Goal: Task Accomplishment & Management: Use online tool/utility

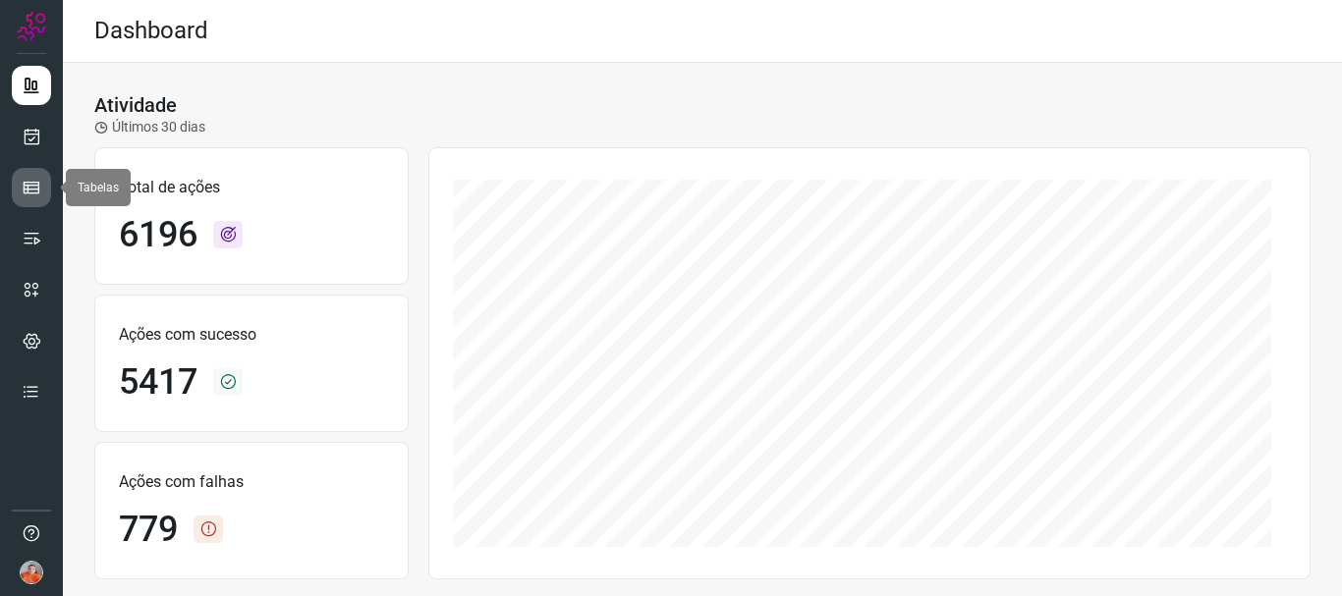
click at [33, 195] on icon at bounding box center [32, 188] width 20 height 20
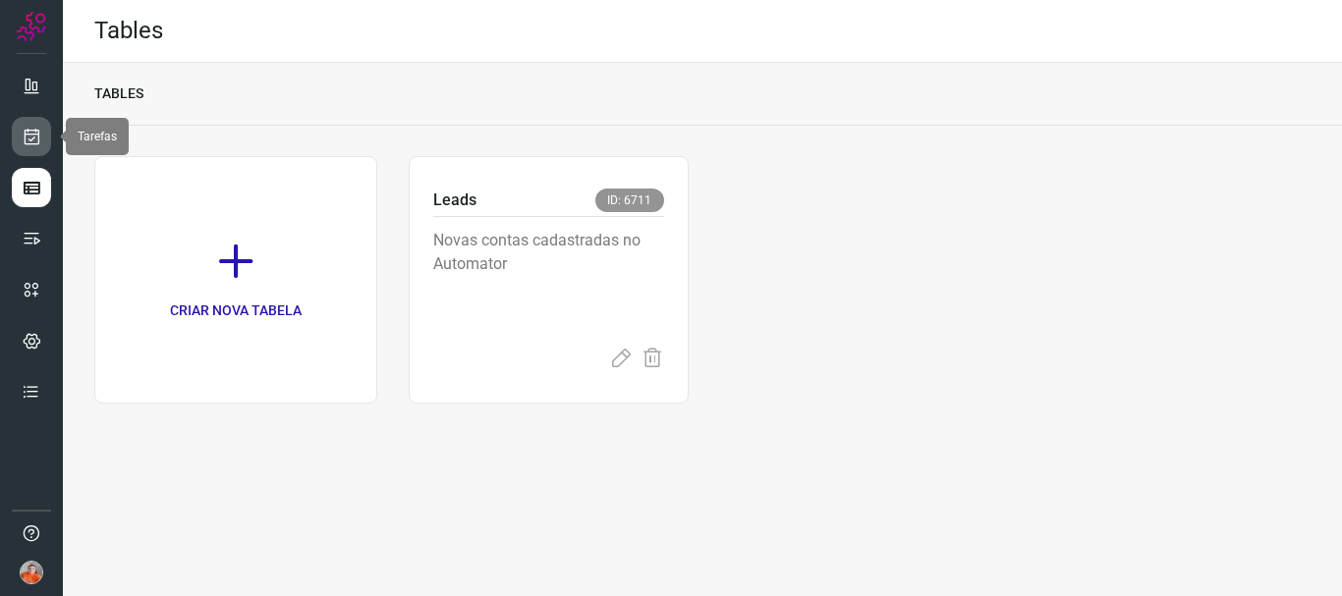
click at [22, 136] on icon at bounding box center [32, 137] width 21 height 20
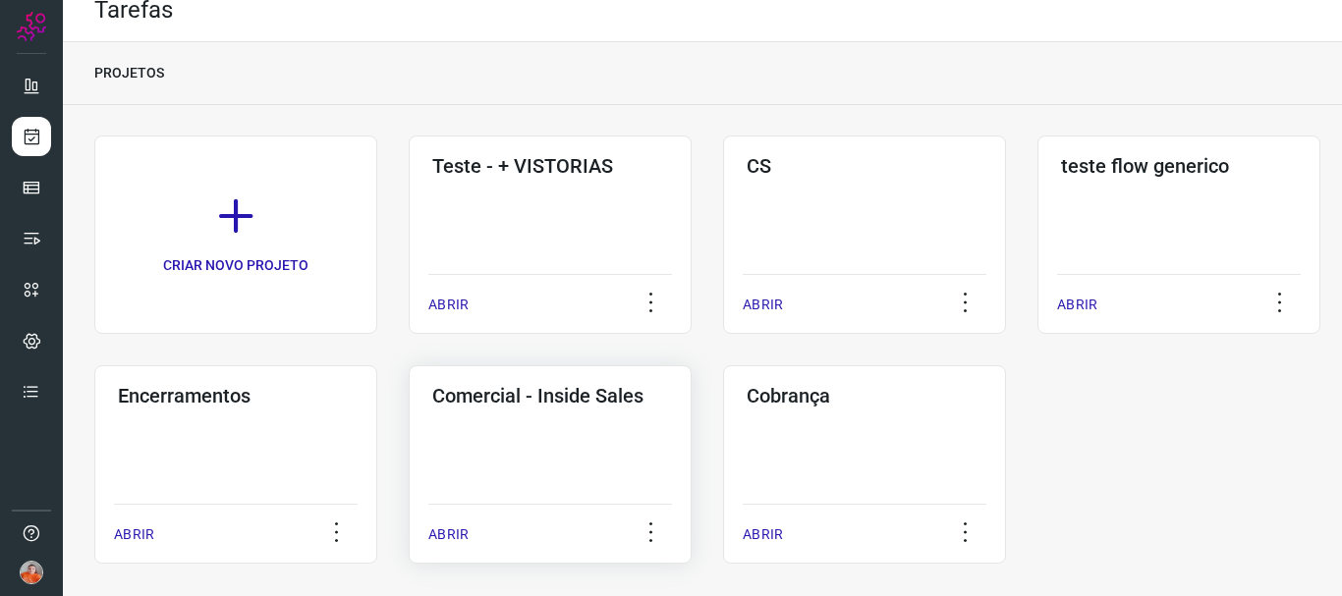
scroll to position [37, 0]
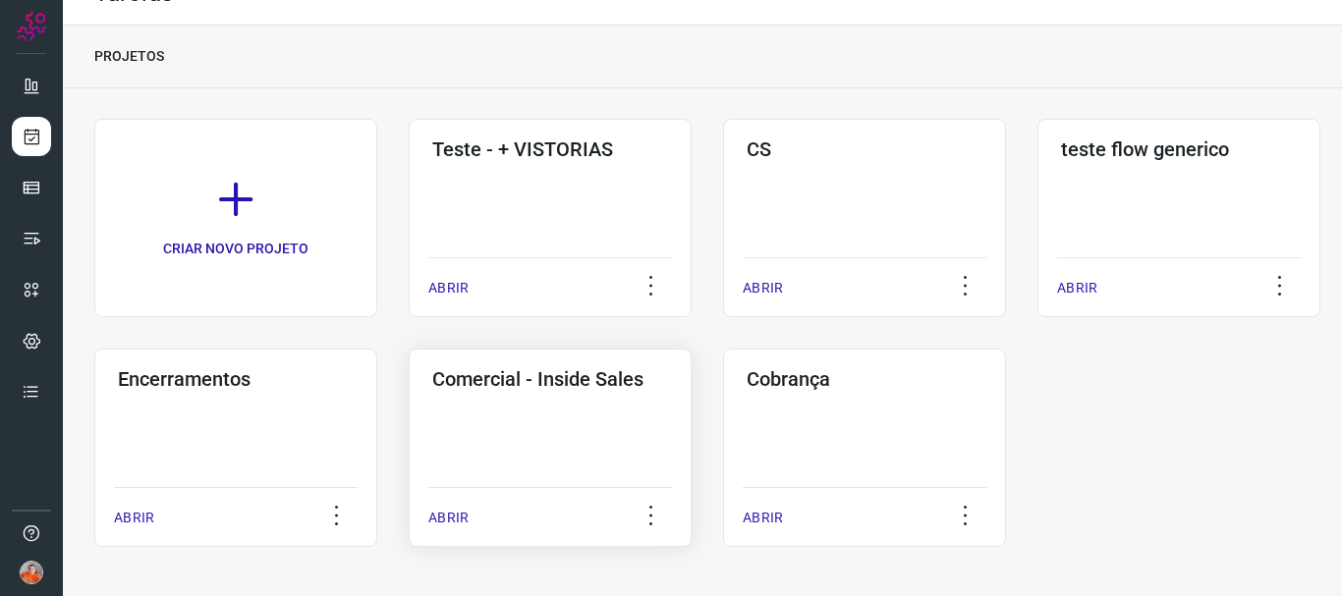
click at [452, 518] on p "ABRIR" at bounding box center [448, 518] width 40 height 21
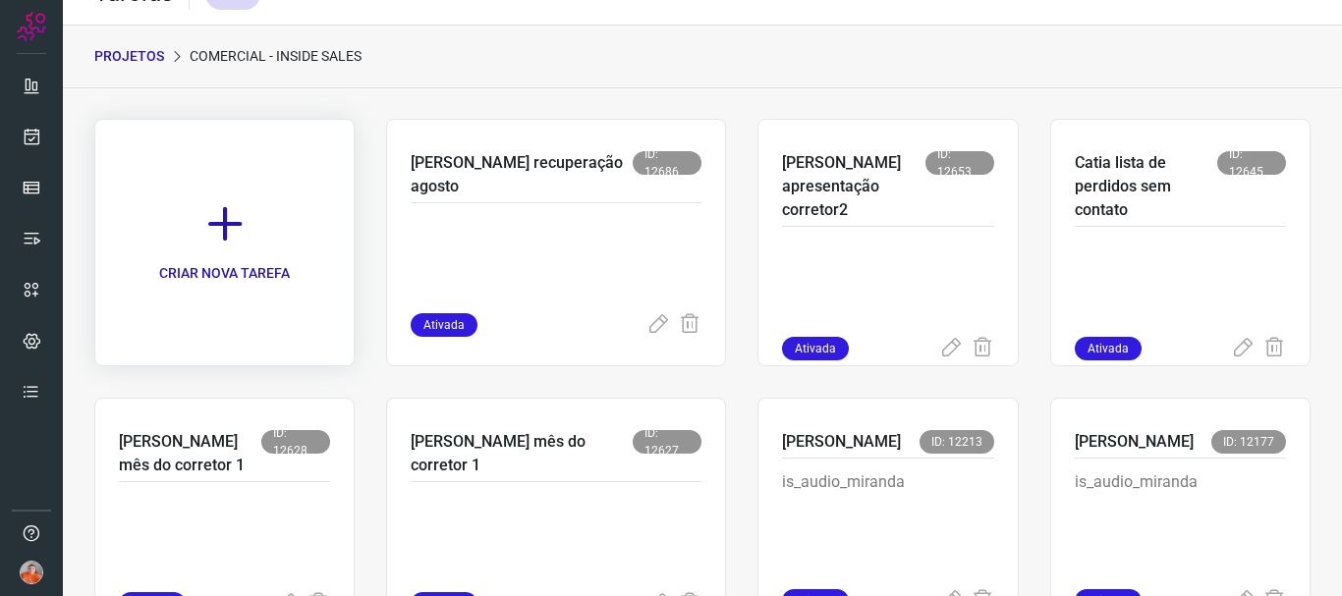
click at [247, 205] on icon at bounding box center [224, 223] width 43 height 43
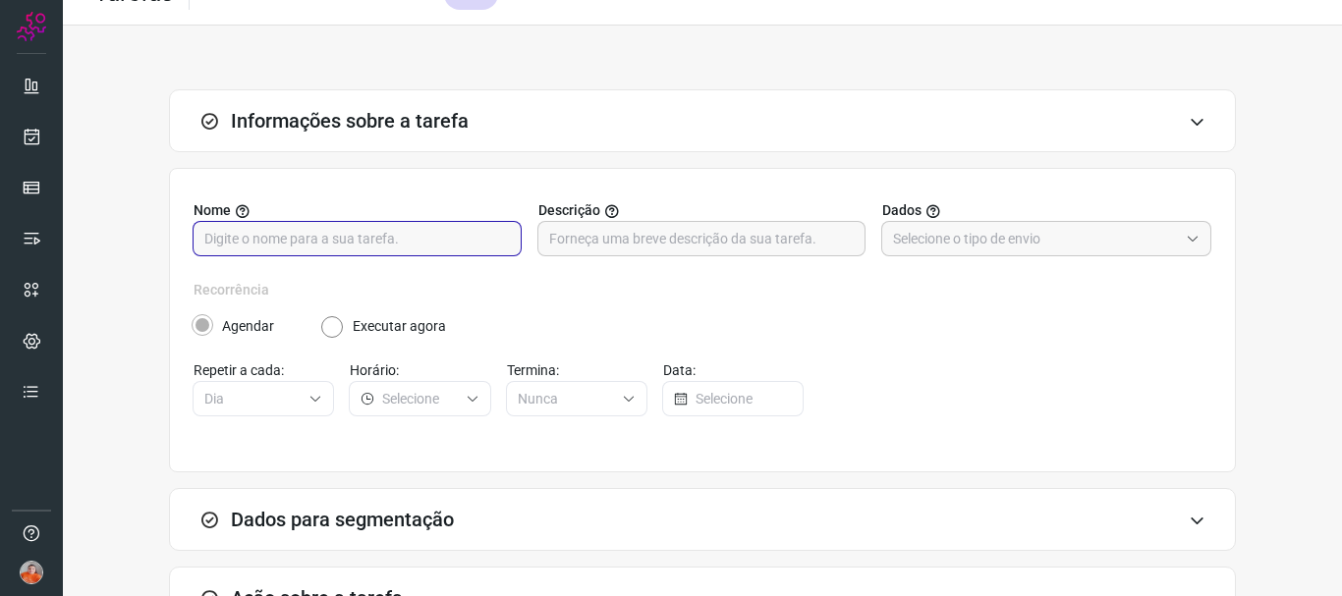
click at [326, 225] on input "text" at bounding box center [356, 238] width 305 height 33
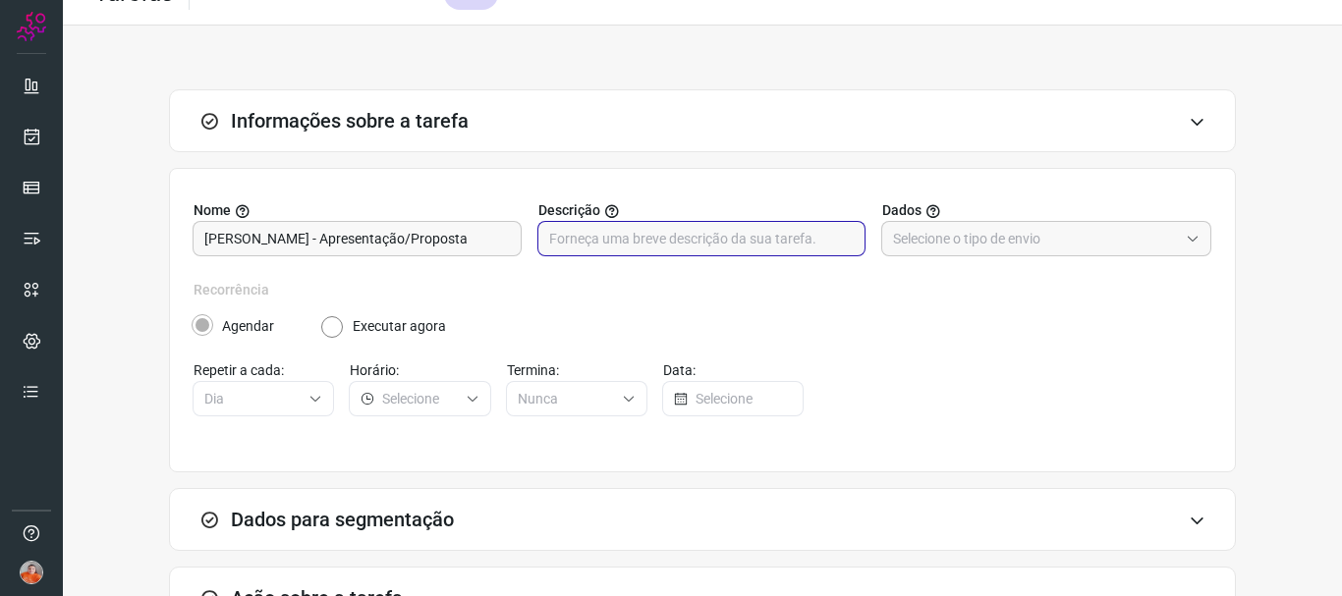
click at [673, 239] on input "text" at bounding box center [701, 238] width 305 height 33
click at [464, 227] on input "Dani - Apresentação/Proposta" at bounding box center [356, 238] width 305 height 33
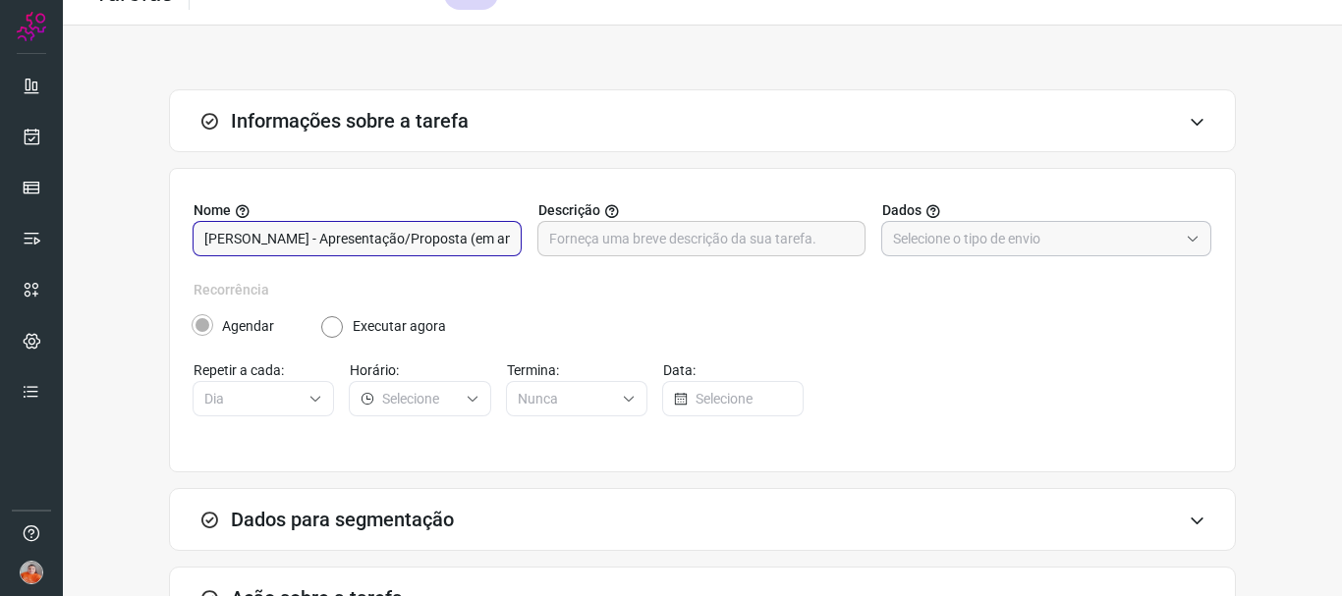
type input "[PERSON_NAME] - Apresentação/Proposta (em andamento)"
click at [977, 232] on input "text" at bounding box center [1035, 238] width 285 height 33
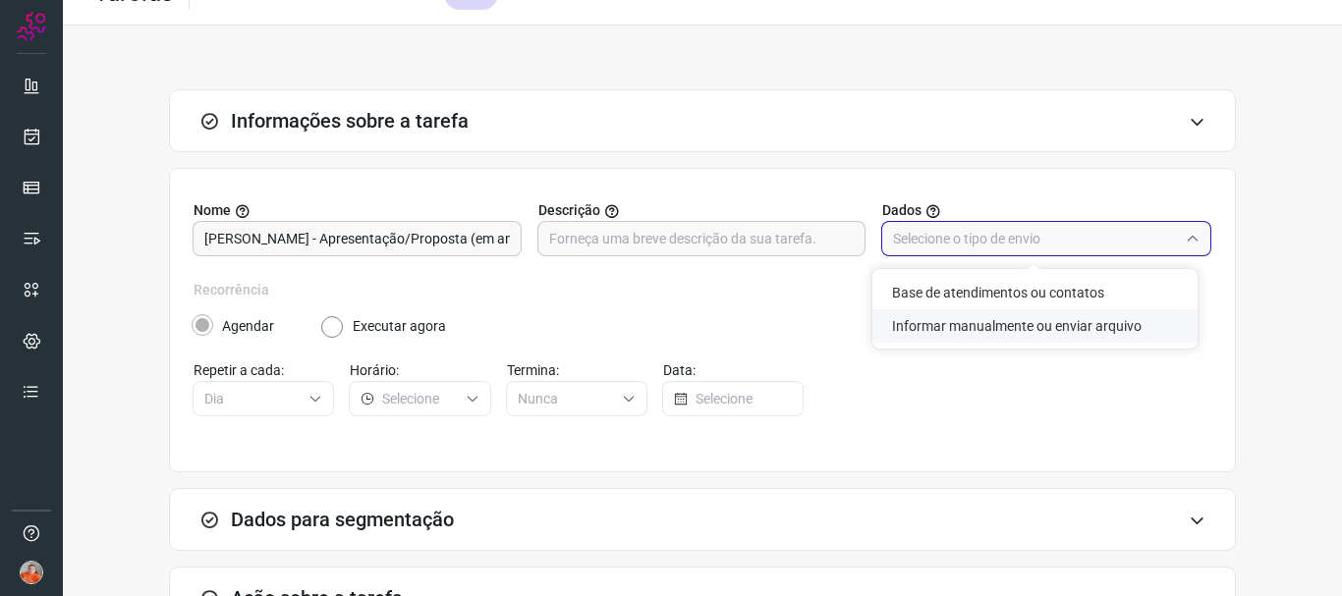
click at [1006, 334] on li "Informar manualmente ou enviar arquivo" at bounding box center [1034, 325] width 325 height 33
type input "Informar manualmente ou enviar arquivo"
radio input "false"
radio input "true"
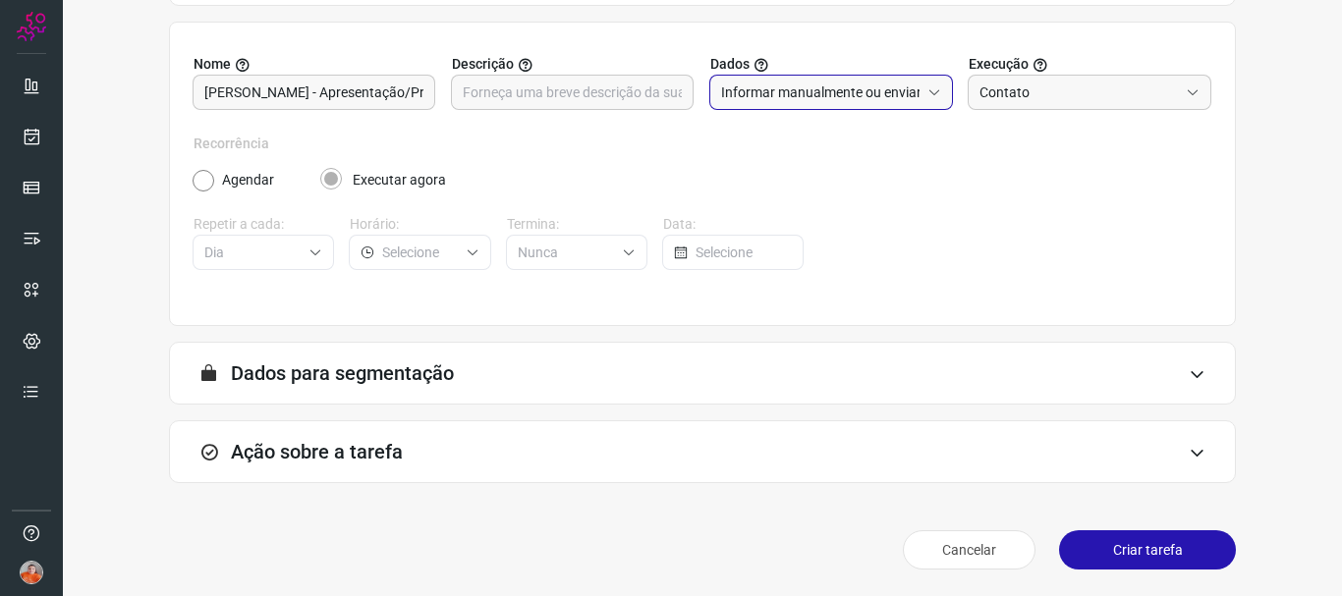
scroll to position [185, 0]
click at [765, 458] on div "Ação sobre a tarefa" at bounding box center [702, 450] width 1067 height 63
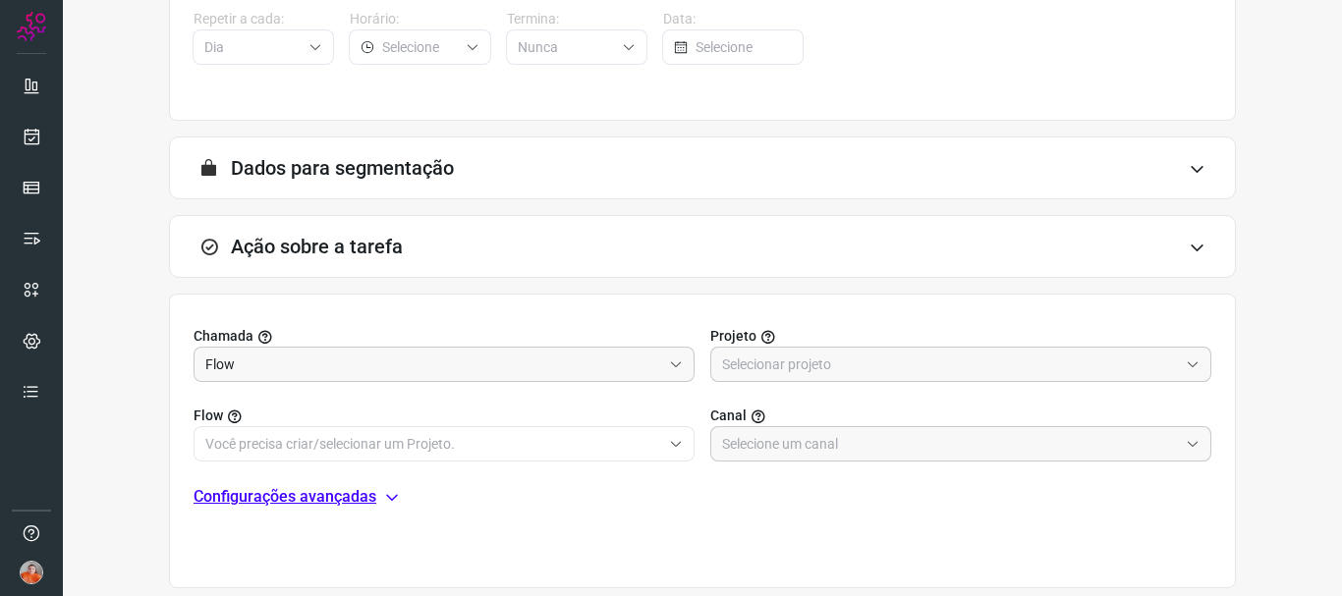
scroll to position [479, 0]
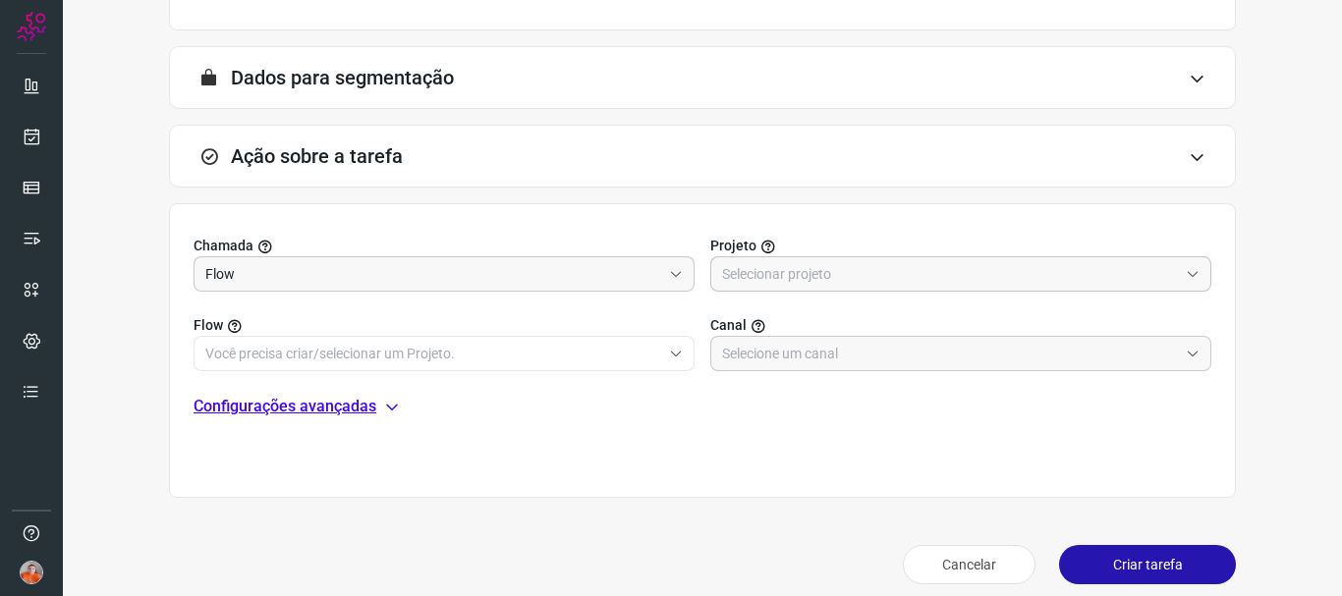
click at [807, 279] on input "text" at bounding box center [950, 273] width 456 height 33
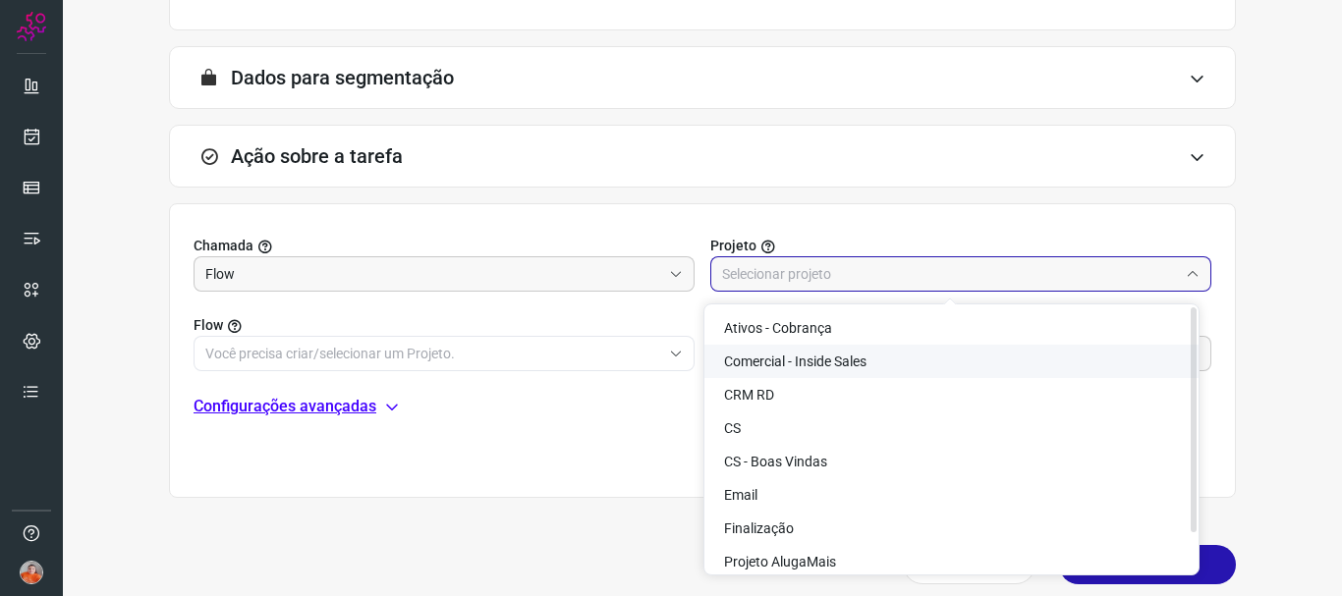
click at [817, 357] on span "Comercial - Inside Sales" at bounding box center [795, 362] width 142 height 16
type input "Comercial - Inside Sales"
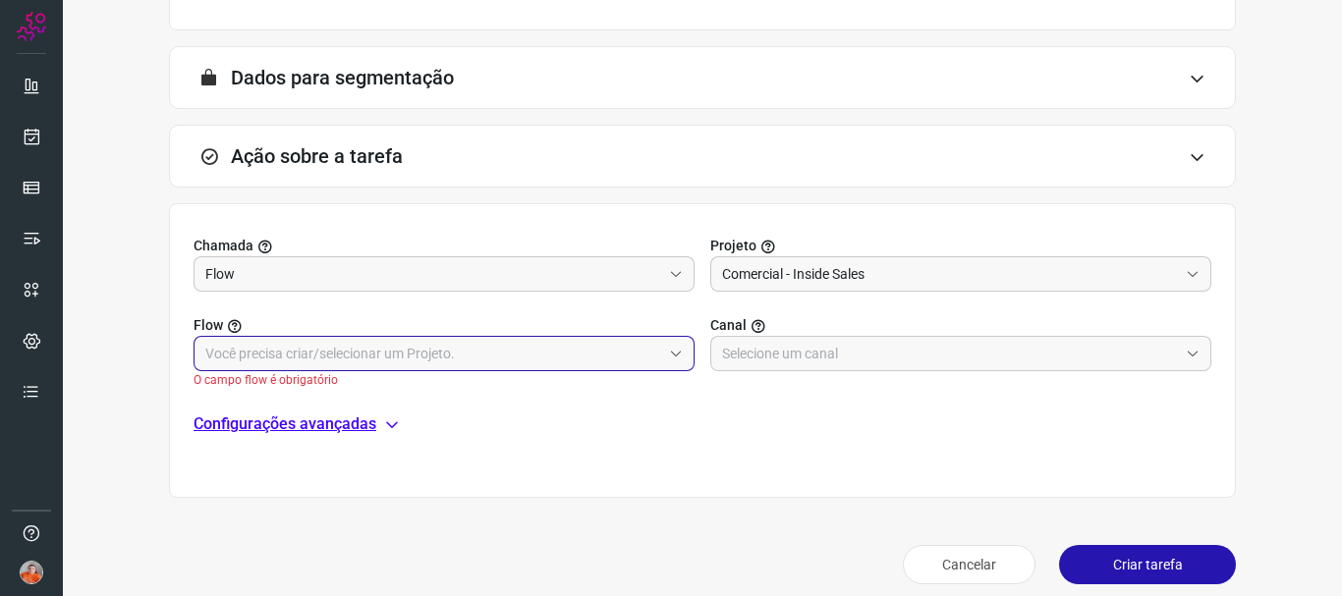
click at [584, 345] on input "text" at bounding box center [433, 353] width 456 height 33
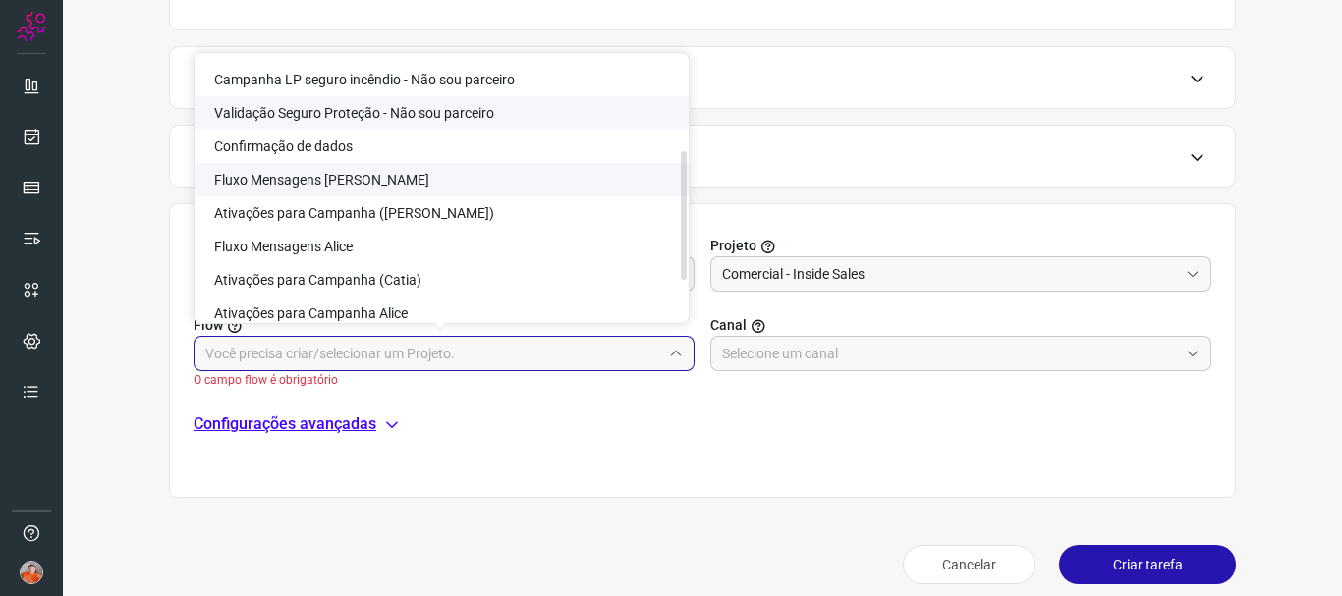
scroll to position [196, 0]
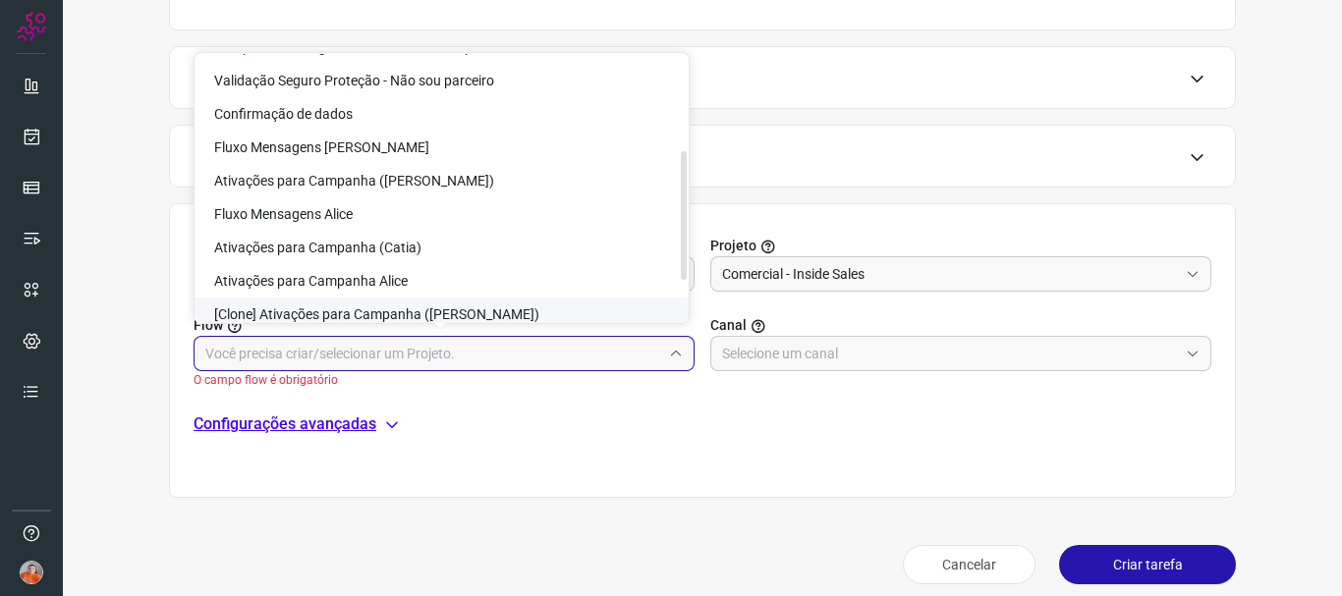
click at [508, 311] on li "[Clone] Ativações para Campanha ([PERSON_NAME])" at bounding box center [441, 314] width 494 height 33
type input "[Clone] Ativações para Campanha ([PERSON_NAME])"
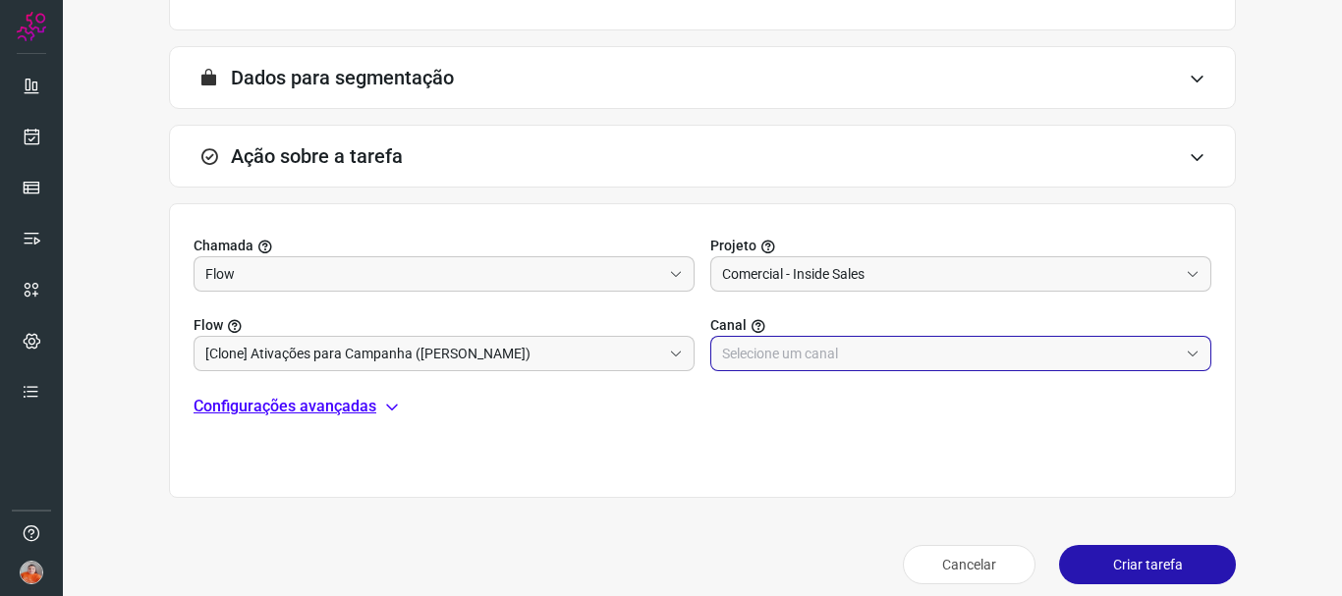
click at [788, 362] on input "text" at bounding box center [950, 353] width 456 height 33
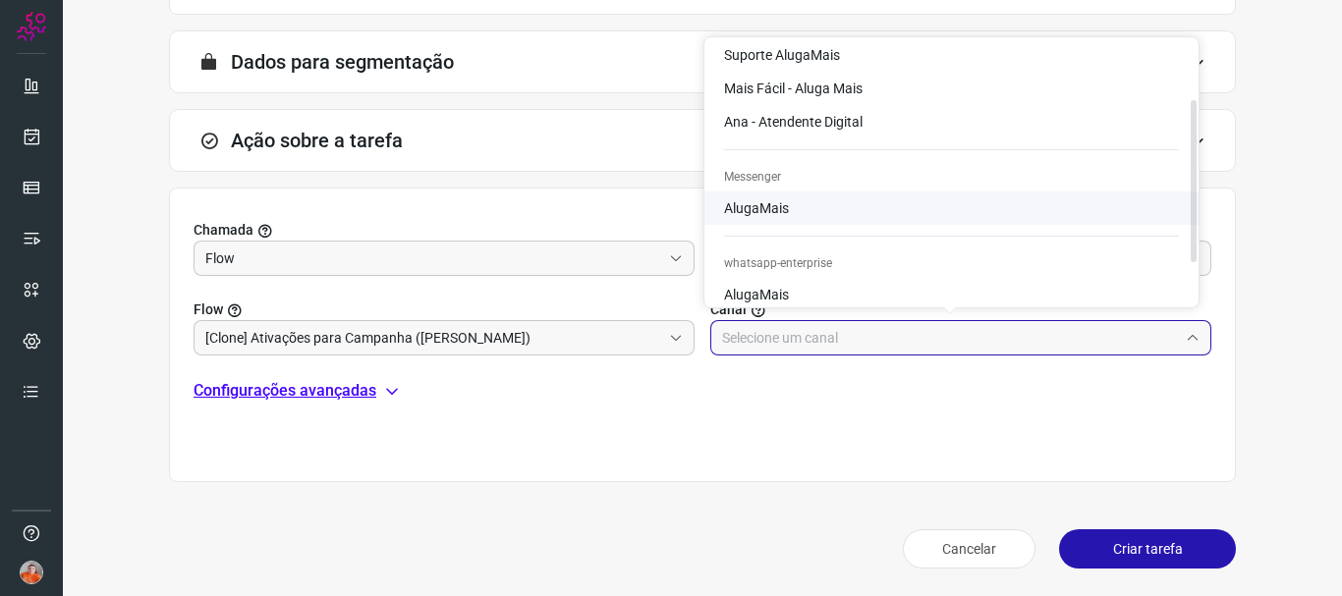
scroll to position [98, 0]
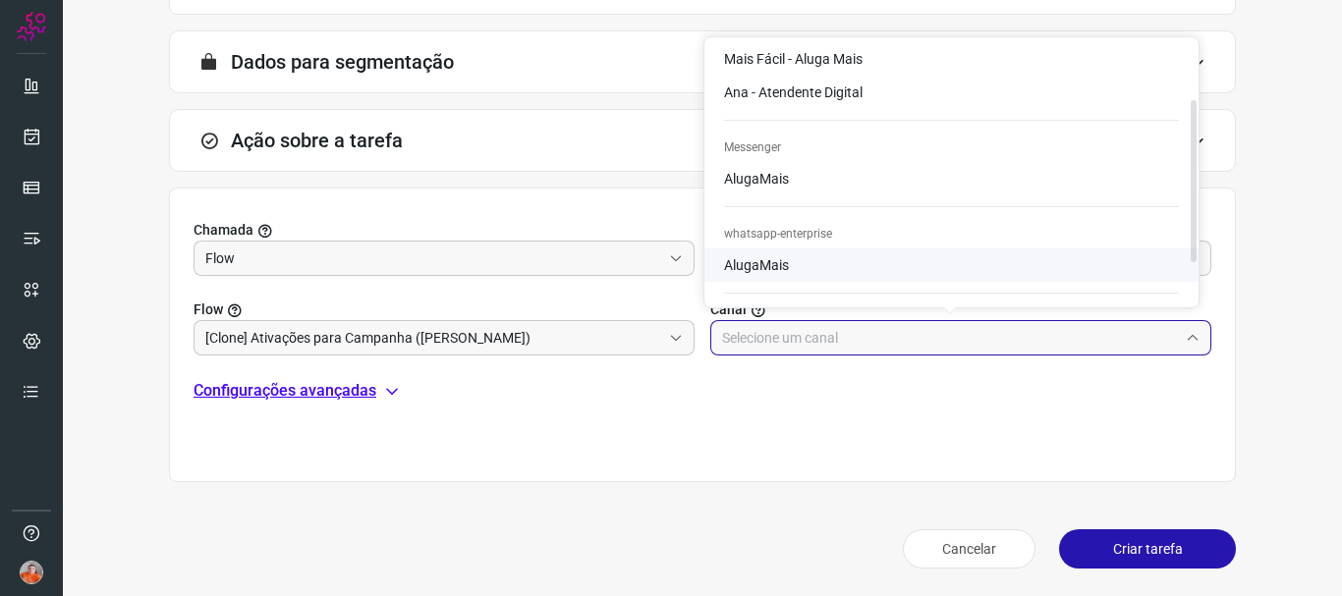
click at [775, 261] on span "AlugaMais" at bounding box center [756, 265] width 65 height 16
type input "AlugaMais"
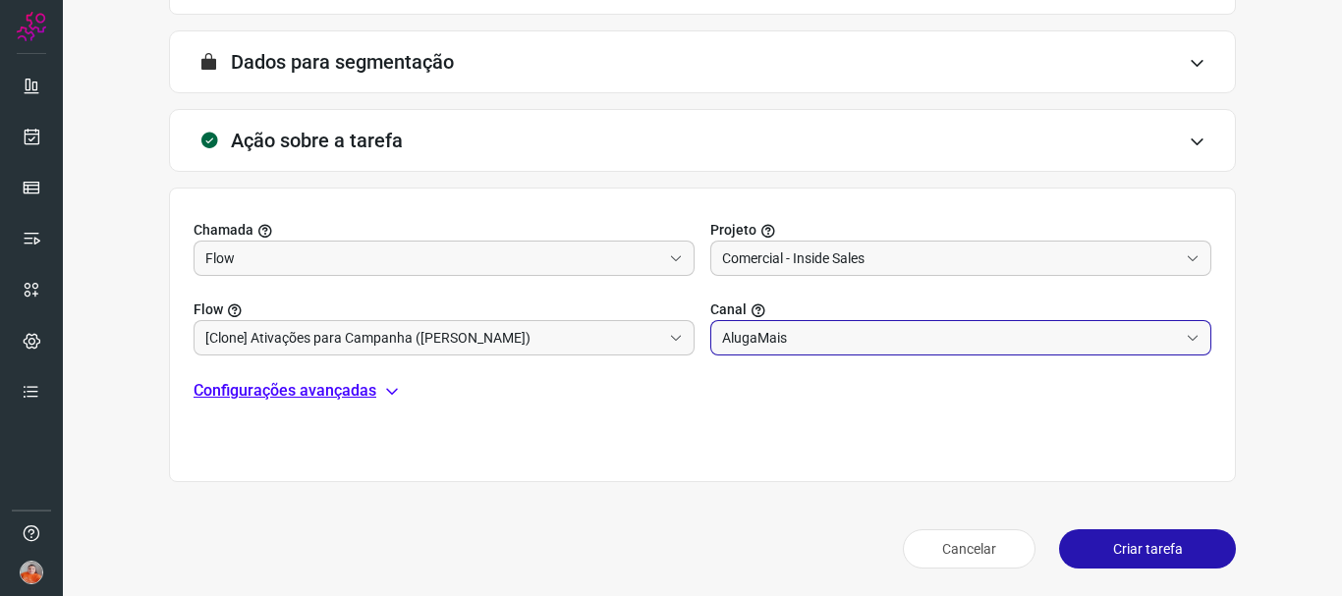
click at [356, 386] on p "Configurações avançadas" at bounding box center [284, 391] width 183 height 24
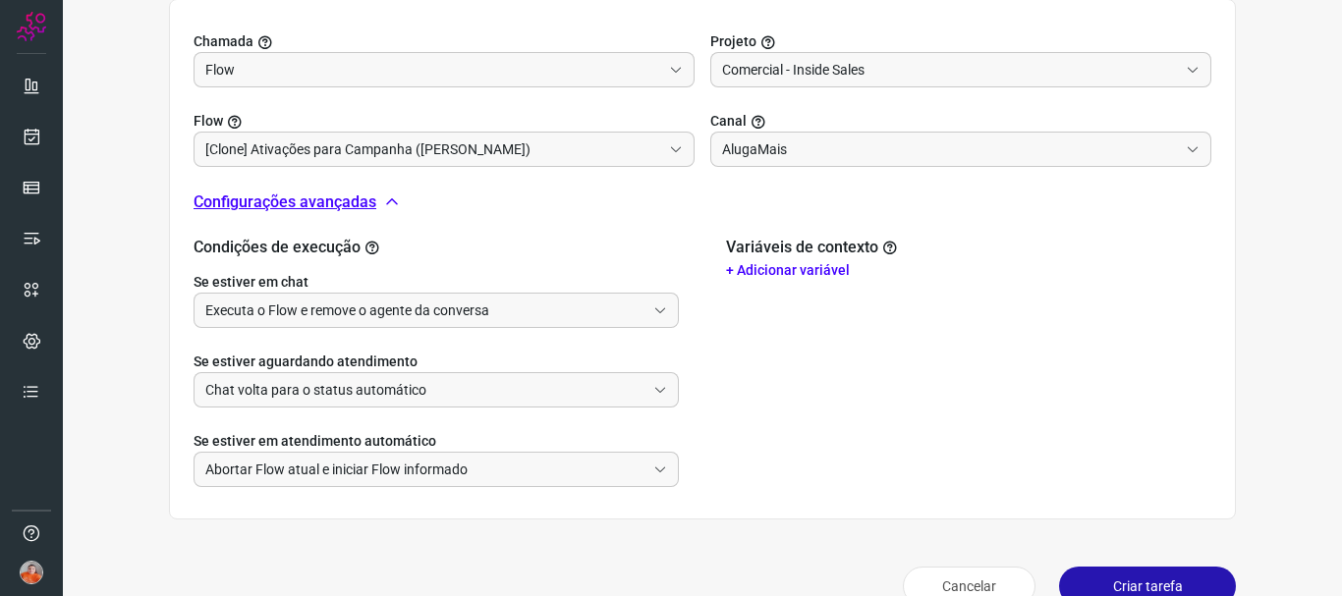
scroll to position [691, 0]
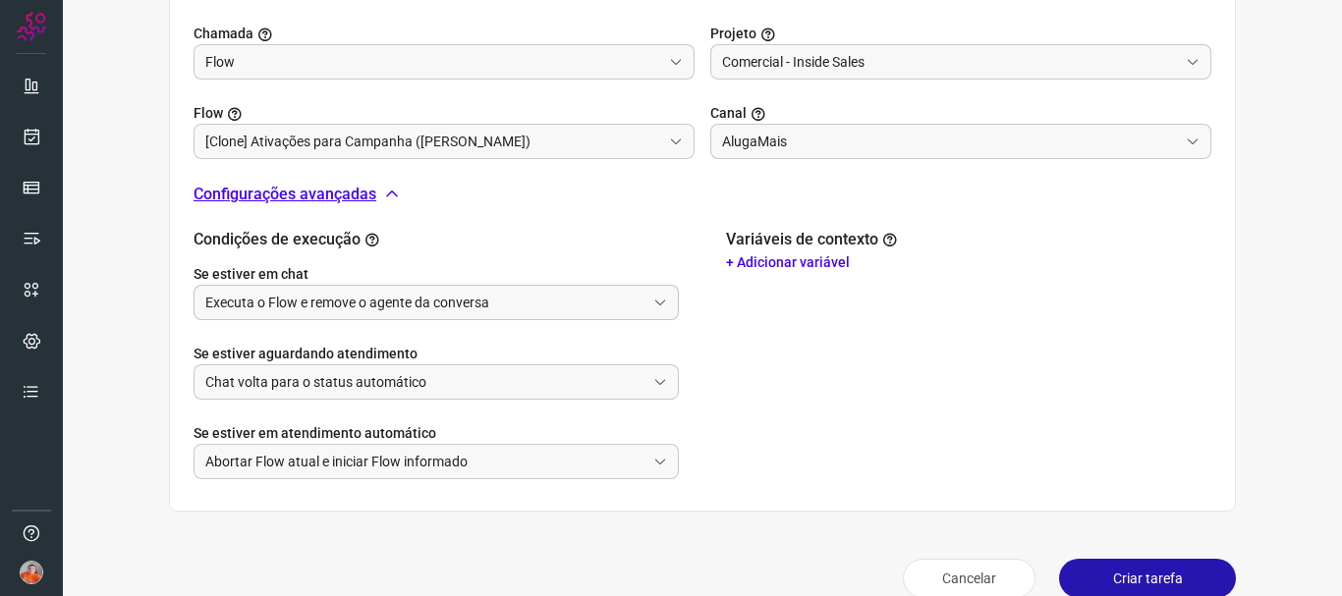
click at [523, 315] on input "Executa o Flow e remove o agente da conversa" at bounding box center [425, 302] width 440 height 33
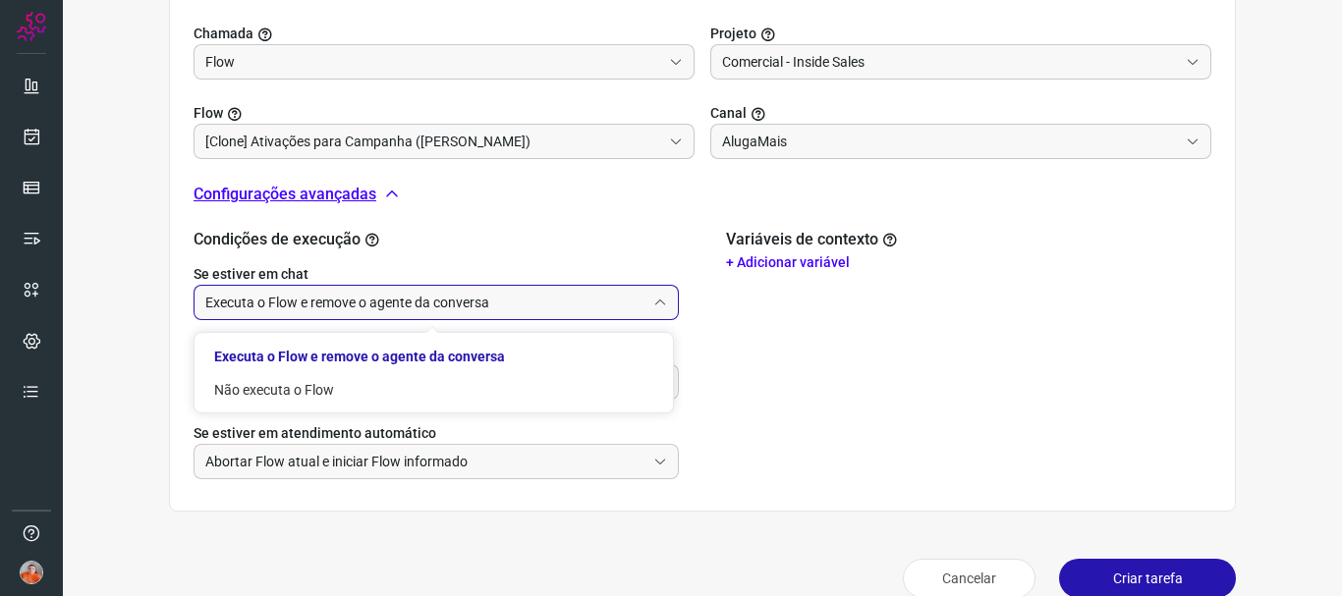
click at [523, 314] on input "Executa o Flow e remove o agente da conversa" at bounding box center [425, 302] width 440 height 33
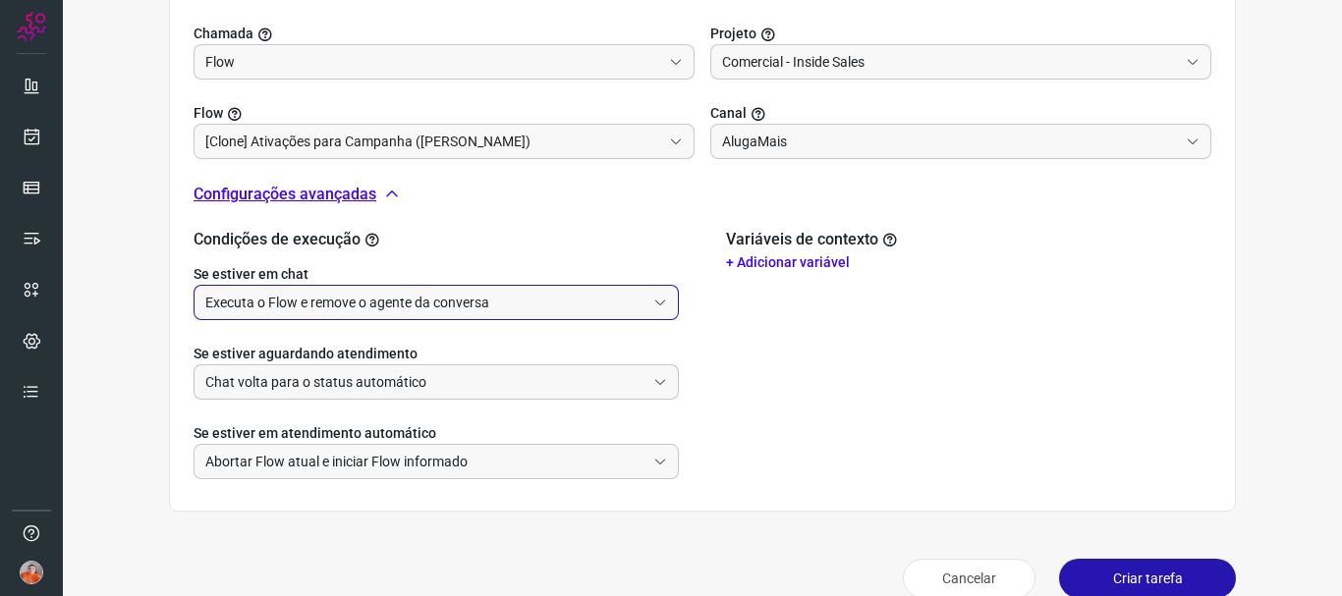
click at [441, 382] on input "Chat volta para o status automático" at bounding box center [425, 381] width 440 height 33
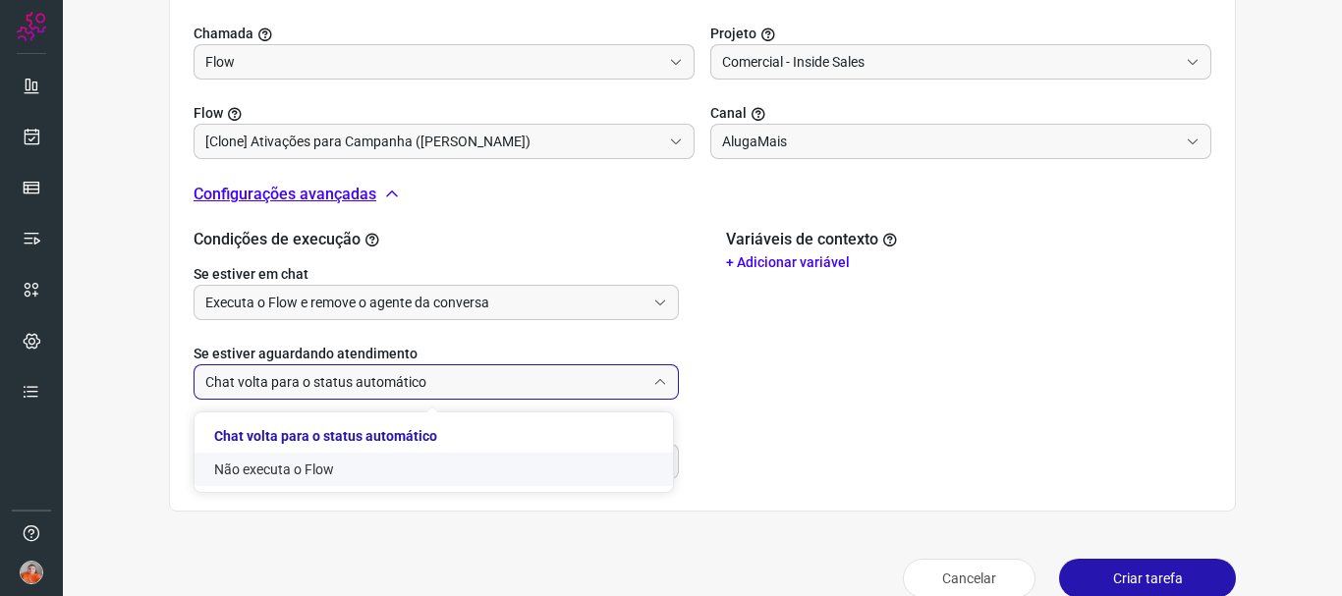
click at [413, 469] on li "Não executa o Flow" at bounding box center [433, 469] width 478 height 33
type input "Não executa o Flow"
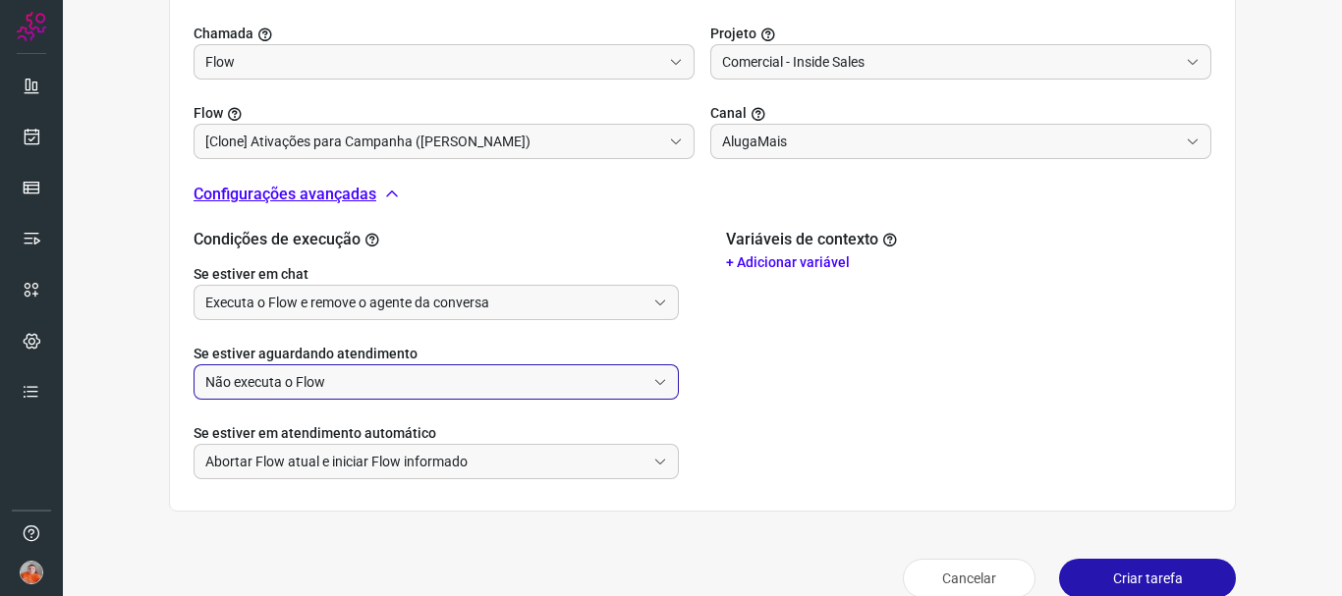
click at [422, 386] on input "Não executa o Flow" at bounding box center [425, 381] width 440 height 33
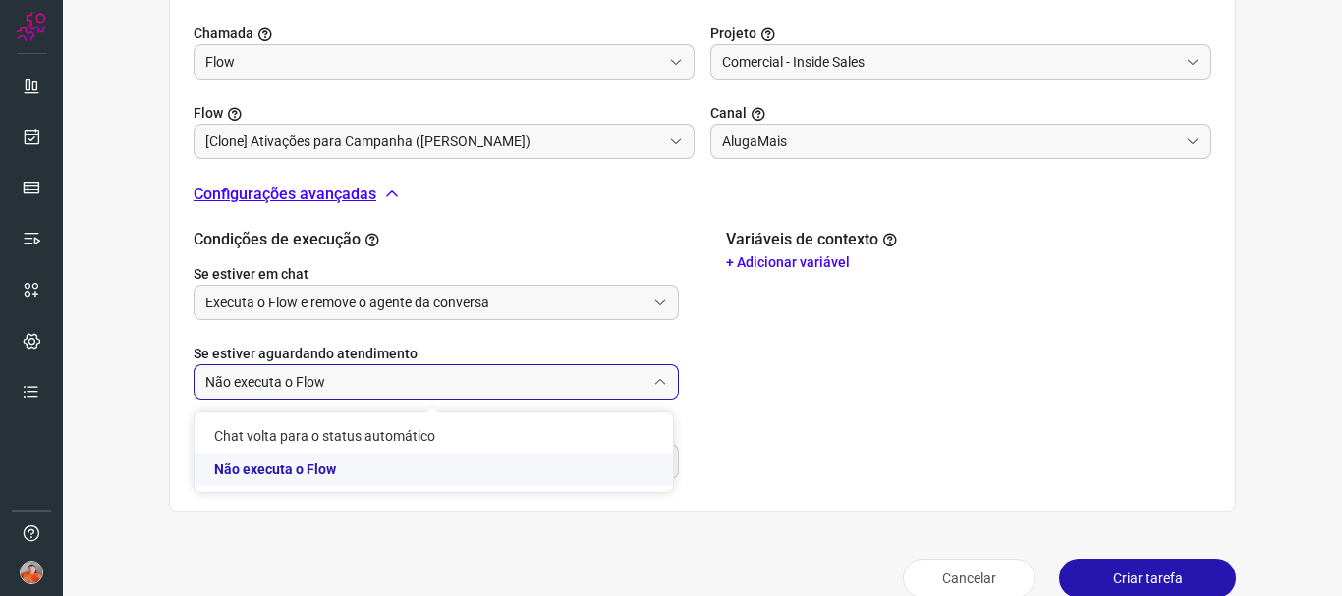
click at [422, 386] on input "Não executa o Flow" at bounding box center [425, 381] width 440 height 33
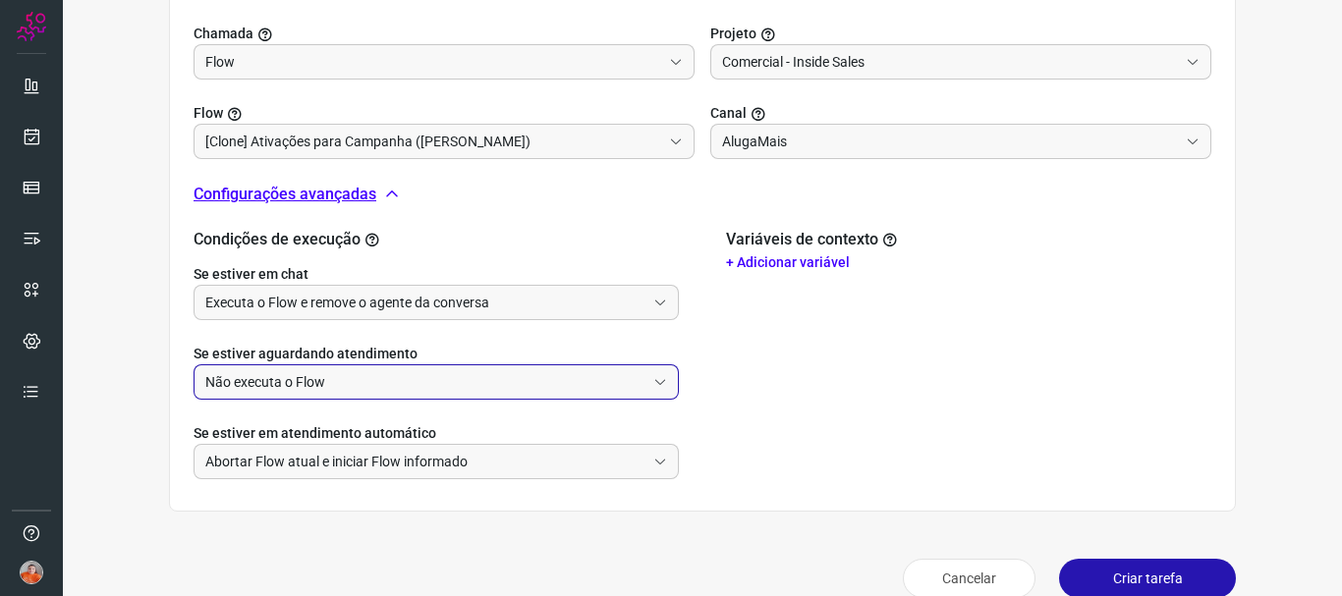
click at [422, 386] on input "Não executa o Flow" at bounding box center [425, 381] width 440 height 33
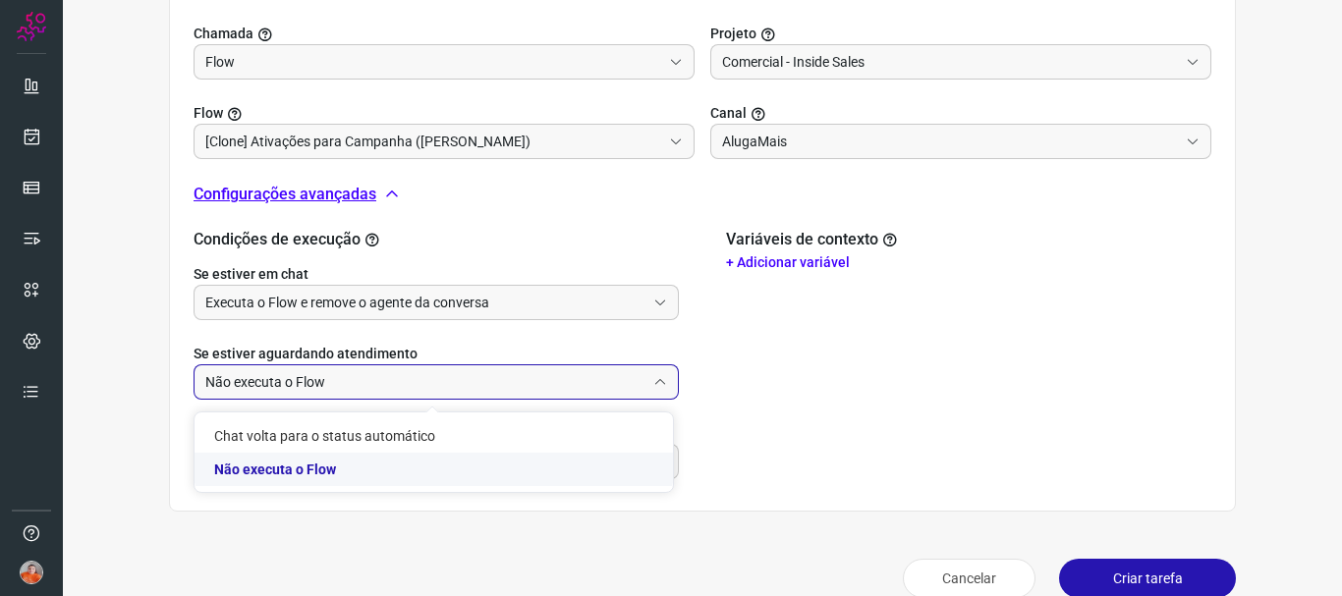
click at [422, 386] on input "Não executa o Flow" at bounding box center [425, 381] width 440 height 33
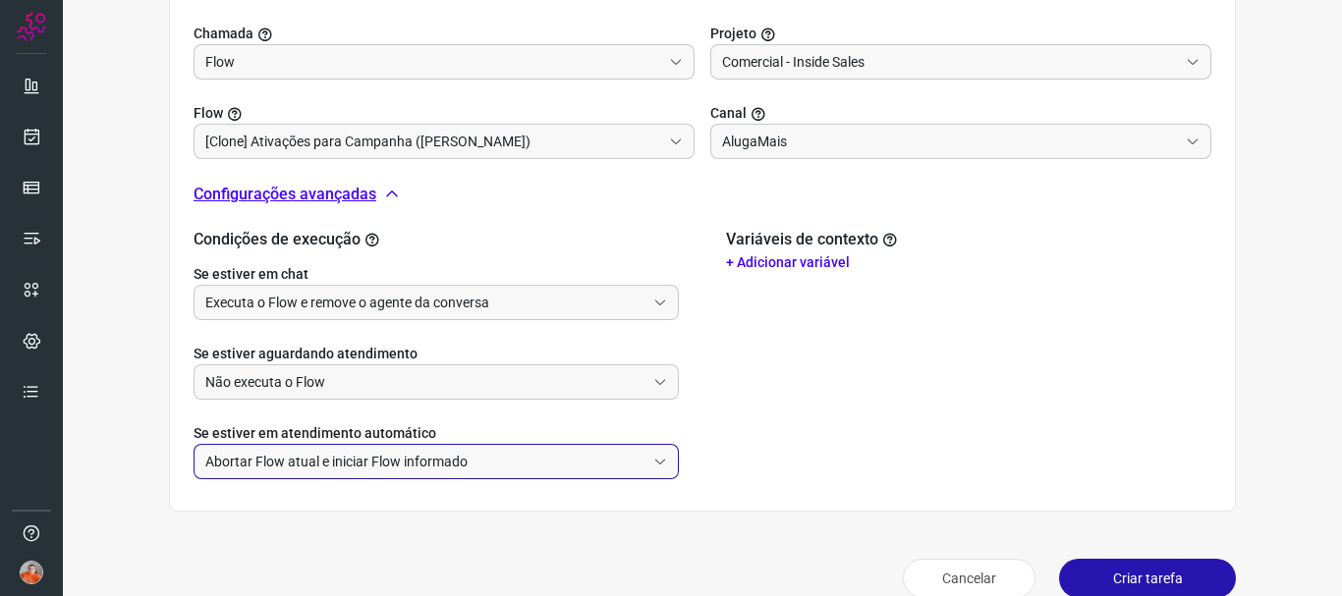
click at [506, 458] on input "Abortar Flow atual e iniciar Flow informado" at bounding box center [425, 461] width 440 height 33
click at [744, 434] on div "Variáveis de contexto + Adicionar variável" at bounding box center [968, 354] width 485 height 249
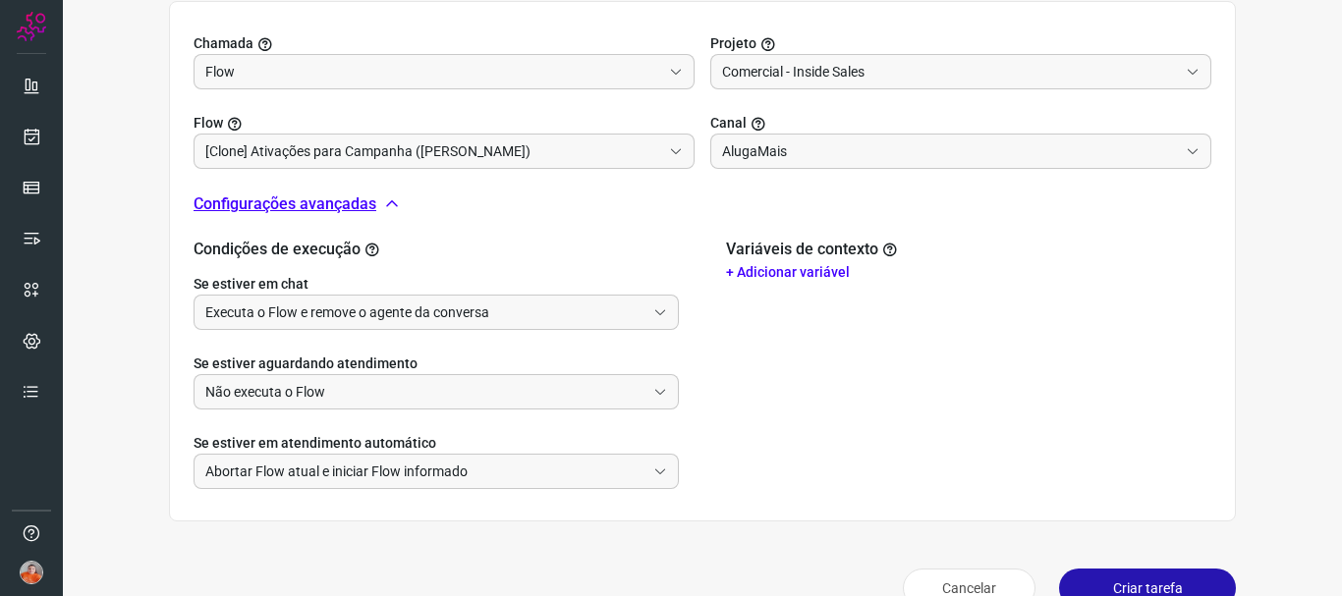
scroll to position [721, 0]
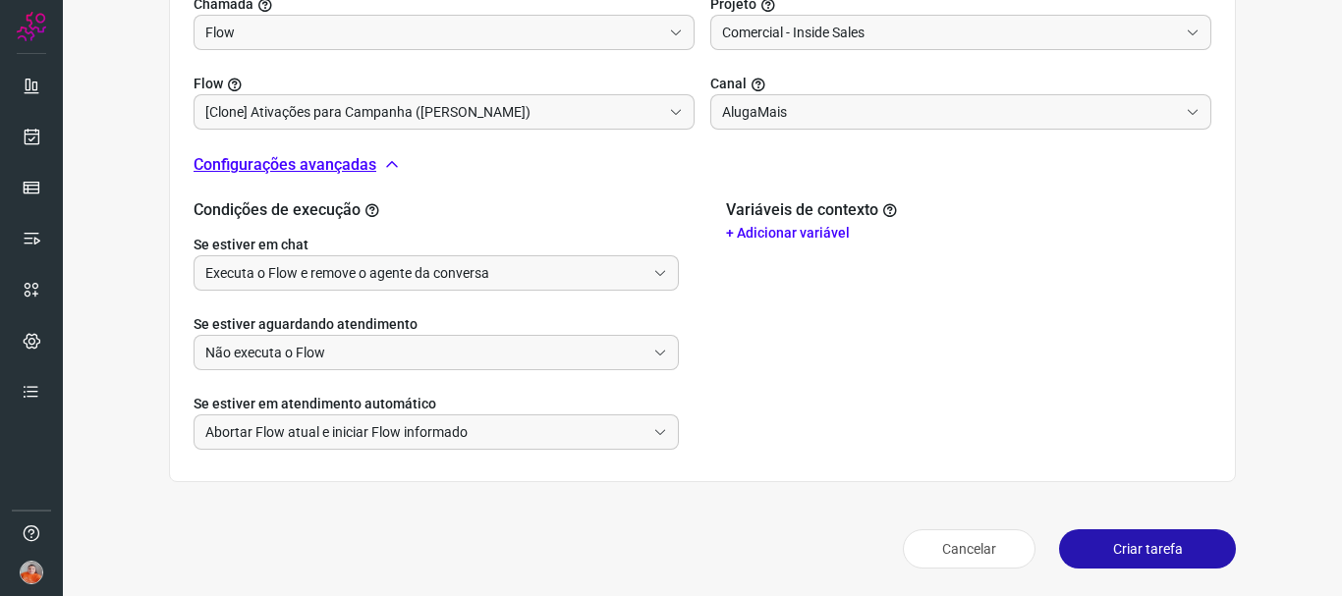
click at [1131, 546] on button "Criar tarefa" at bounding box center [1147, 548] width 177 height 39
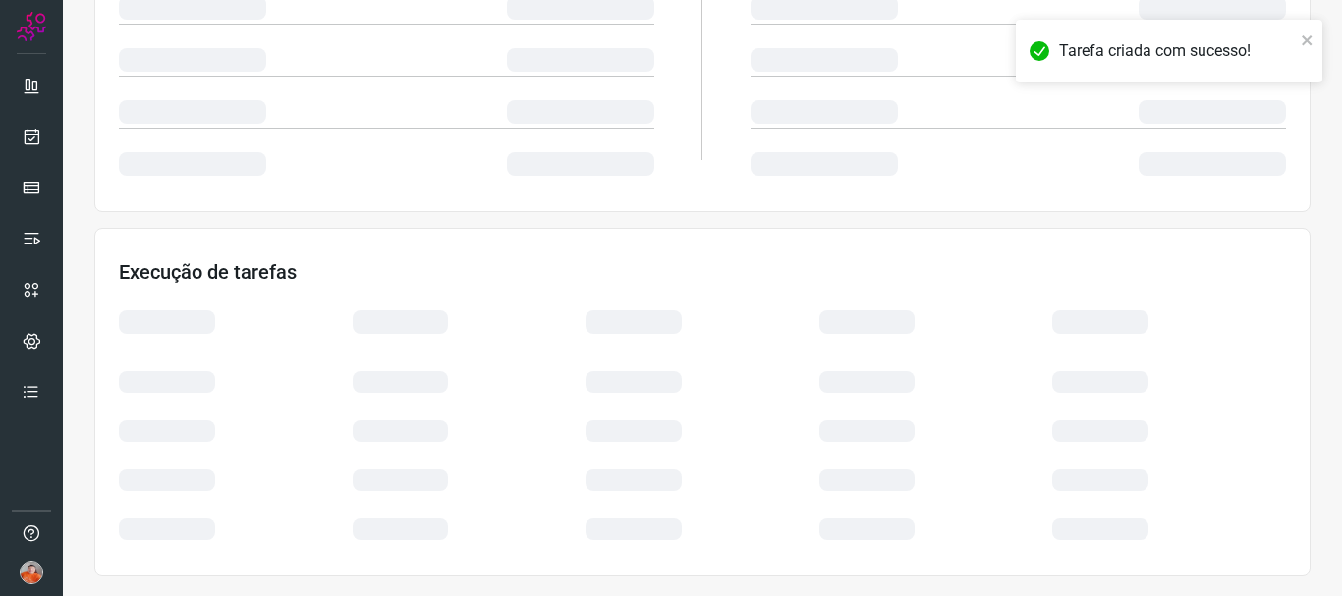
scroll to position [418, 0]
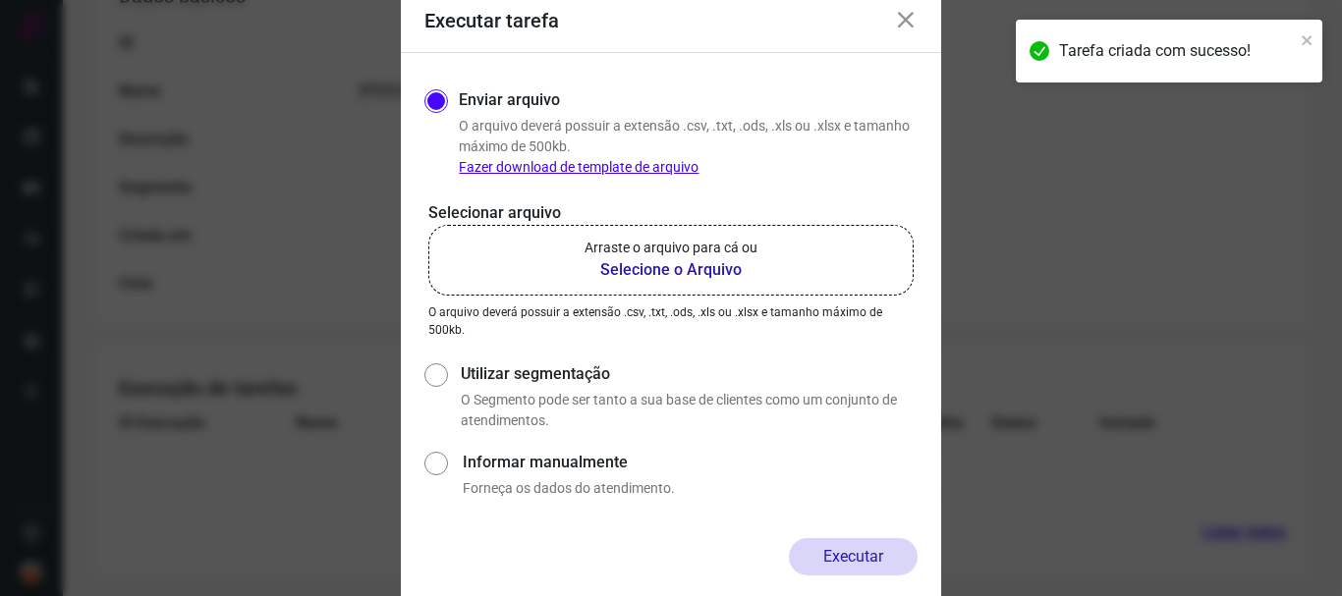
click at [684, 274] on b "Selecione o Arquivo" at bounding box center [670, 270] width 173 height 24
click at [0, 0] on input "Arraste o arquivo para cá ou Selecione o Arquivo" at bounding box center [0, 0] width 0 height 0
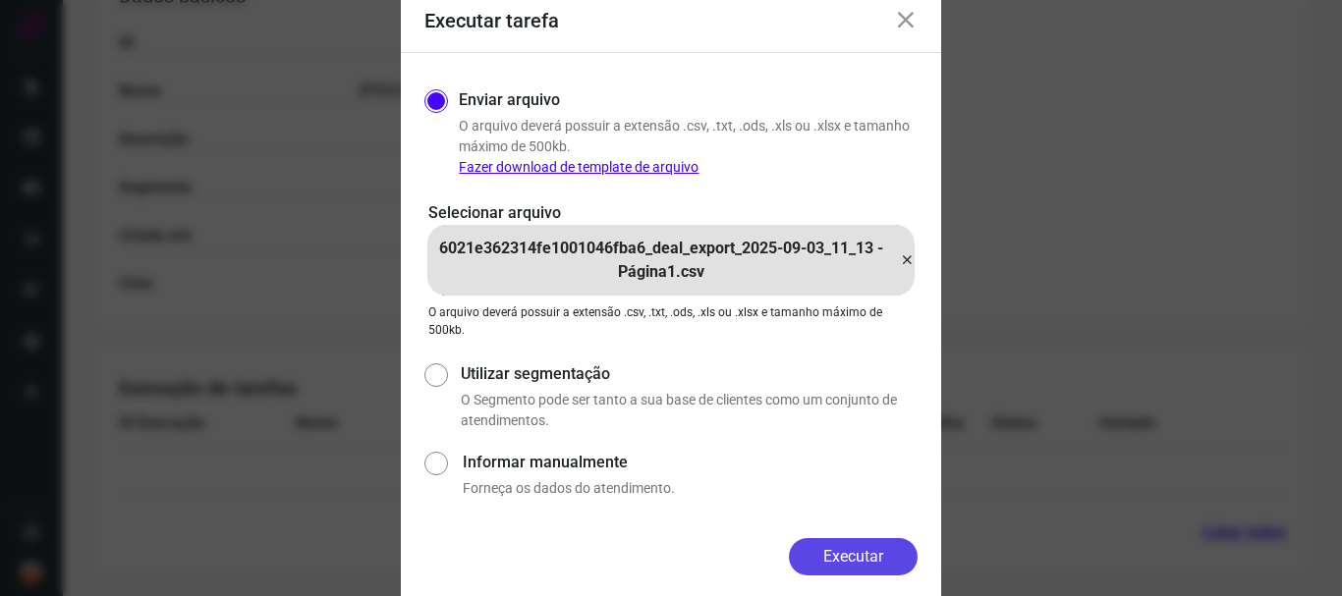
click at [852, 561] on button "Executar" at bounding box center [853, 556] width 129 height 37
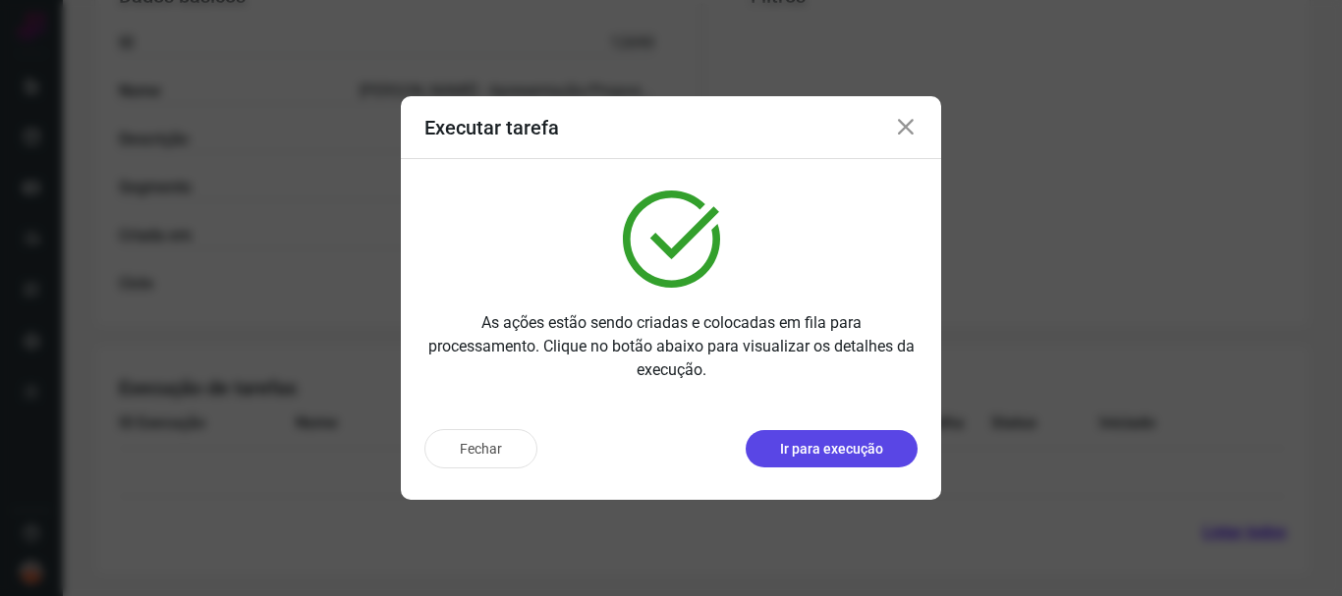
click at [822, 457] on p "Ir para execução" at bounding box center [831, 449] width 103 height 21
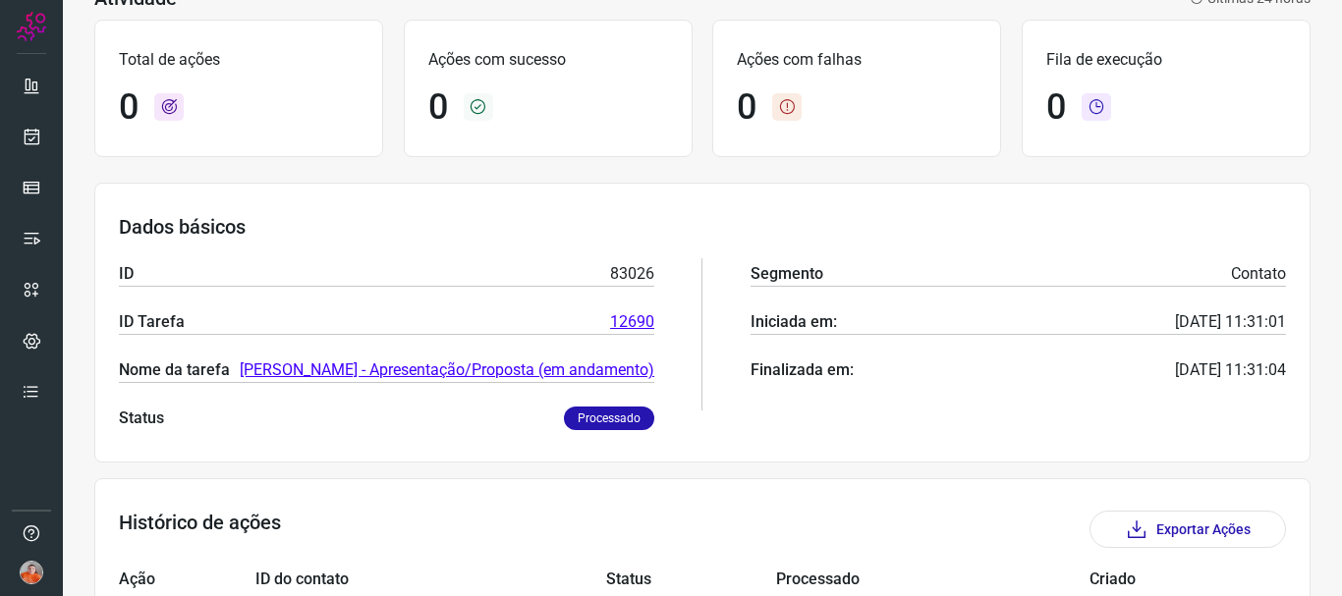
scroll to position [173, 0]
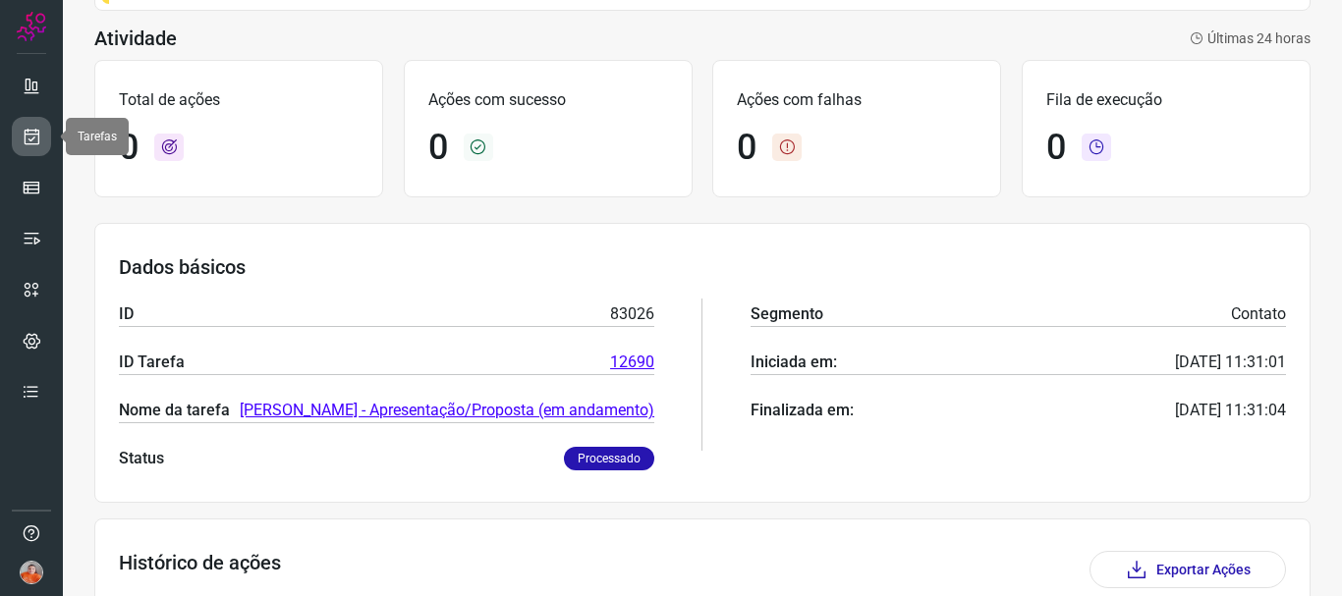
click at [31, 140] on icon at bounding box center [32, 137] width 21 height 20
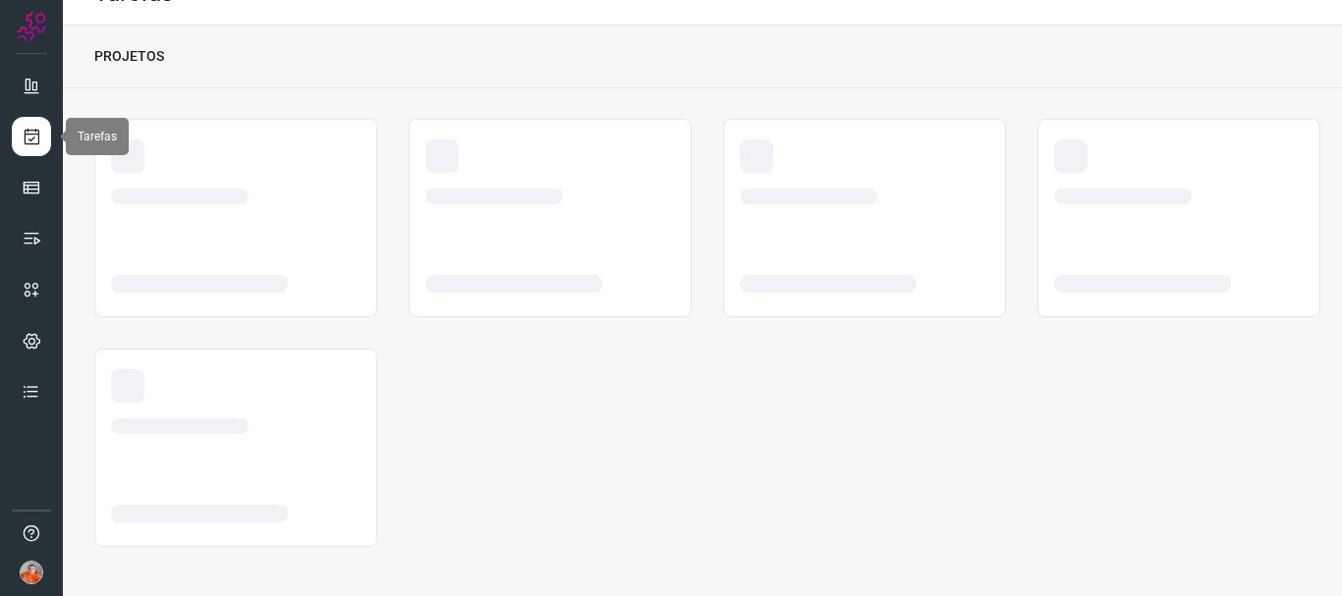
scroll to position [37, 0]
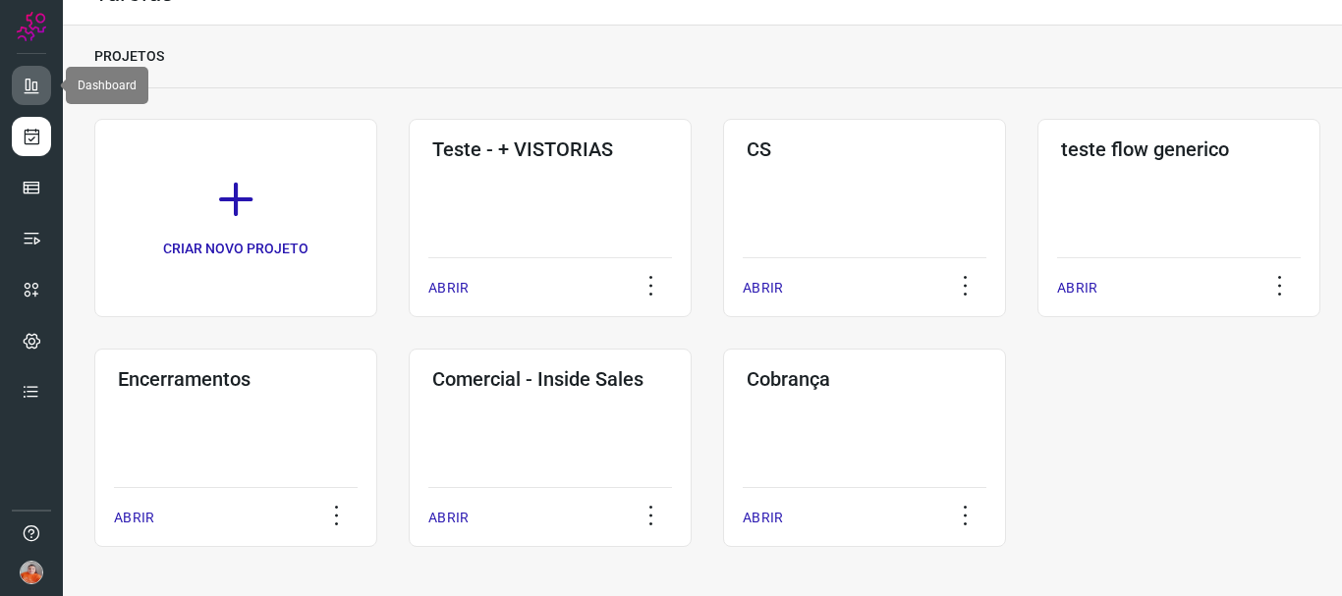
click at [23, 87] on icon at bounding box center [32, 86] width 20 height 20
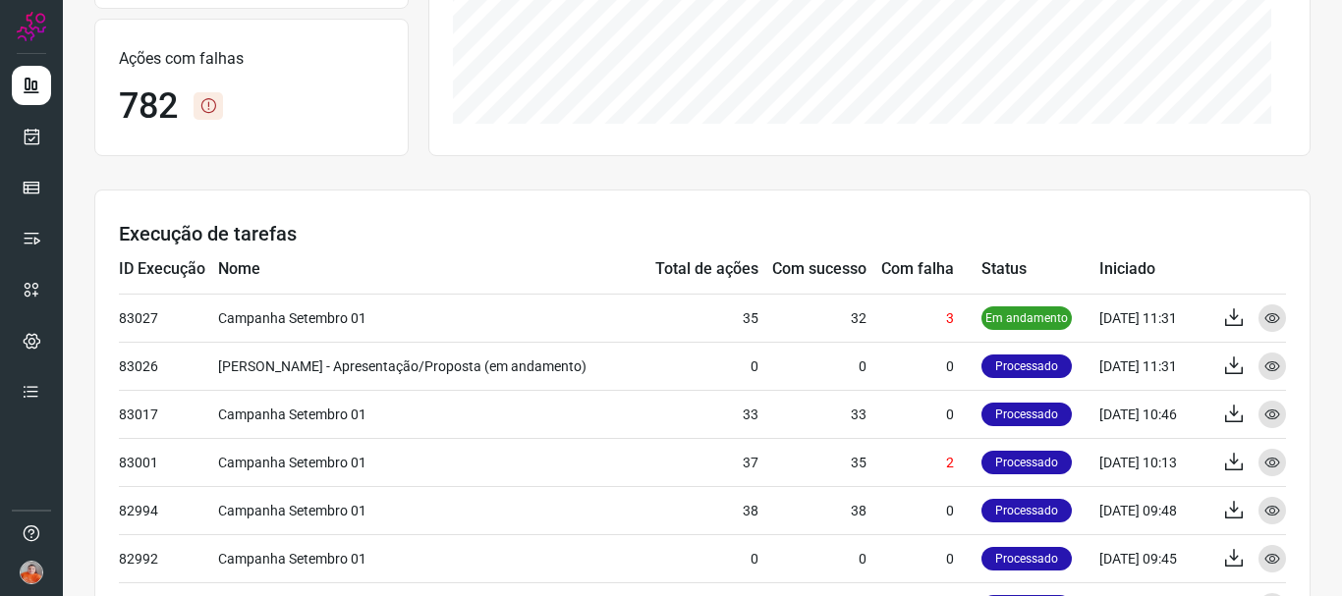
scroll to position [430, 0]
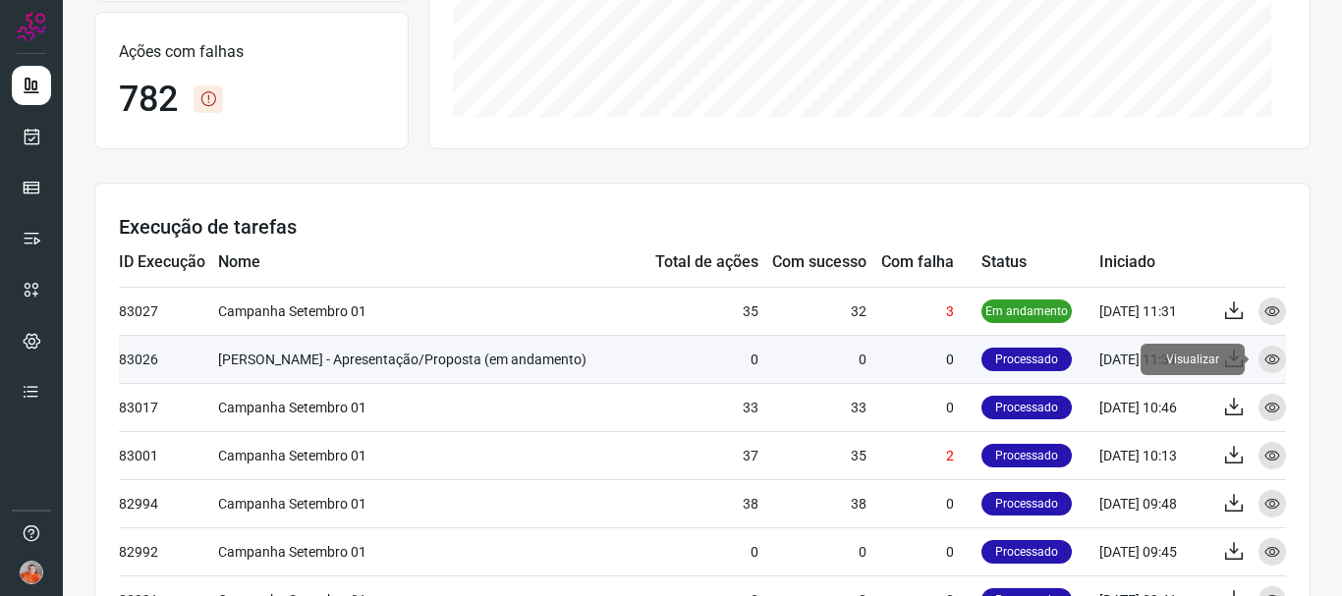
click at [1264, 360] on icon at bounding box center [1272, 360] width 16 height 16
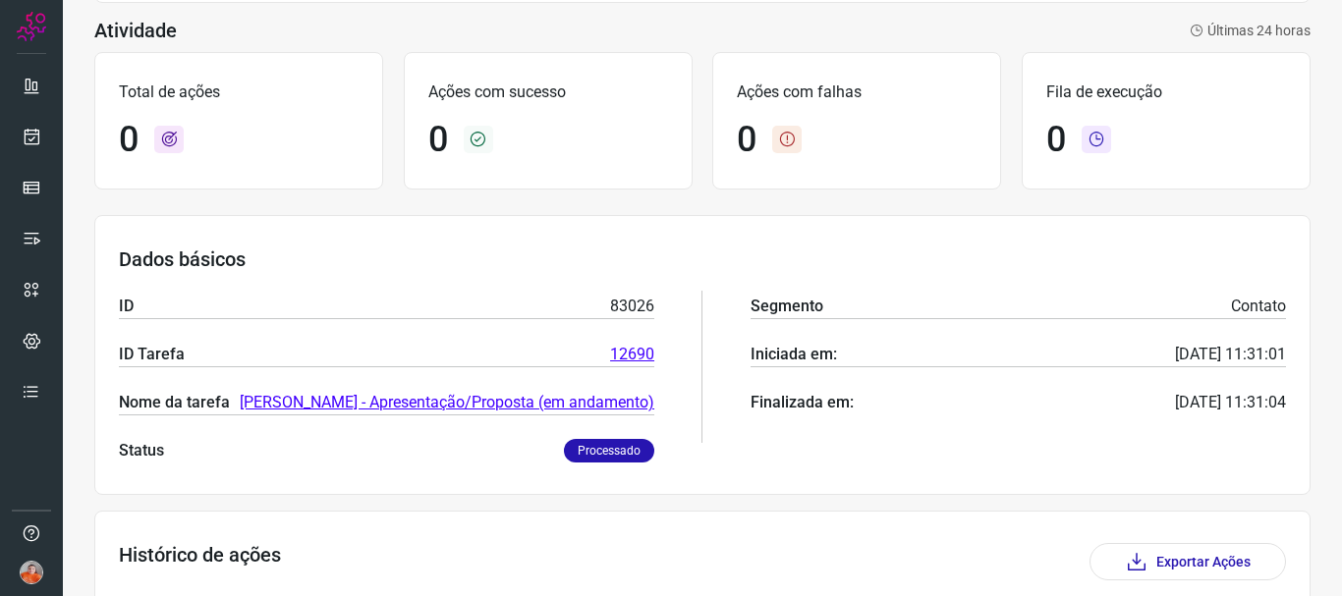
scroll to position [369, 0]
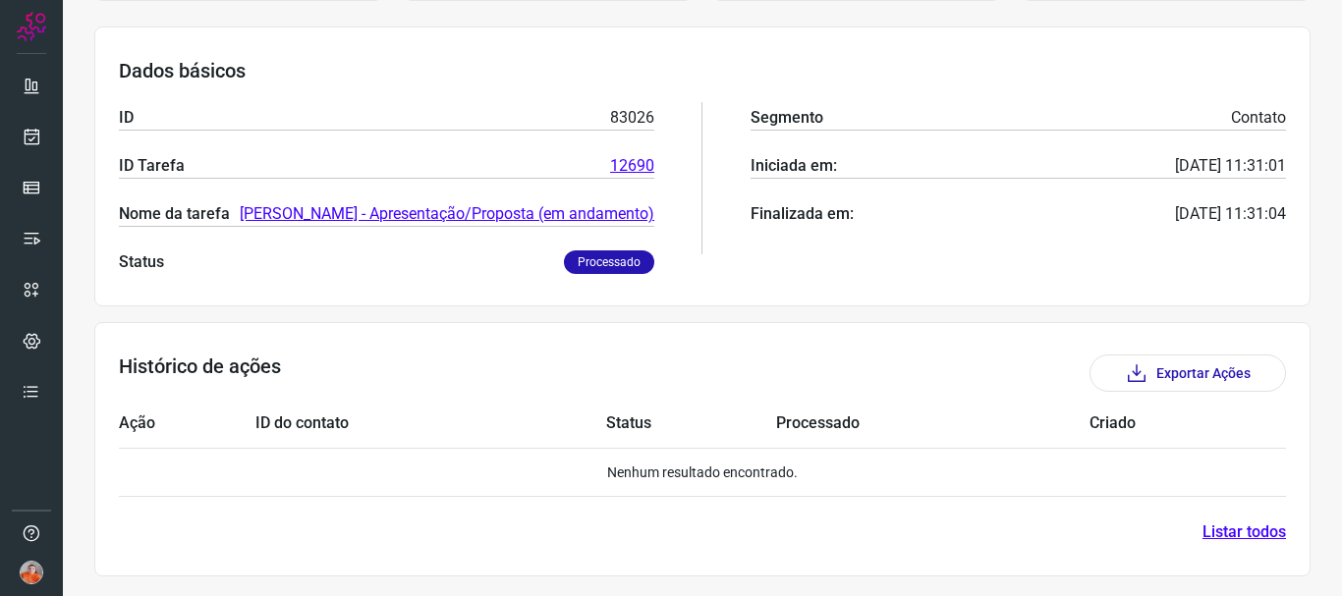
click at [595, 263] on p "Processado" at bounding box center [609, 262] width 90 height 24
click at [490, 219] on link "[PERSON_NAME] - Apresentação/Proposta (em andamento)" at bounding box center [447, 214] width 414 height 24
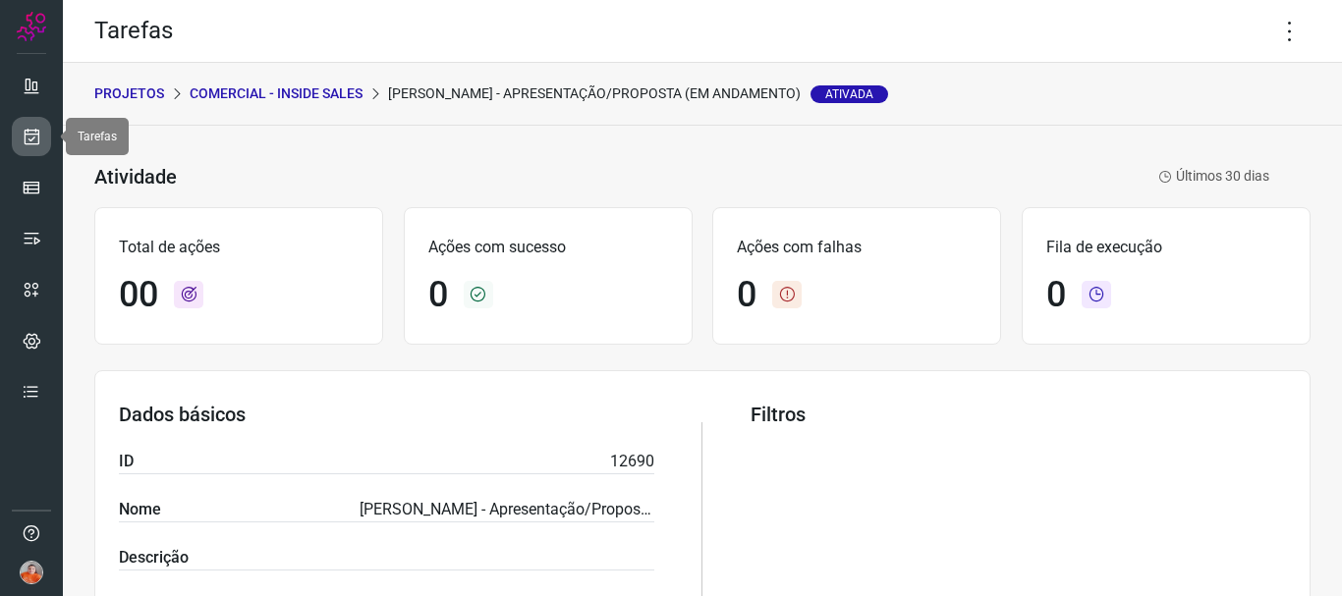
click at [29, 127] on icon at bounding box center [32, 137] width 21 height 20
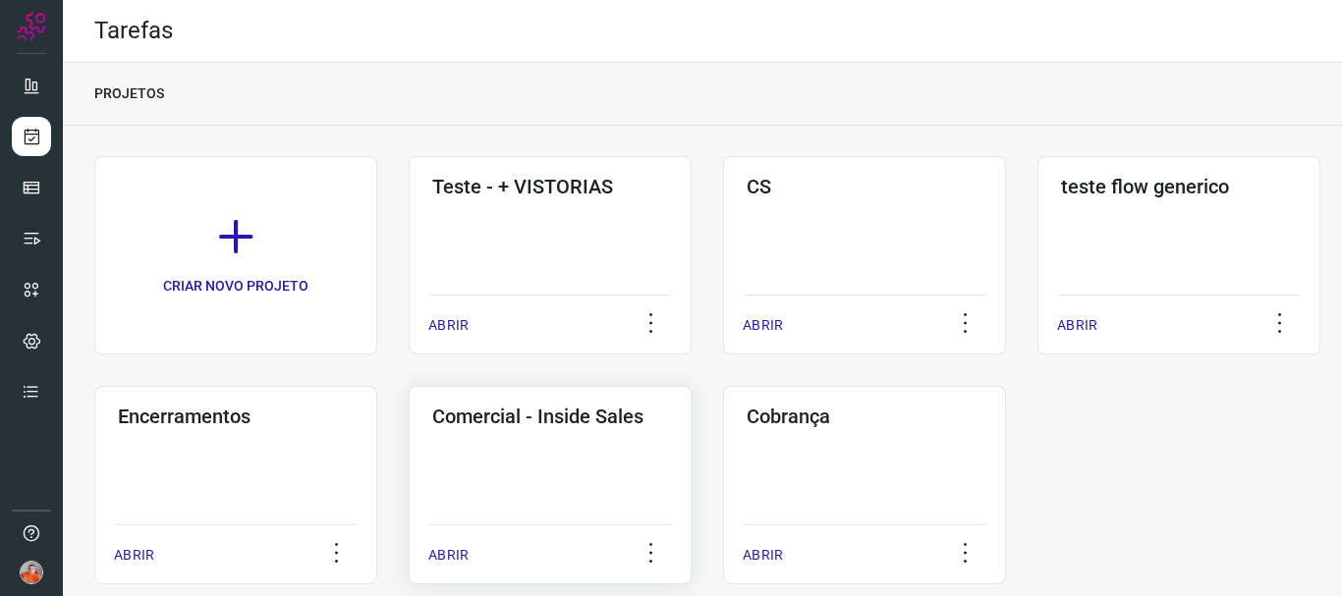
click at [447, 541] on div "ABRIR" at bounding box center [550, 548] width 244 height 49
click at [443, 551] on p "ABRIR" at bounding box center [448, 555] width 40 height 21
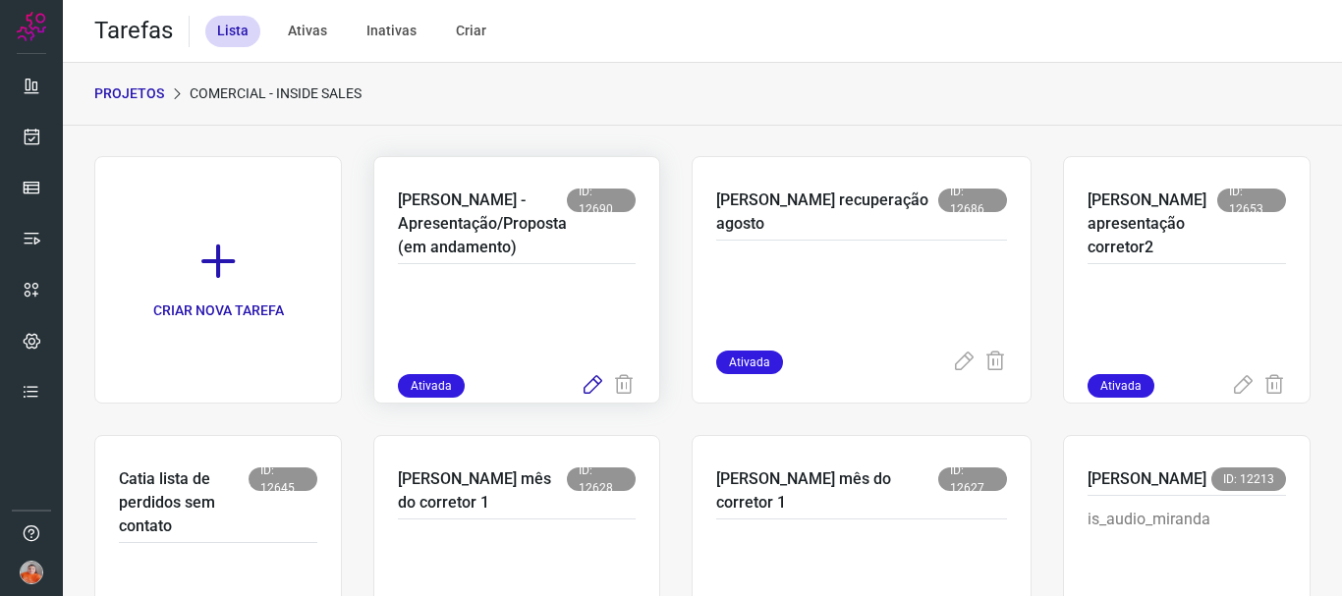
click at [604, 386] on icon at bounding box center [592, 386] width 24 height 24
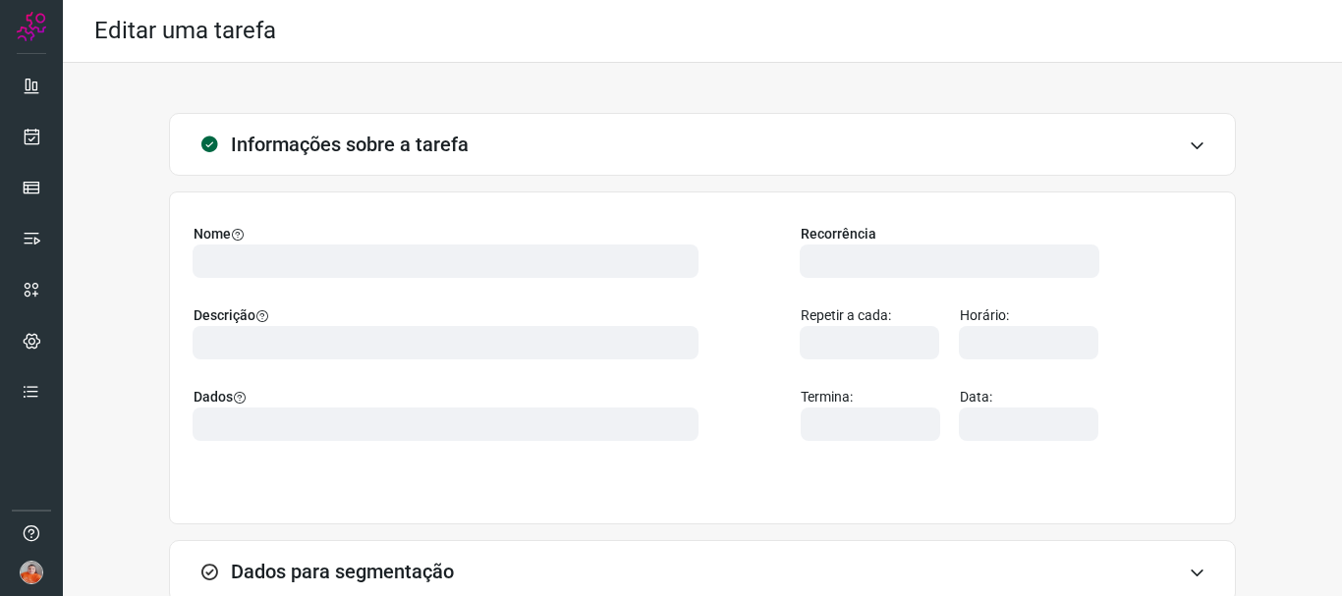
type input "567177"
type input "455700"
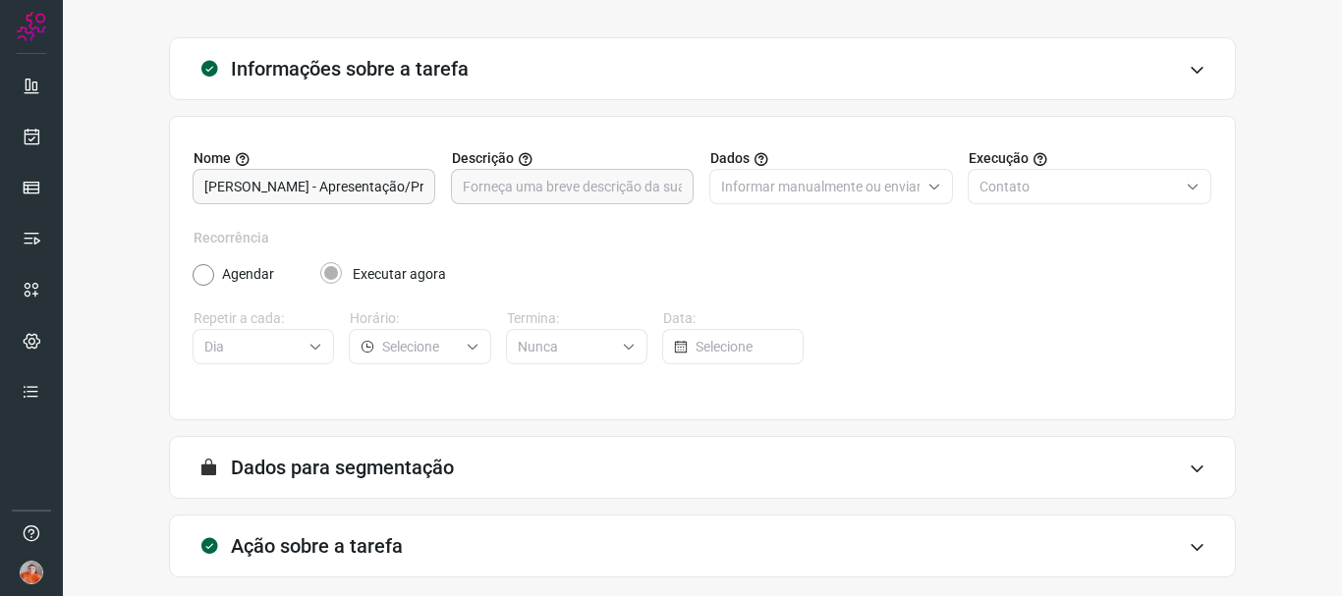
type input "AlugaMais"
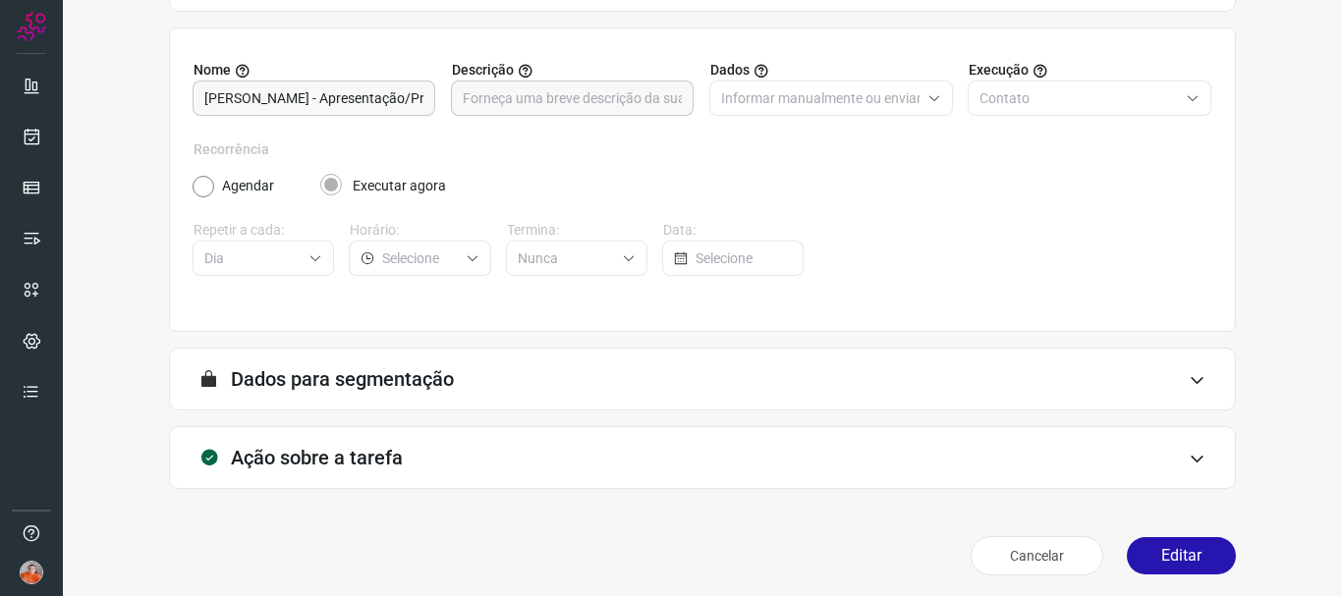
scroll to position [171, 0]
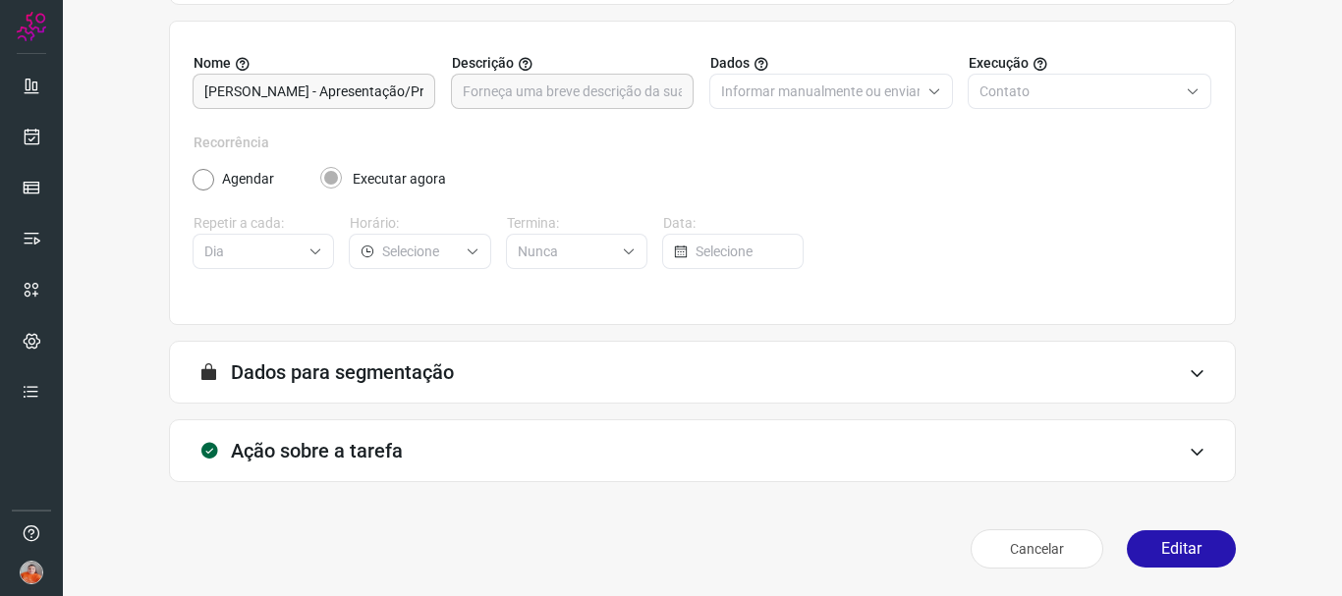
type input "[Clone] Ativações para Campanha ([PERSON_NAME])"
type input "Comercial - Inside Sales"
click at [1188, 457] on icon at bounding box center [1196, 452] width 17 height 16
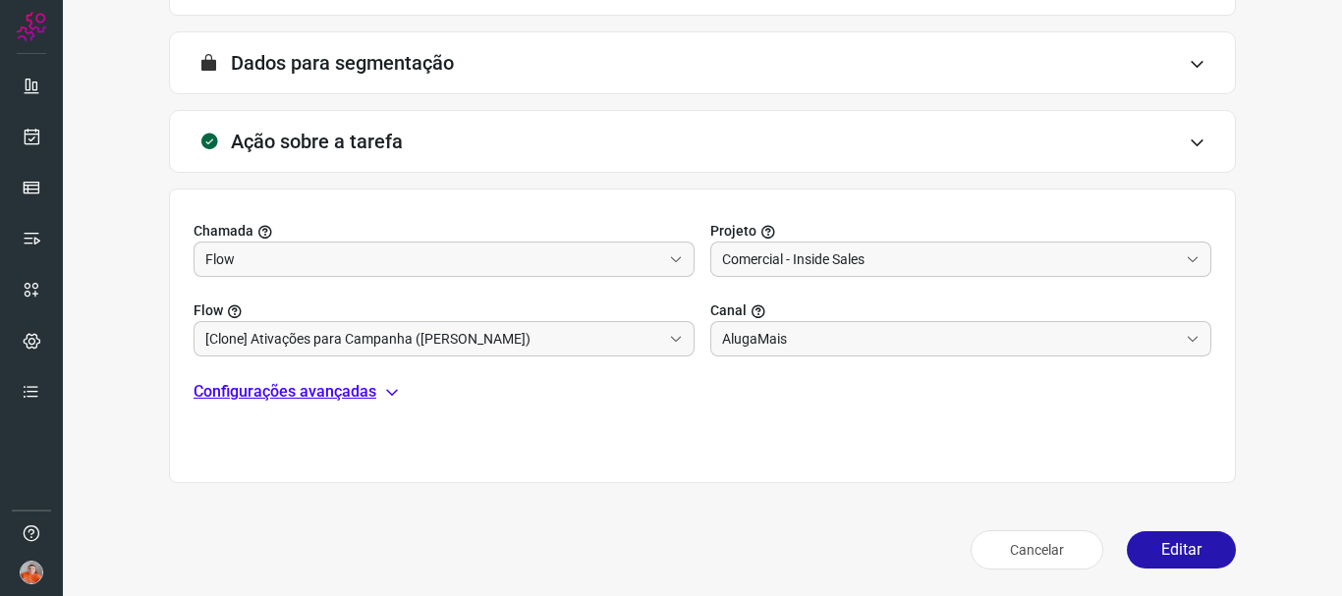
scroll to position [481, 0]
click at [856, 267] on input "Comercial - Inside Sales" at bounding box center [950, 258] width 456 height 33
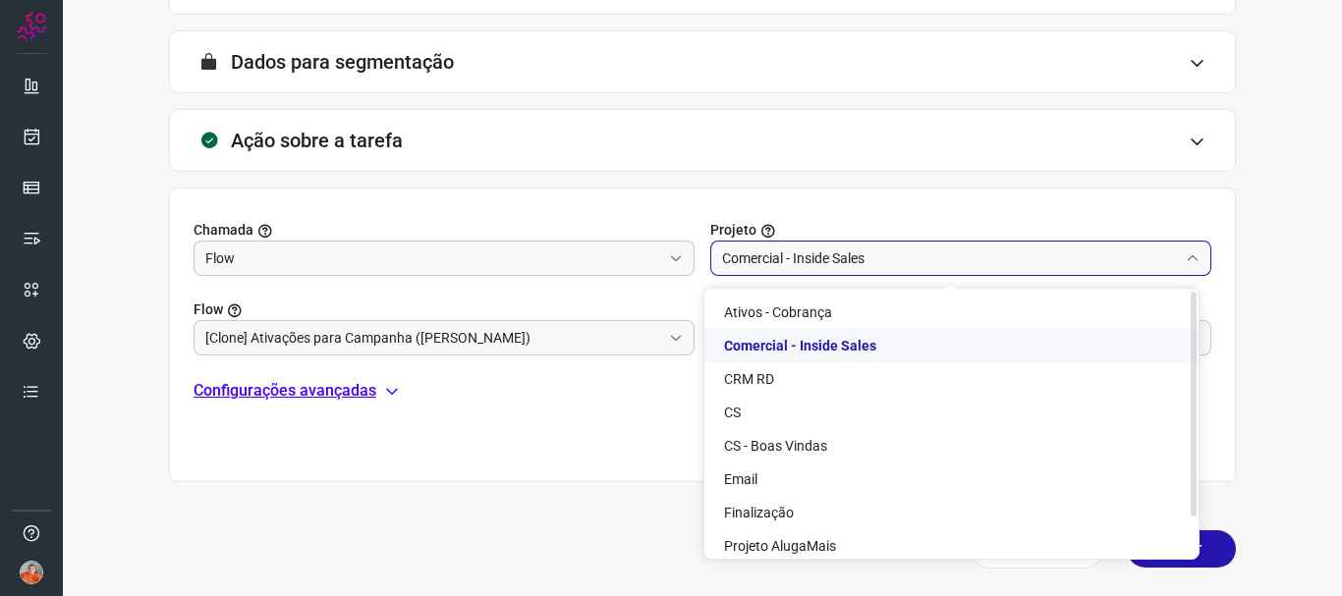
click at [855, 338] on span "Comercial - Inside Sales" at bounding box center [800, 346] width 152 height 16
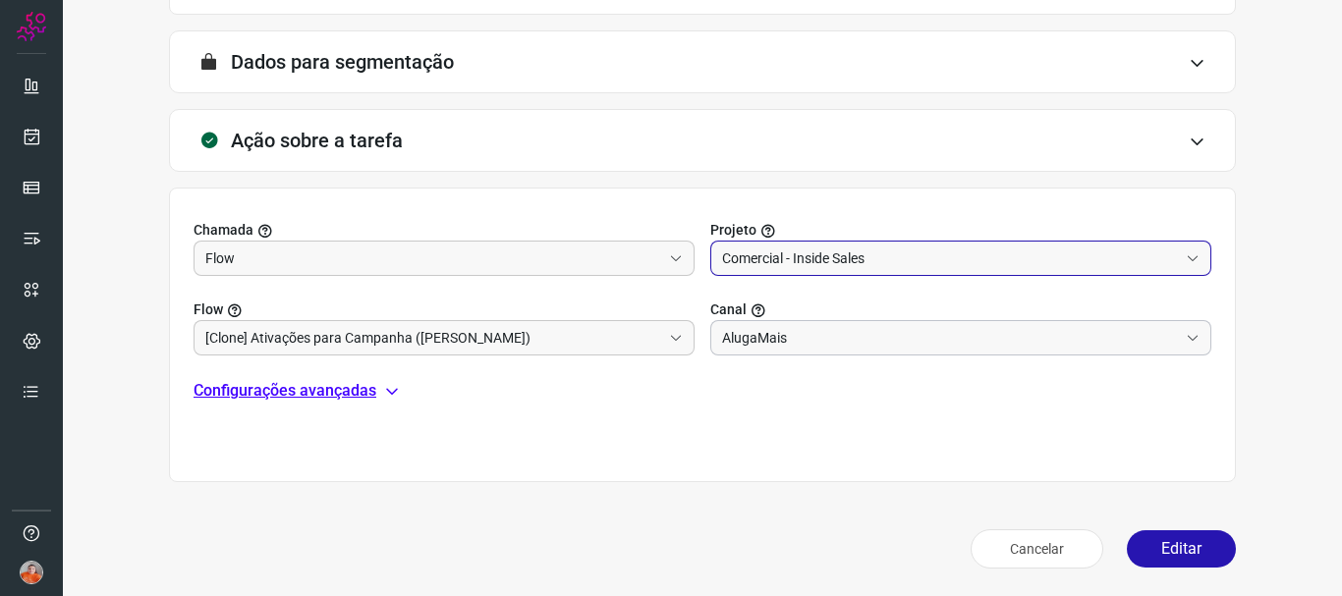
click at [779, 346] on input "AlugaMais" at bounding box center [950, 337] width 456 height 33
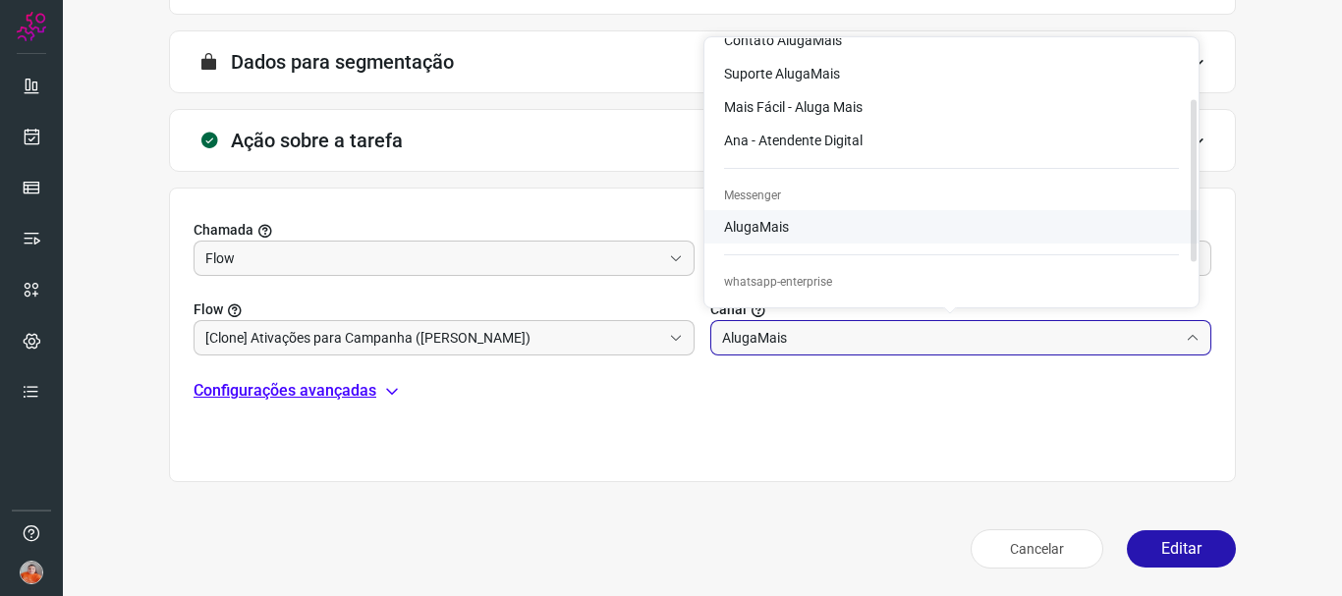
scroll to position [98, 0]
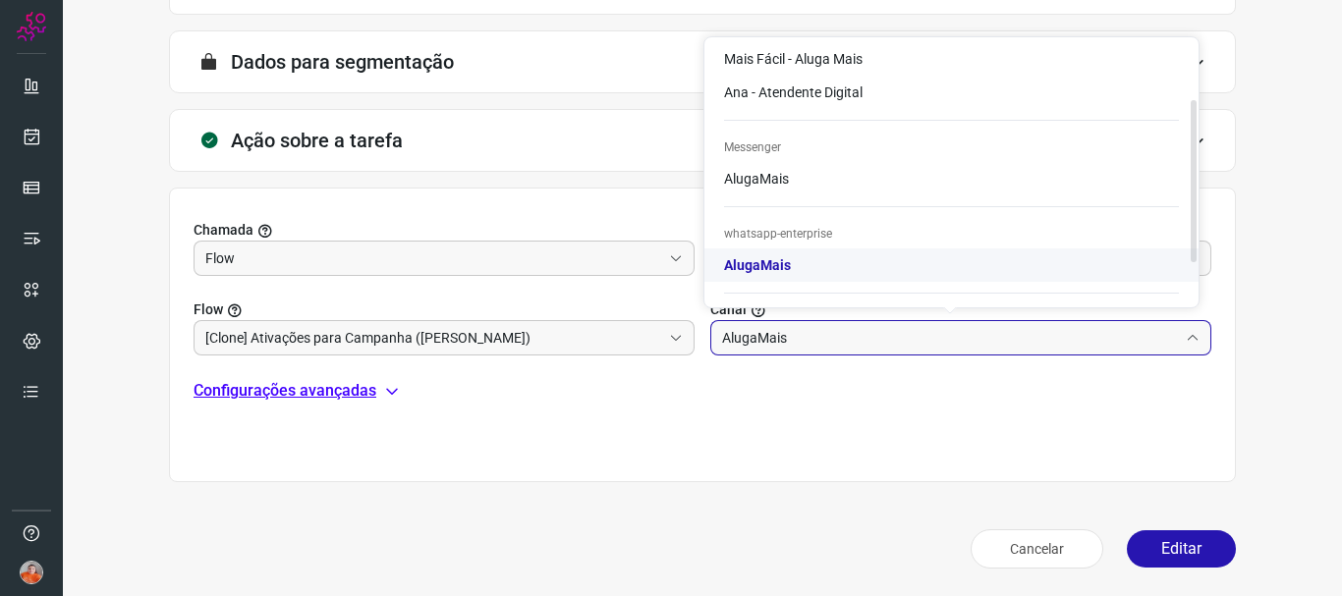
click at [795, 265] on li "AlugaMais" at bounding box center [951, 264] width 494 height 33
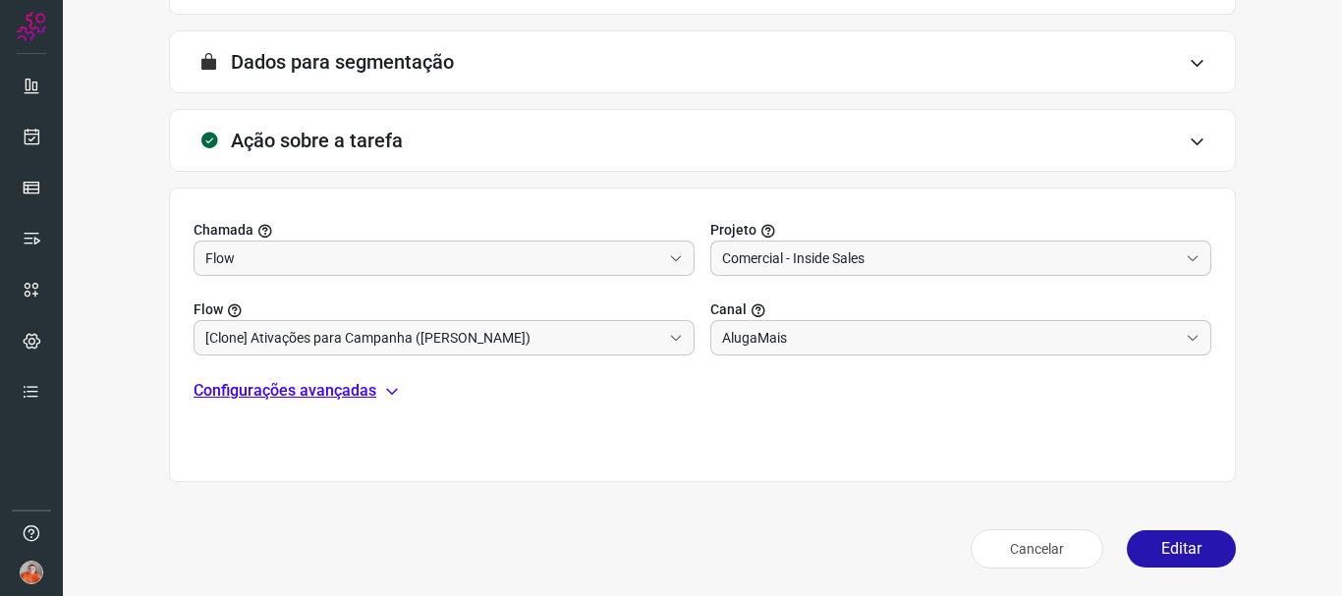
click at [391, 396] on icon at bounding box center [392, 391] width 16 height 16
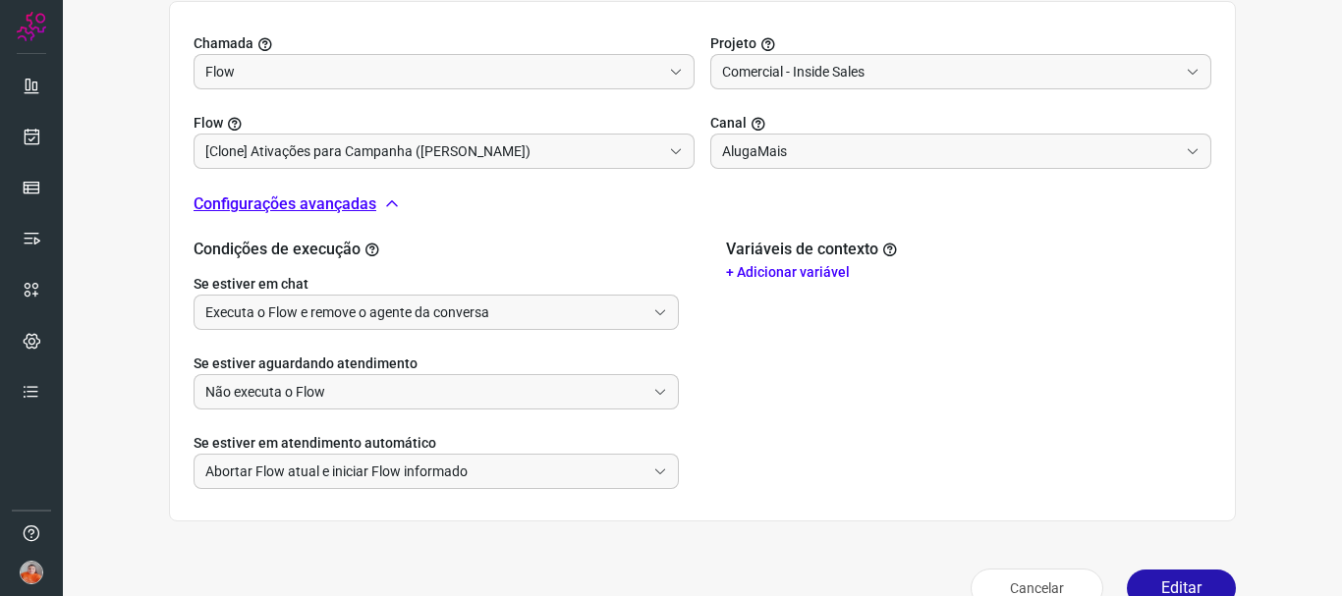
scroll to position [707, 0]
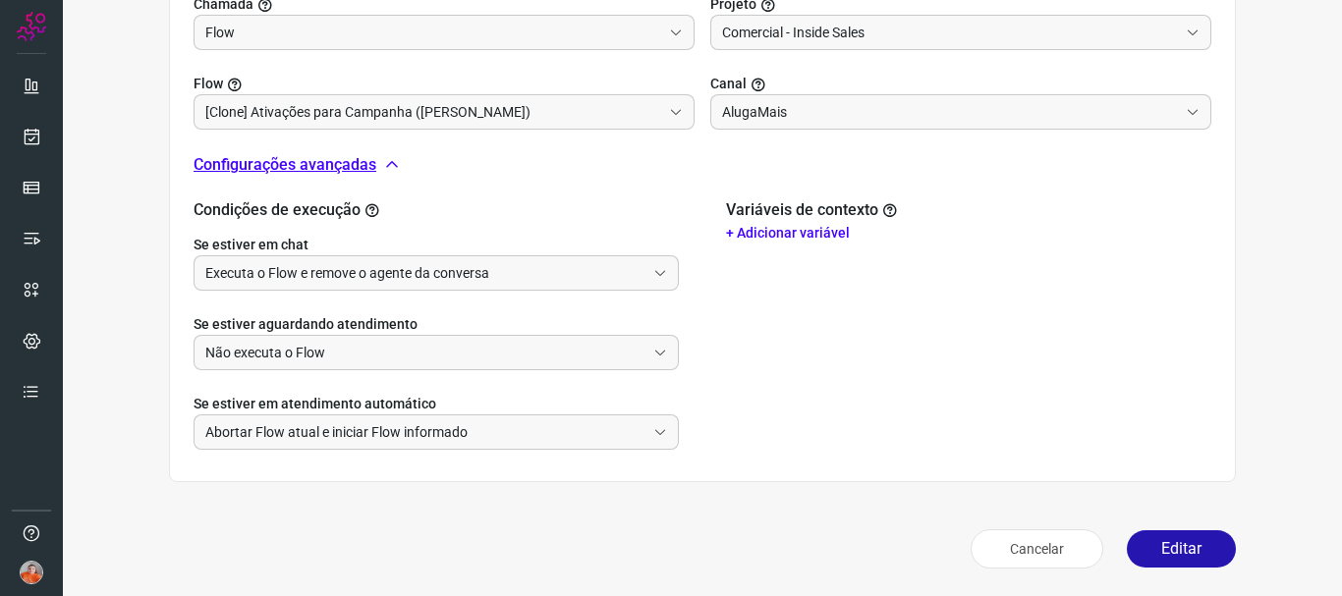
click at [779, 230] on p "+ Adicionar variável" at bounding box center [968, 233] width 485 height 21
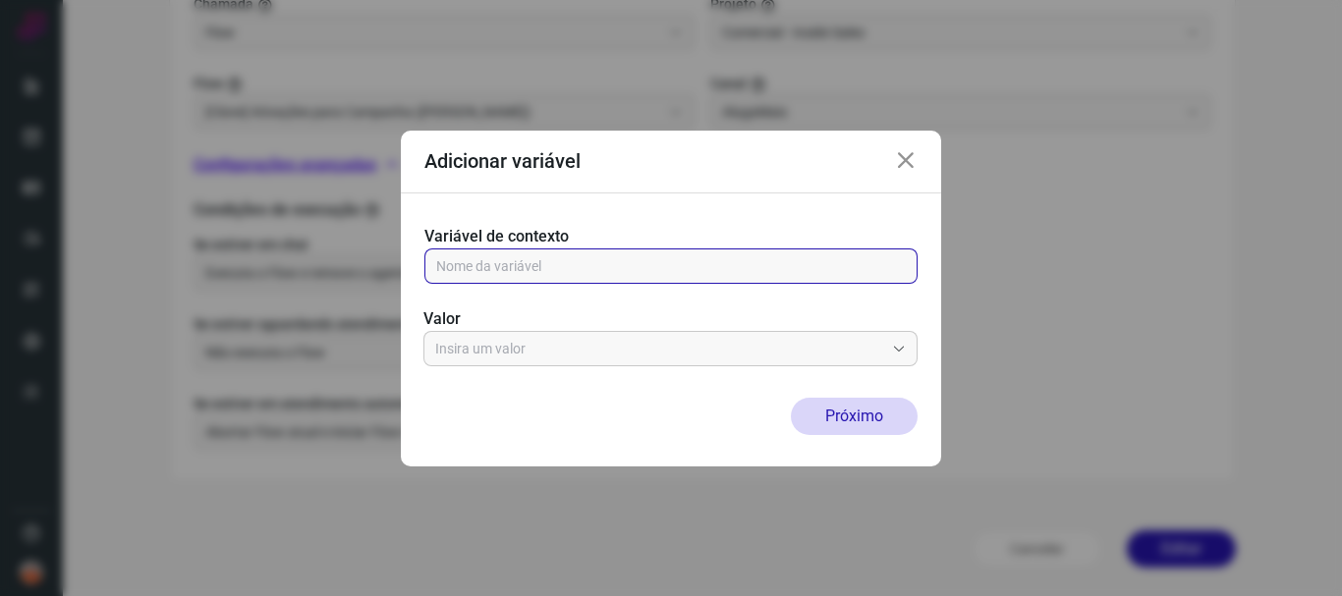
click at [742, 257] on input "text" at bounding box center [670, 265] width 469 height 33
click at [595, 280] on input "text" at bounding box center [670, 265] width 469 height 33
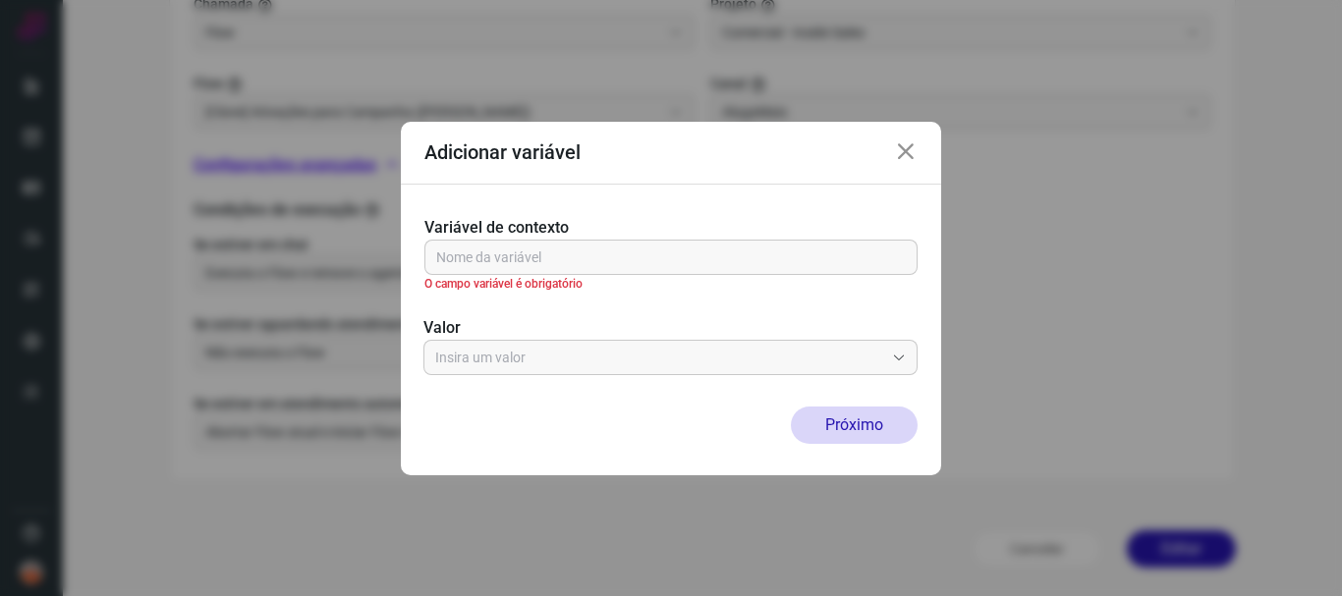
click at [554, 373] on div "Variável de contexto O campo variável é obrigatório Valor" at bounding box center [671, 296] width 540 height 222
click at [559, 368] on input "text" at bounding box center [659, 357] width 449 height 33
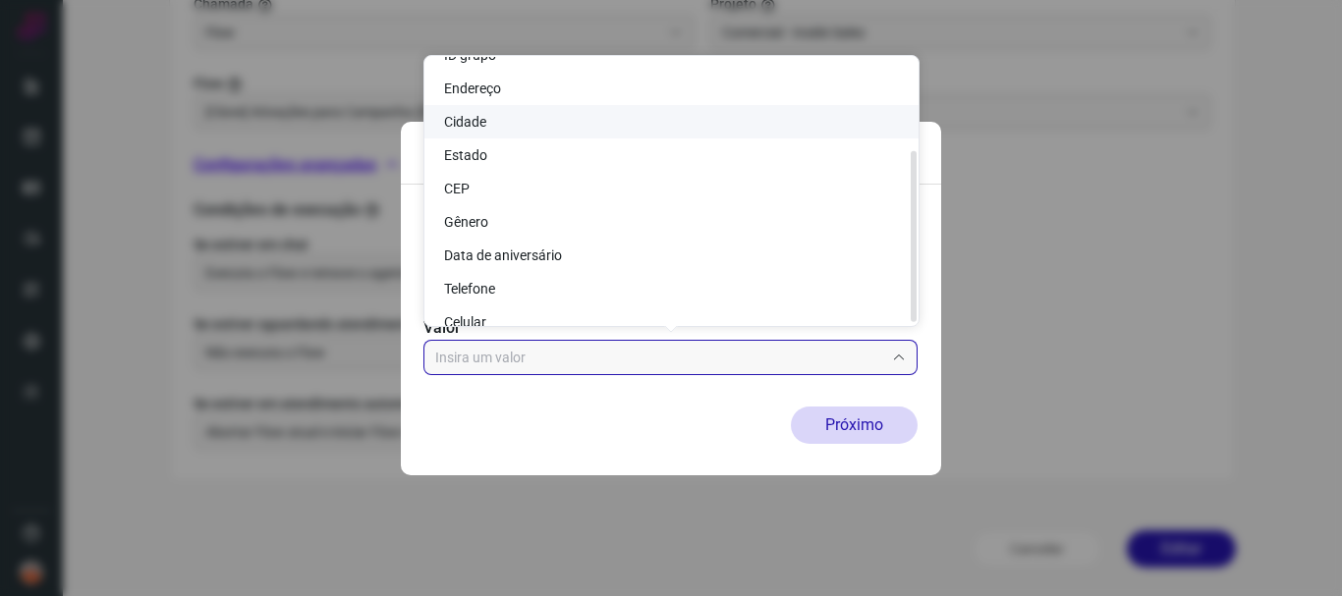
scroll to position [143, 0]
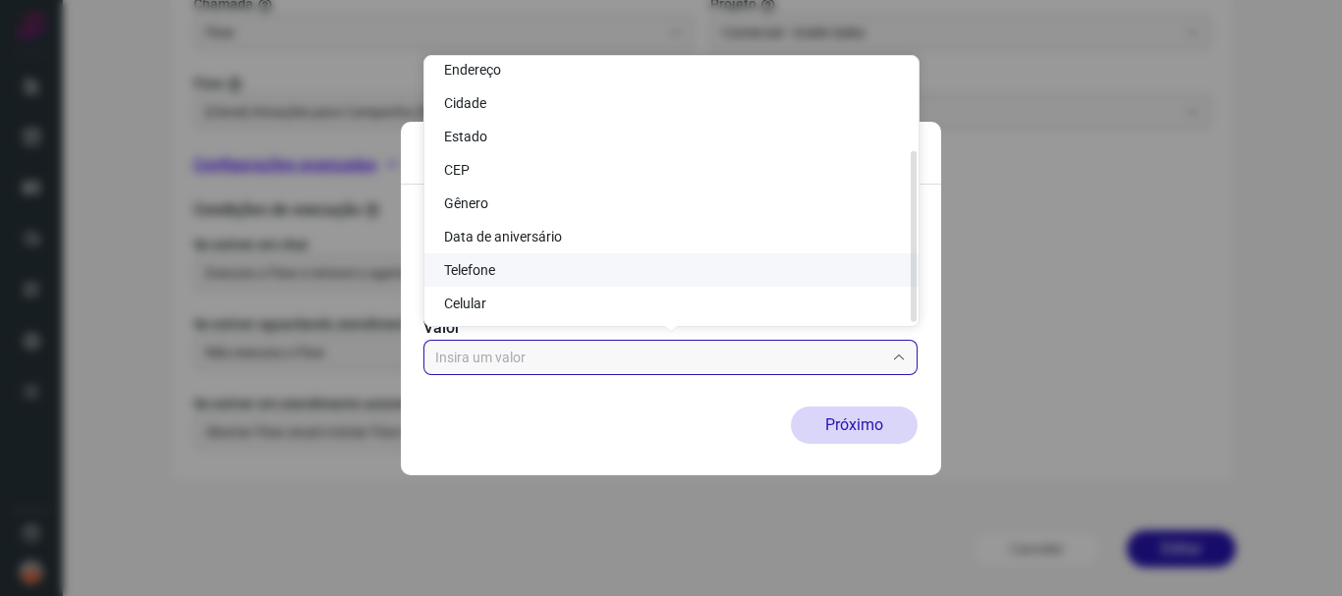
click at [579, 277] on li "Telefone" at bounding box center [671, 269] width 494 height 33
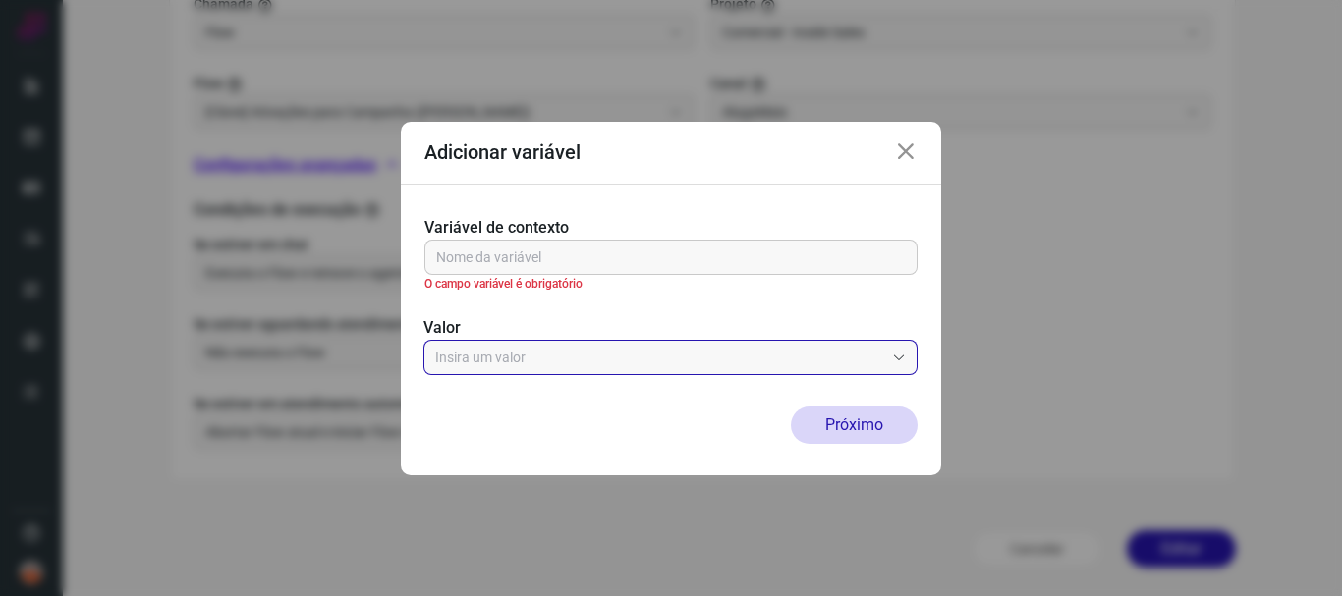
type input "Telefone"
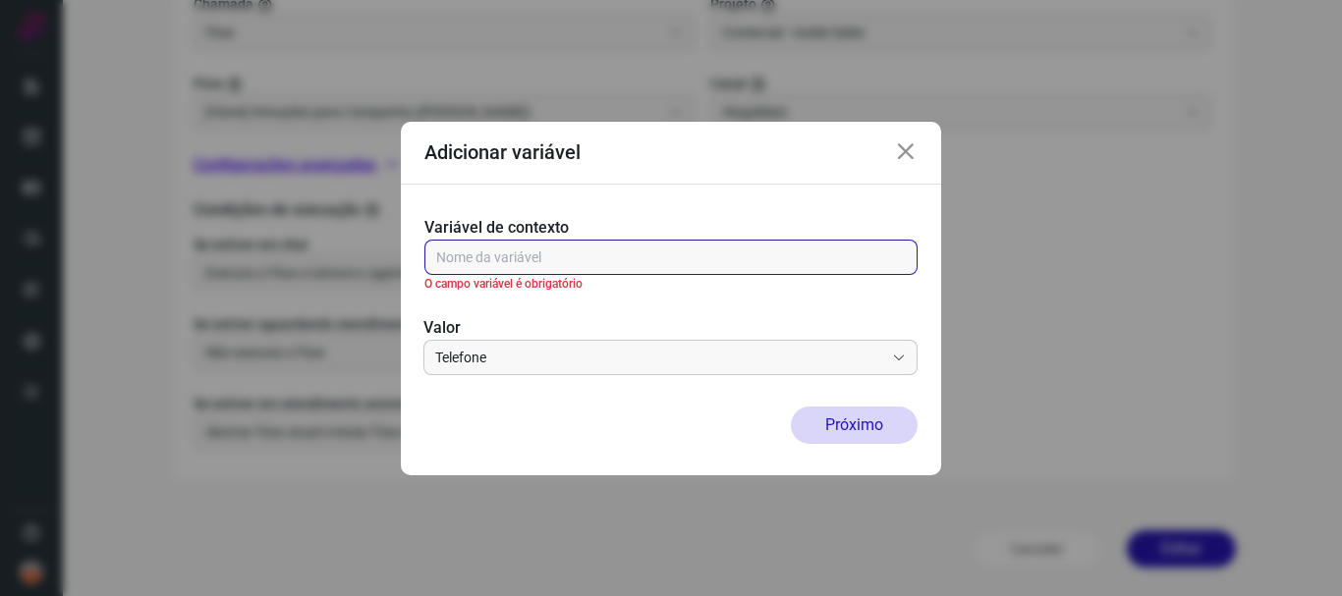
click at [578, 265] on input "text" at bounding box center [670, 257] width 469 height 33
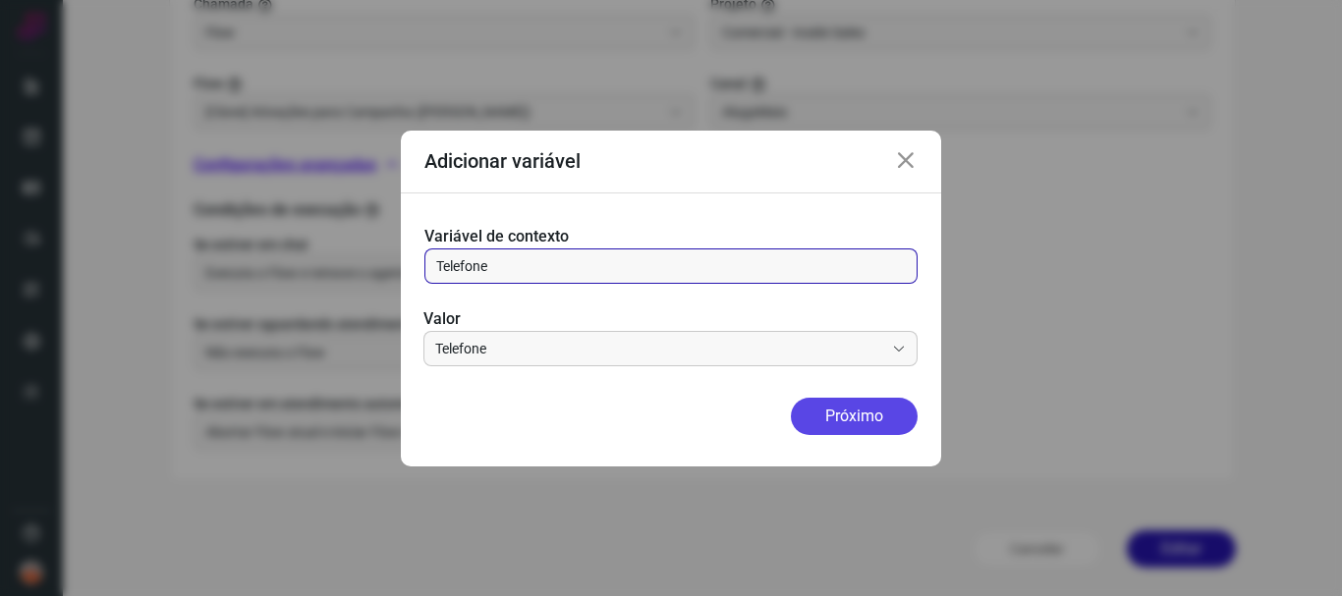
type input "Telefone"
click at [831, 405] on button "Próximo" at bounding box center [854, 416] width 127 height 37
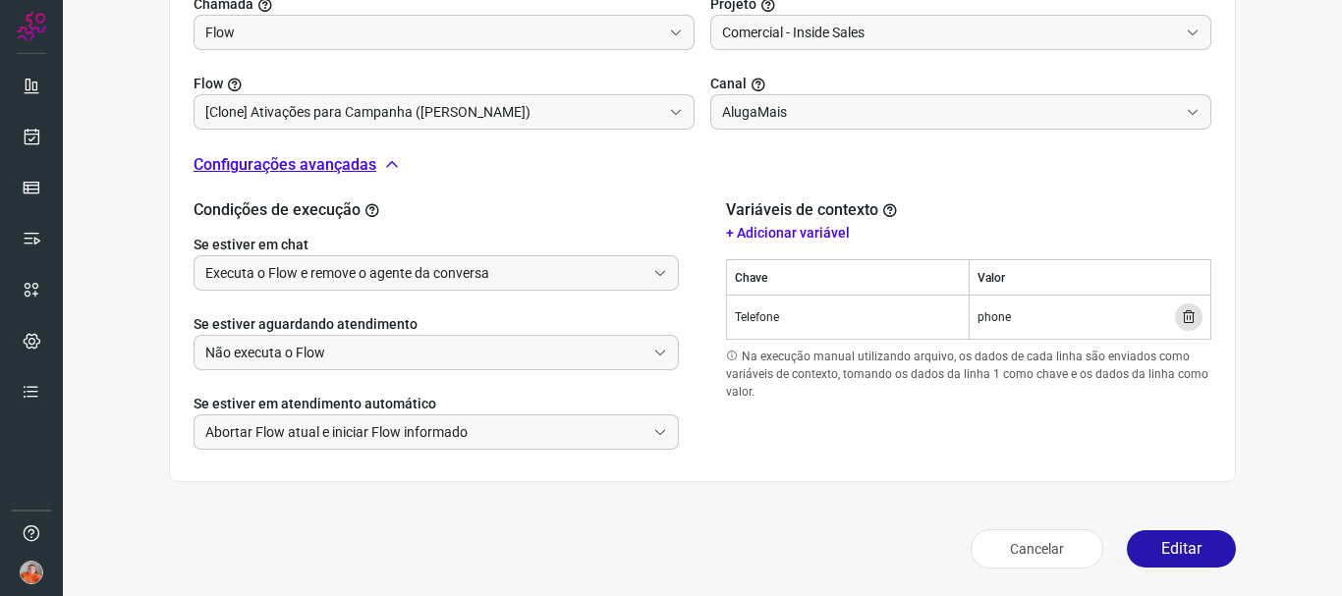
click at [1181, 313] on icon at bounding box center [1189, 317] width 16 height 16
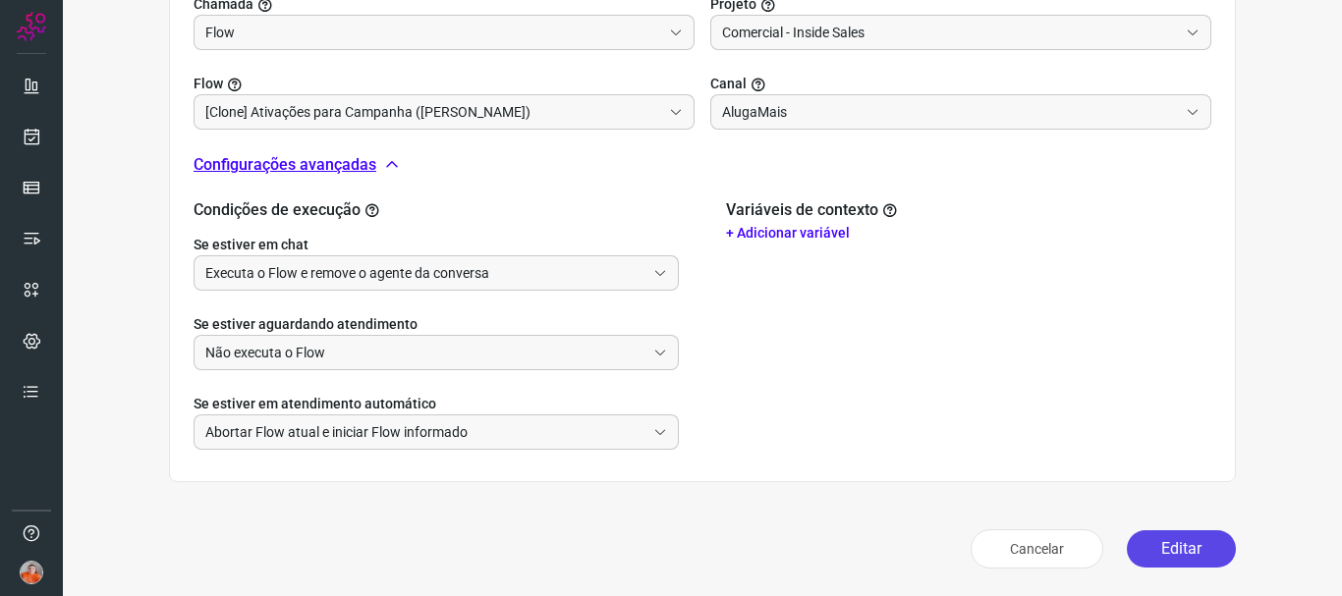
click at [1151, 542] on button "Editar" at bounding box center [1181, 548] width 109 height 37
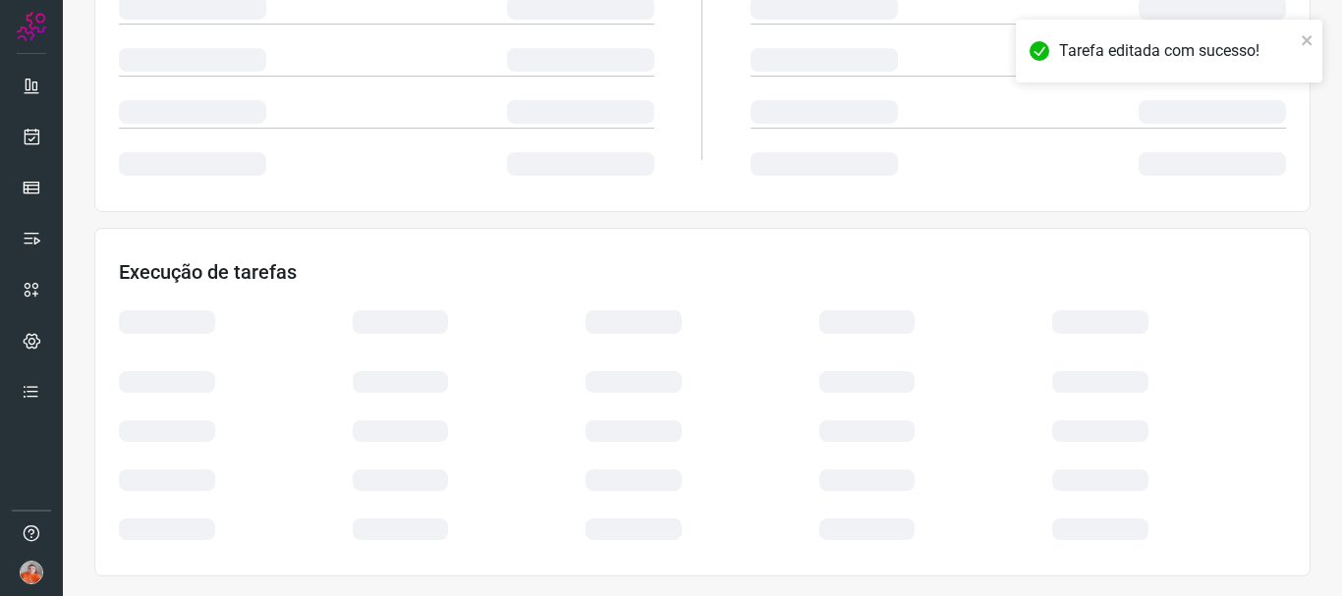
scroll to position [418, 0]
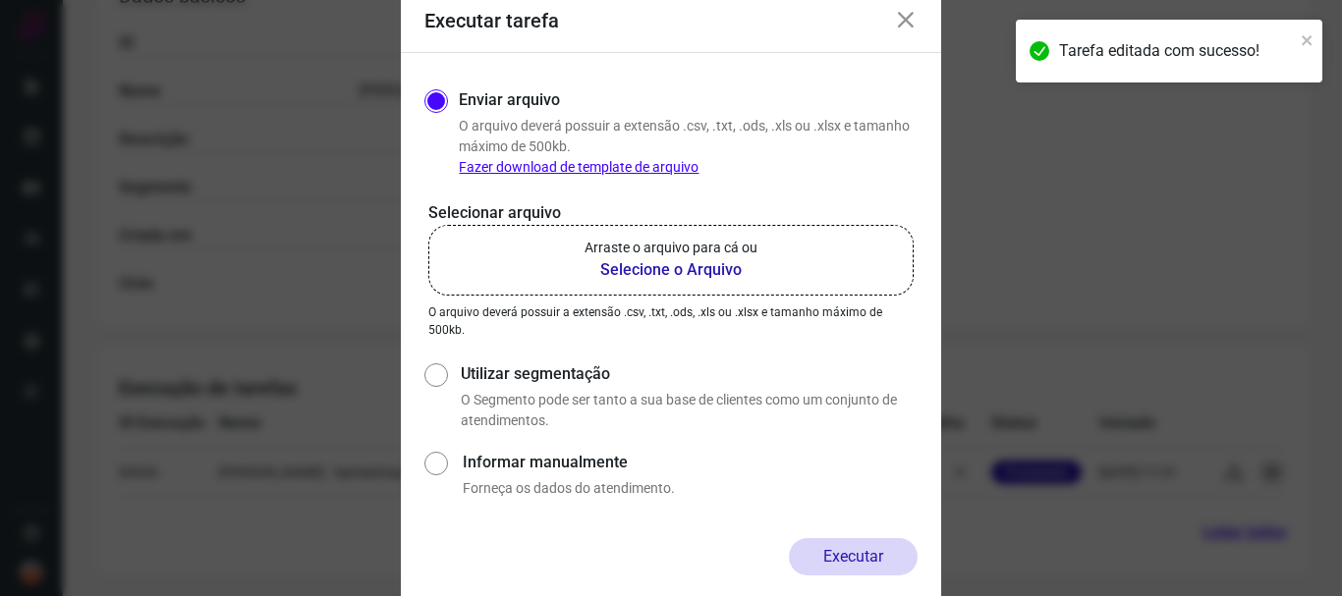
click at [706, 280] on b "Selecione o Arquivo" at bounding box center [670, 270] width 173 height 24
click at [0, 0] on input "Arraste o arquivo para cá ou Selecione o Arquivo" at bounding box center [0, 0] width 0 height 0
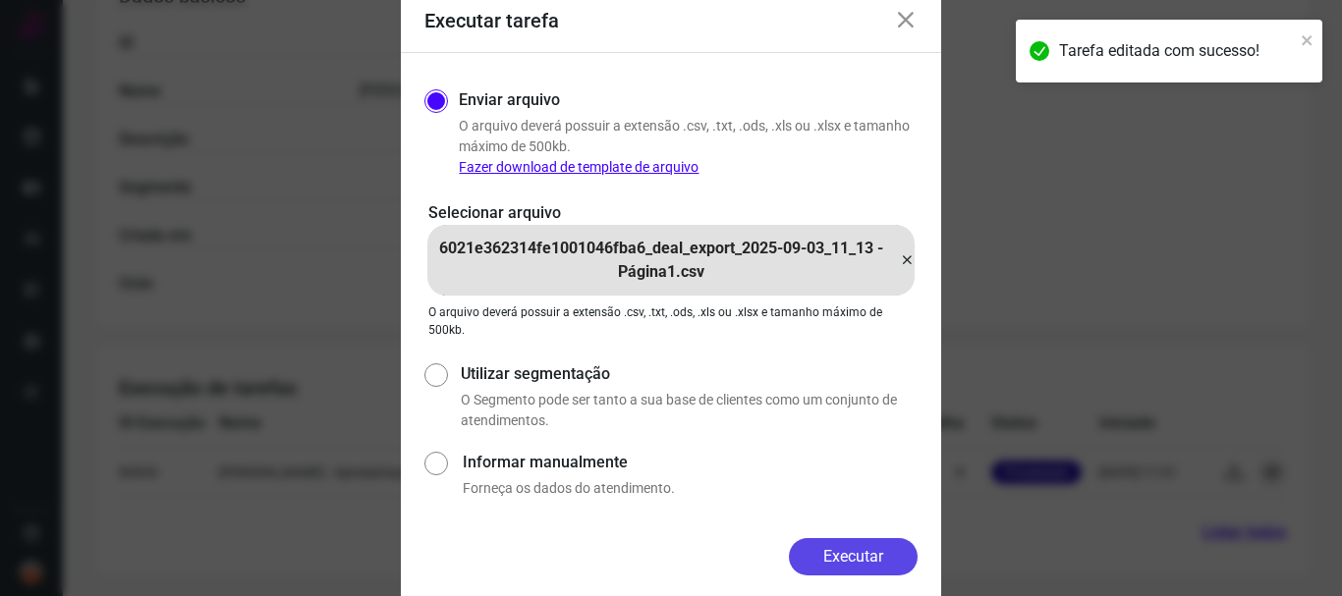
click at [870, 555] on button "Executar" at bounding box center [853, 556] width 129 height 37
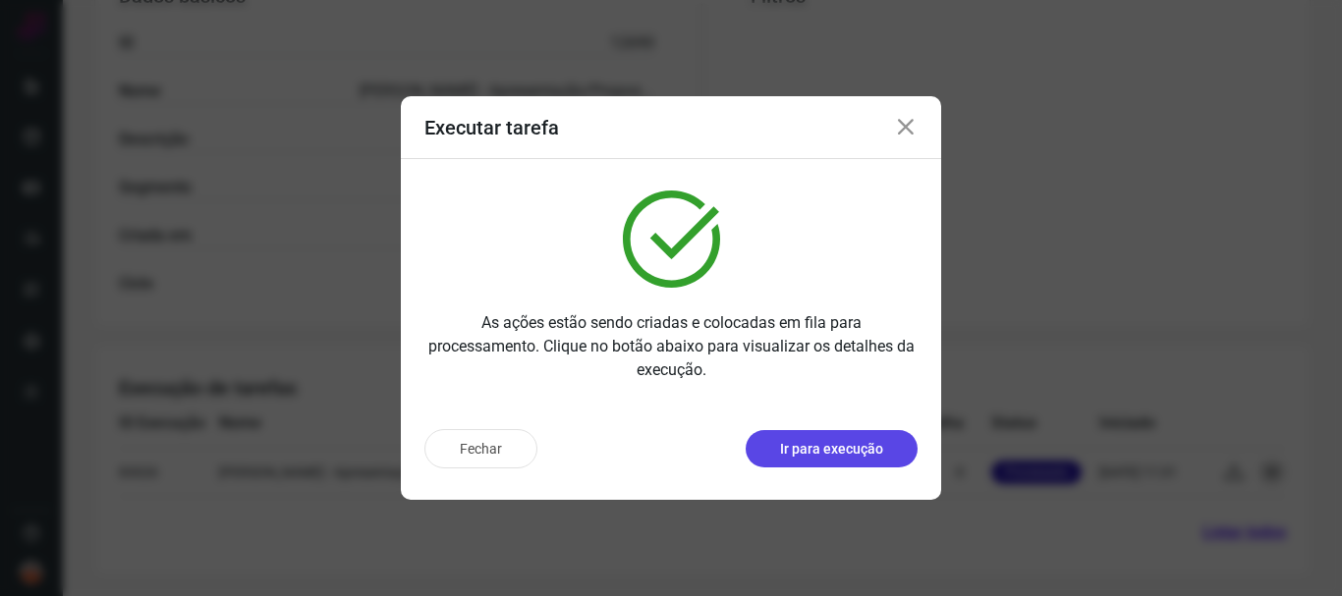
click at [875, 437] on button "Ir para execução" at bounding box center [831, 448] width 172 height 37
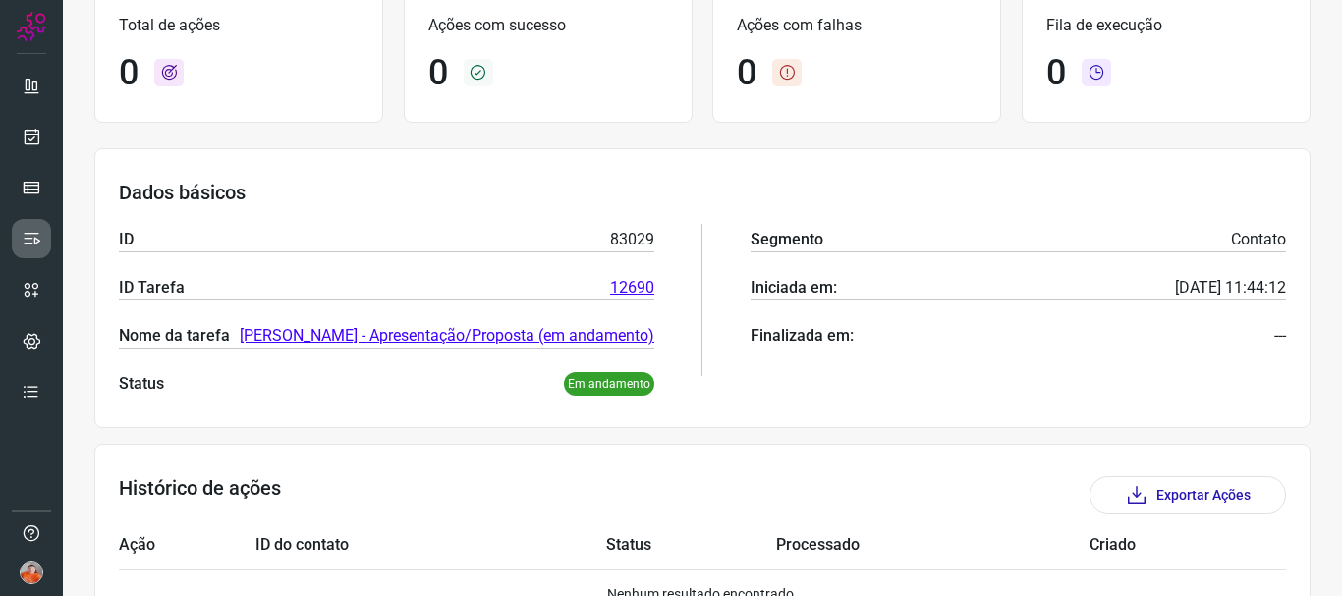
scroll to position [75, 0]
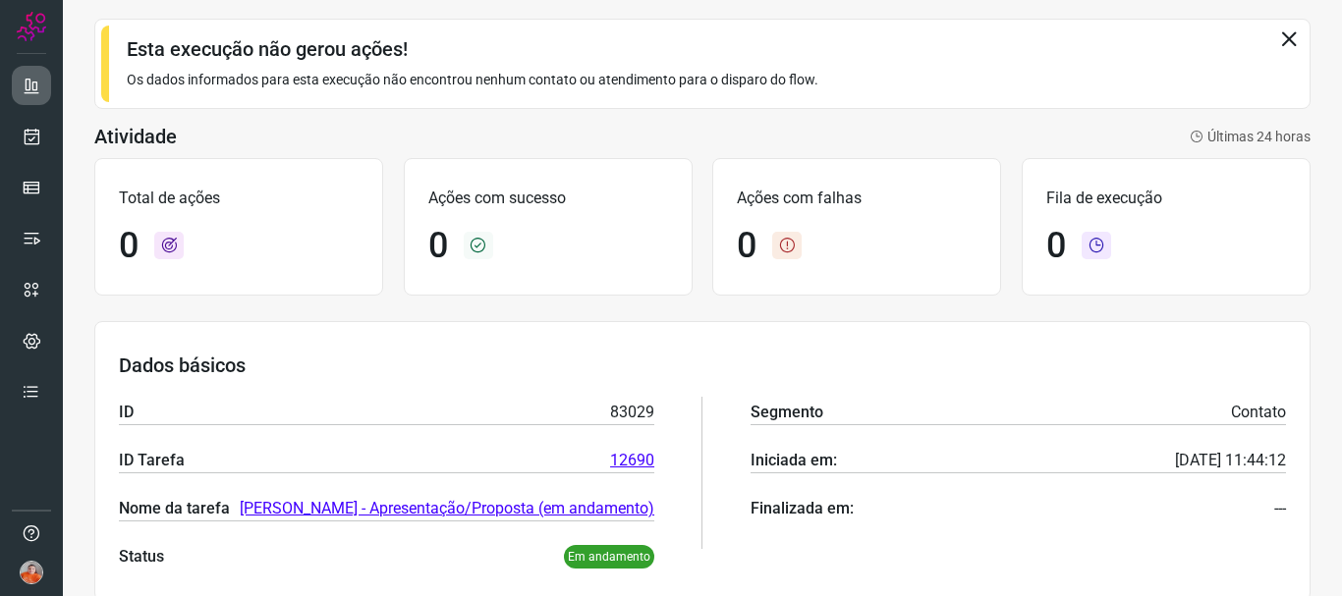
click at [37, 103] on link at bounding box center [31, 85] width 39 height 39
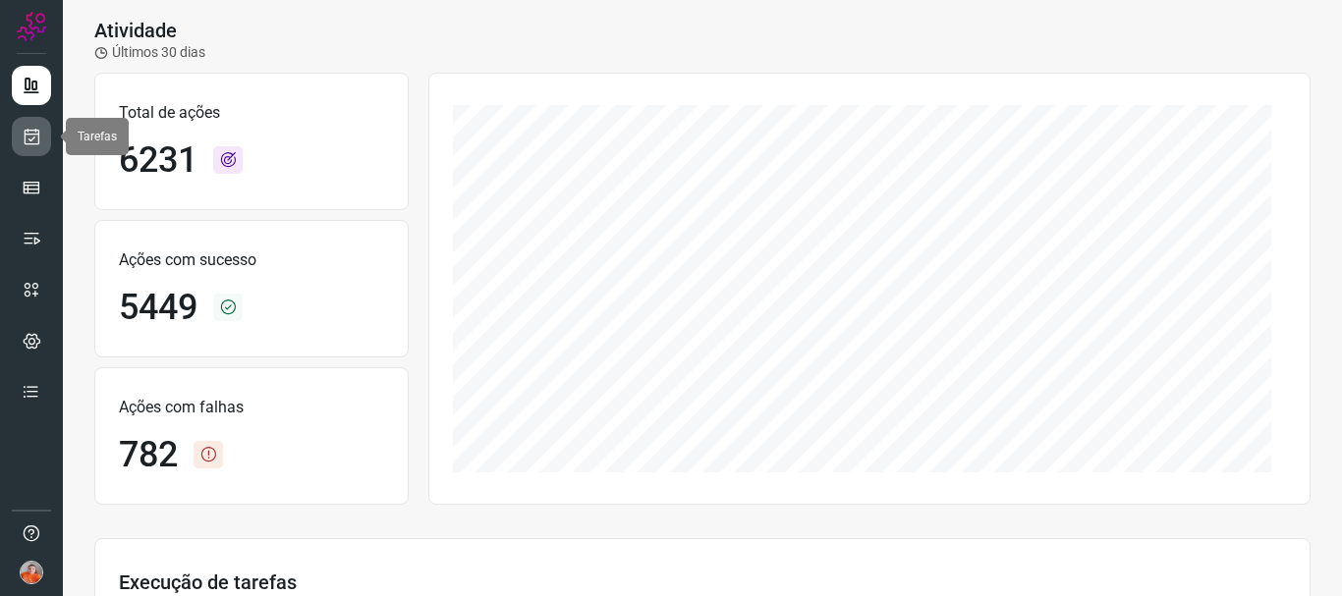
click at [33, 146] on link at bounding box center [31, 136] width 39 height 39
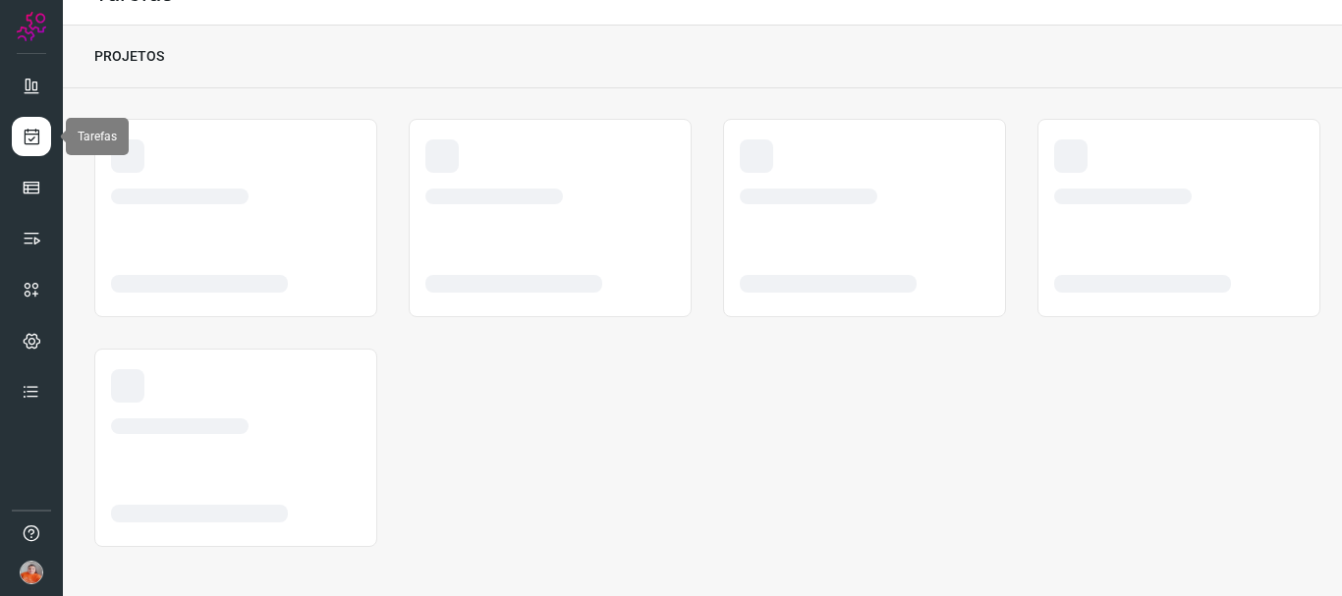
scroll to position [37, 0]
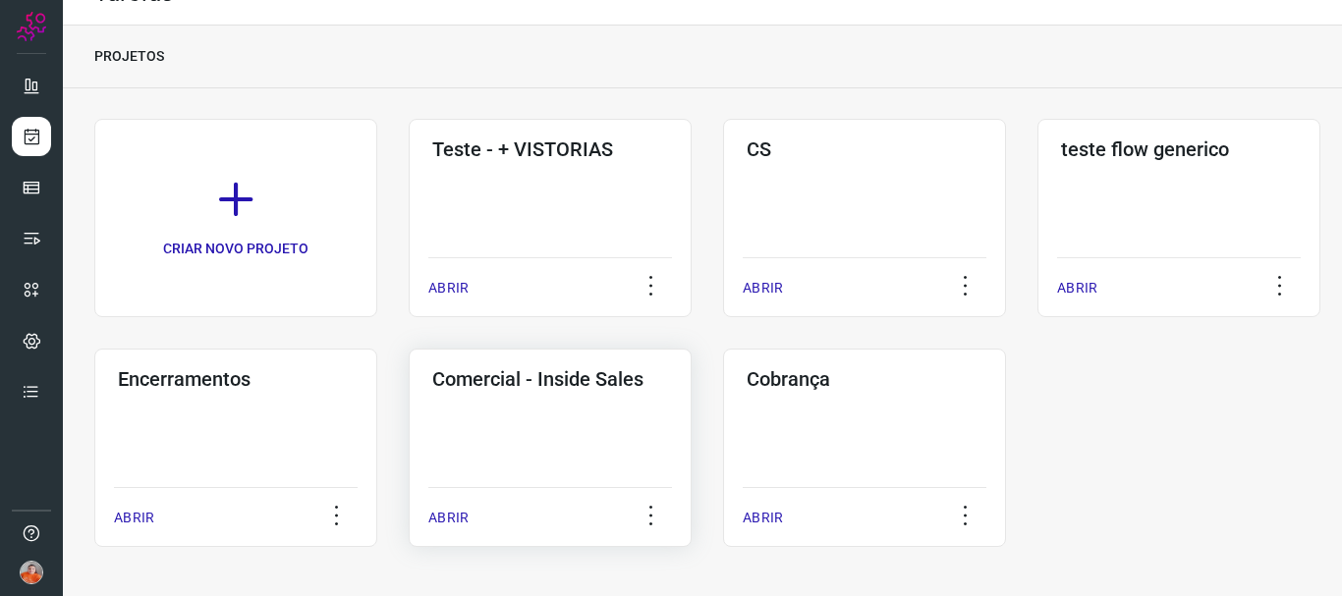
click at [444, 512] on p "ABRIR" at bounding box center [448, 518] width 40 height 21
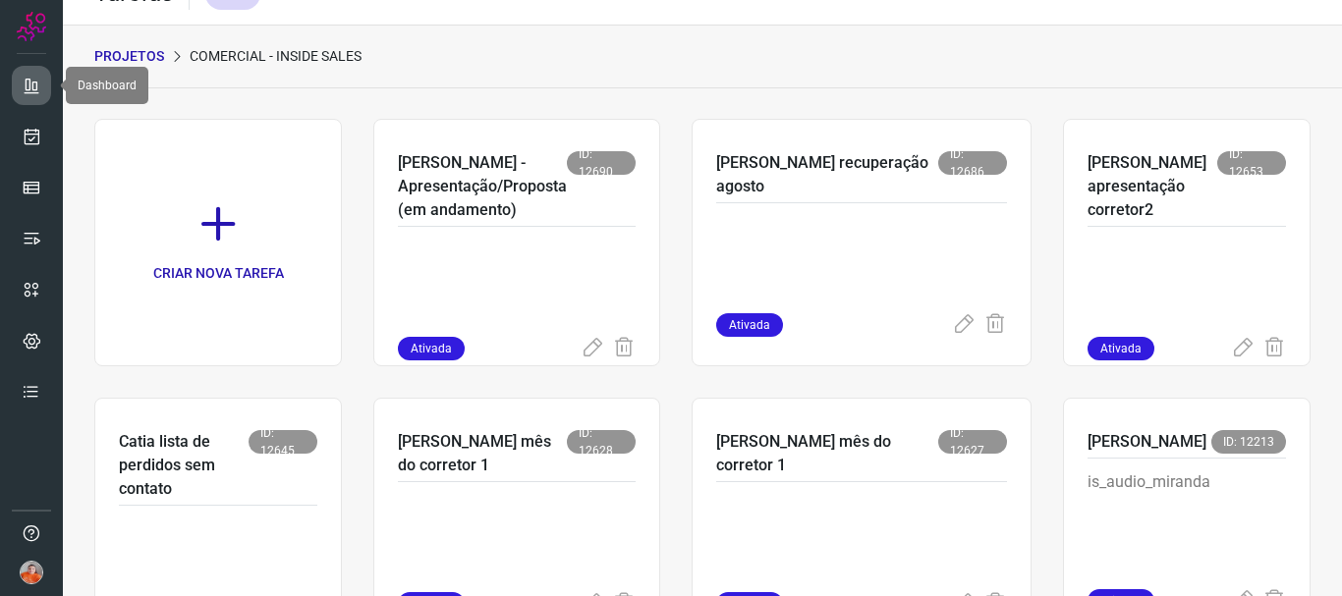
click at [41, 92] on link at bounding box center [31, 85] width 39 height 39
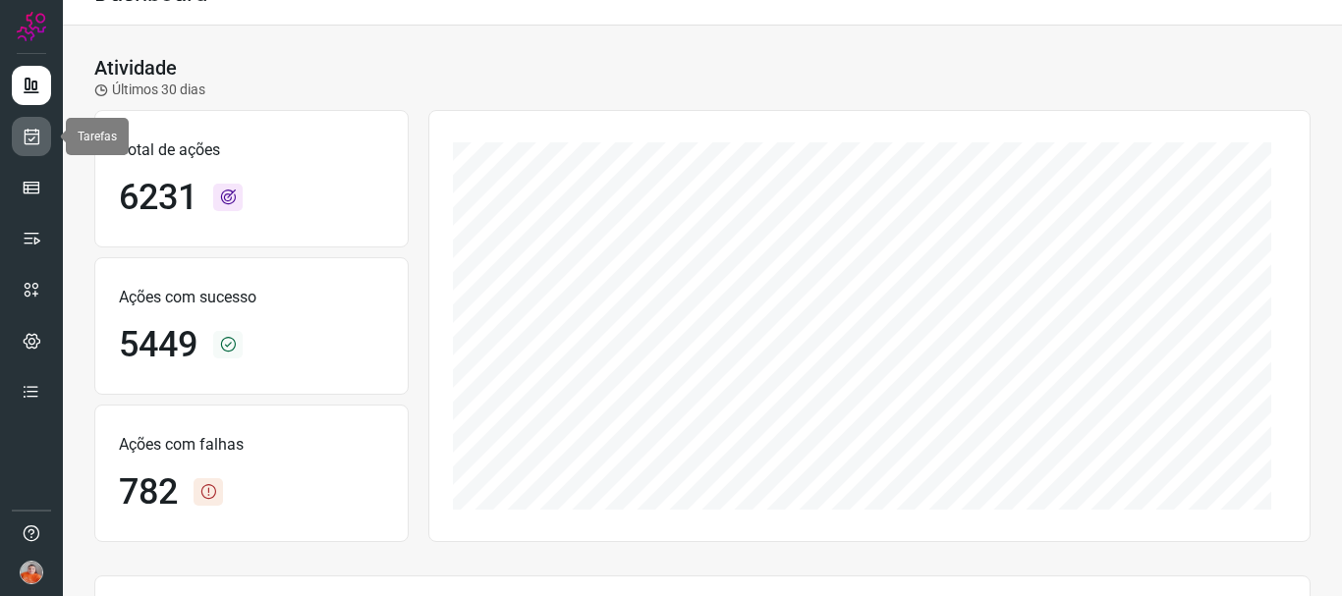
click at [30, 131] on icon at bounding box center [32, 137] width 21 height 20
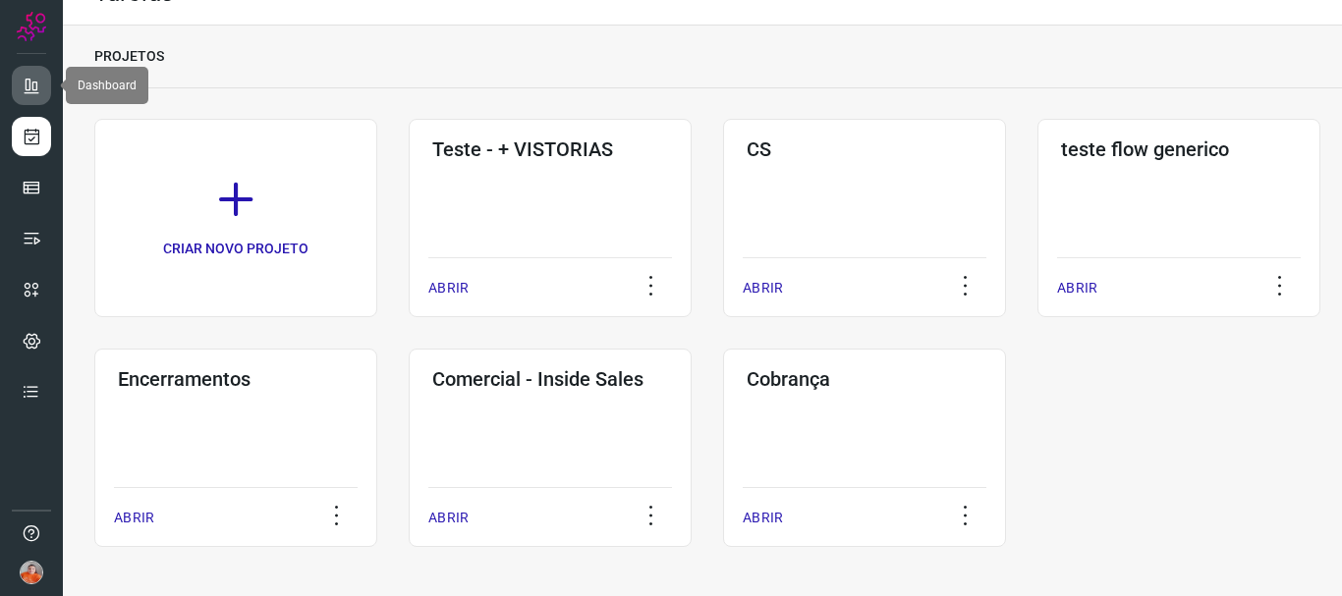
click at [29, 75] on link at bounding box center [31, 85] width 39 height 39
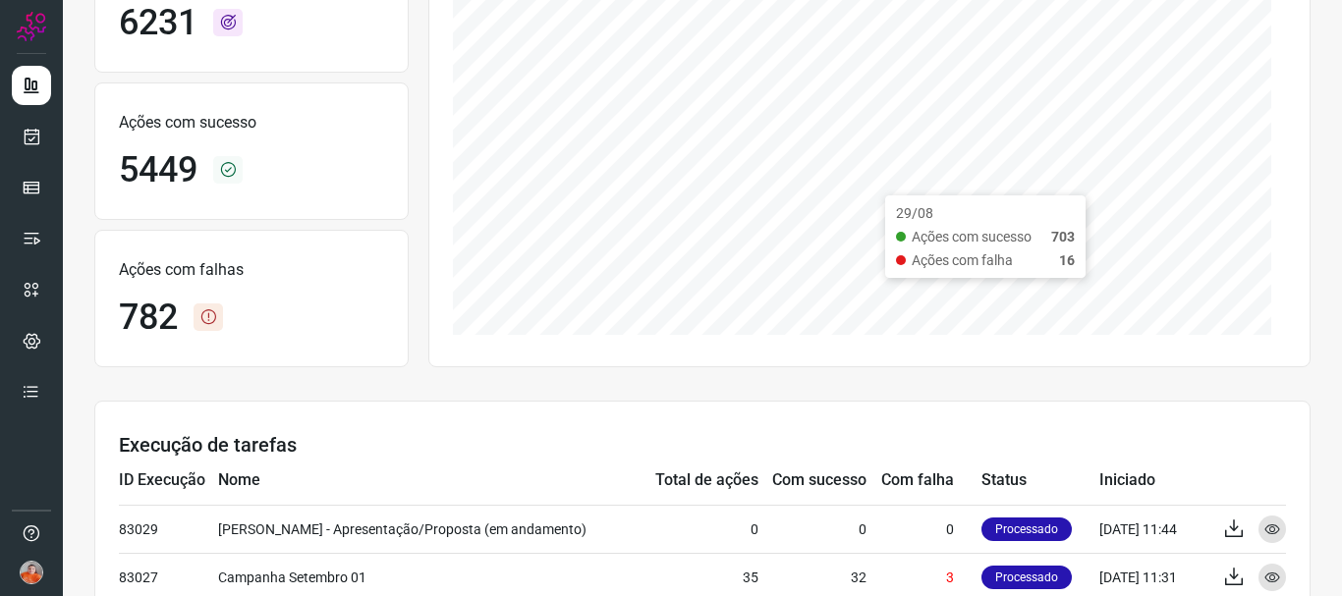
scroll to position [430, 0]
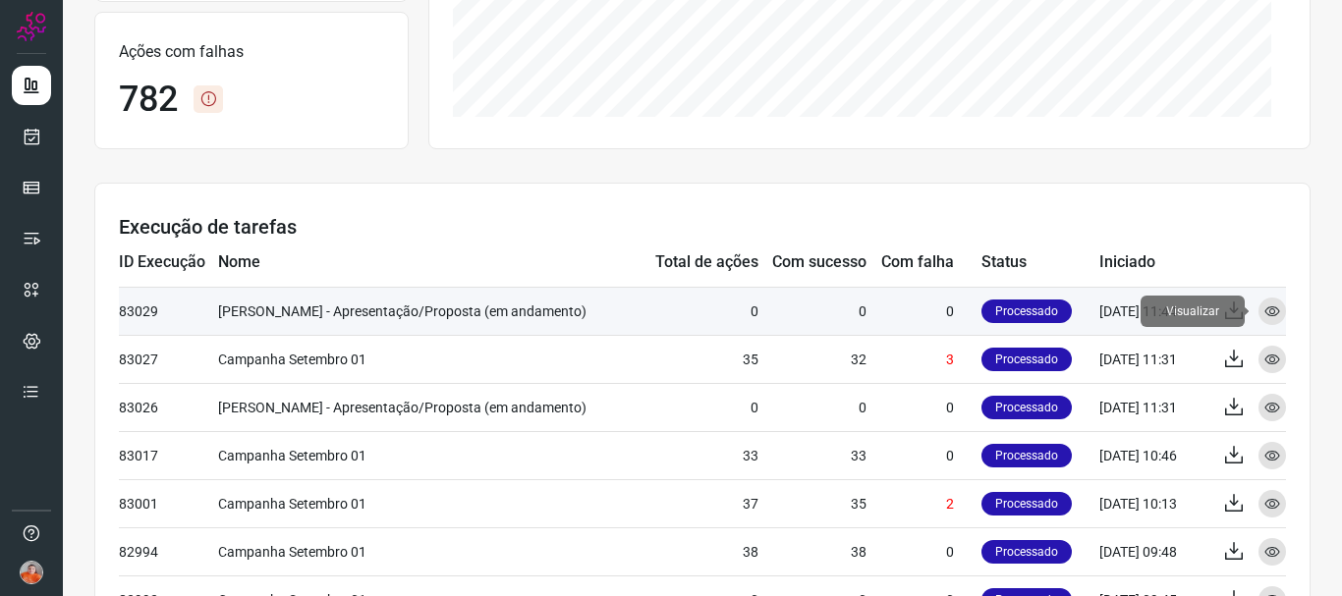
click at [1258, 317] on div "Visualizar" at bounding box center [1272, 312] width 28 height 28
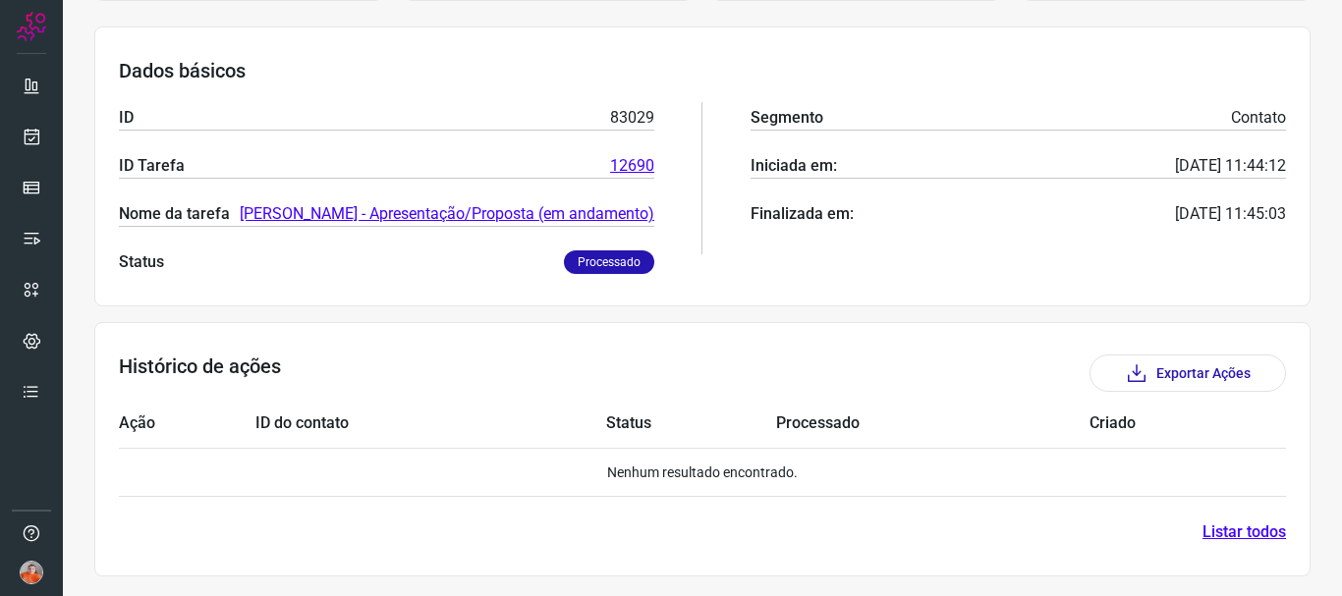
scroll to position [369, 0]
click at [37, 81] on icon at bounding box center [32, 86] width 20 height 20
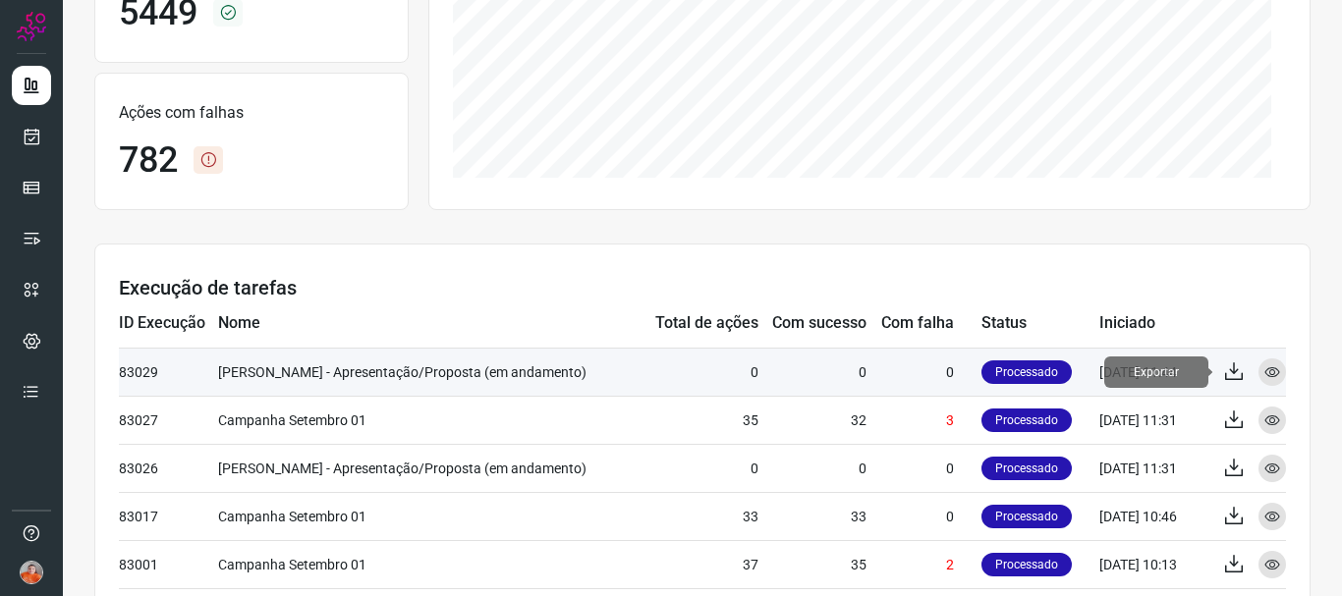
click at [1222, 370] on icon at bounding box center [1234, 372] width 24 height 24
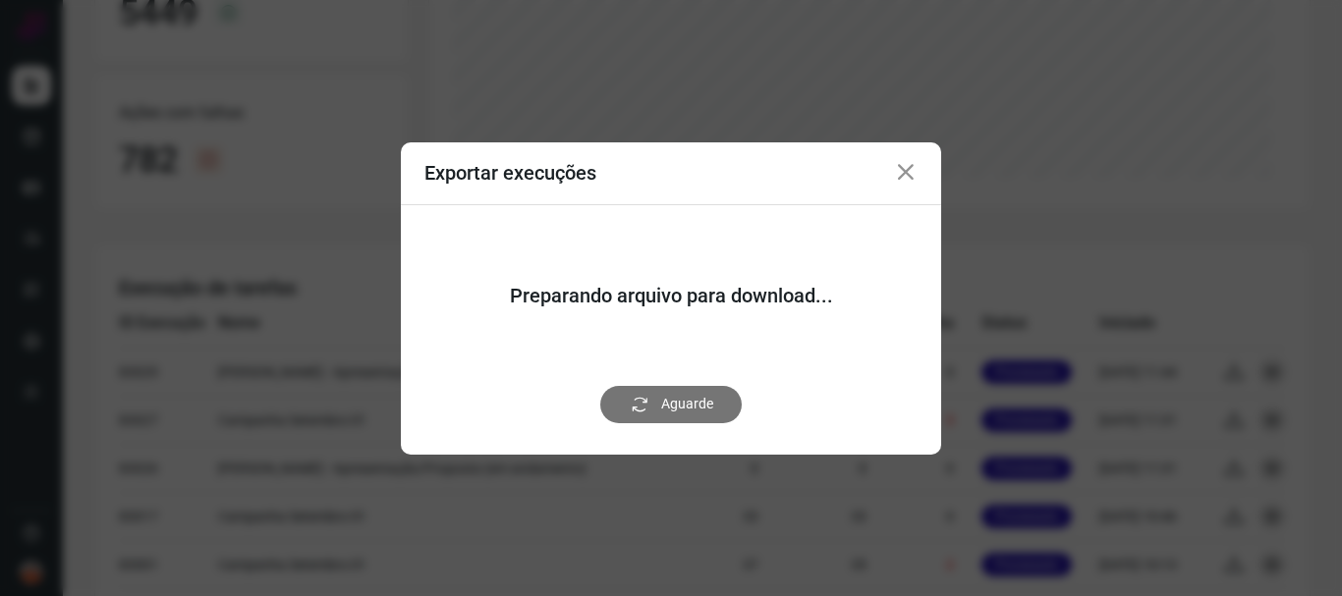
click at [908, 174] on icon at bounding box center [906, 173] width 24 height 24
